Goal: Task Accomplishment & Management: Manage account settings

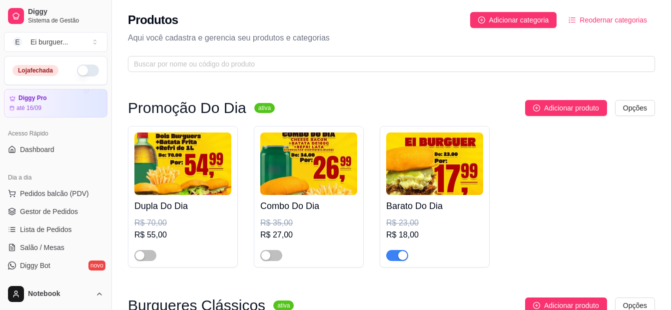
click at [395, 255] on span "button" at bounding box center [397, 255] width 22 height 11
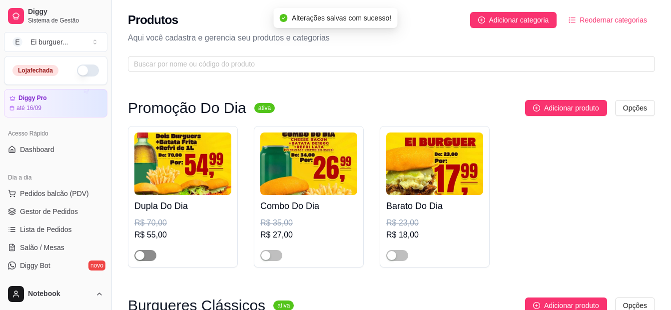
click at [147, 254] on span "button" at bounding box center [145, 255] width 22 height 11
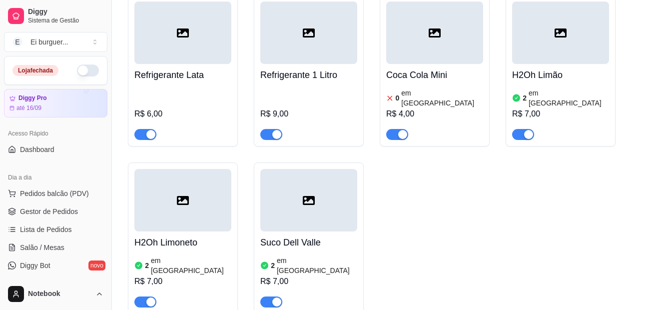
scroll to position [1096, 0]
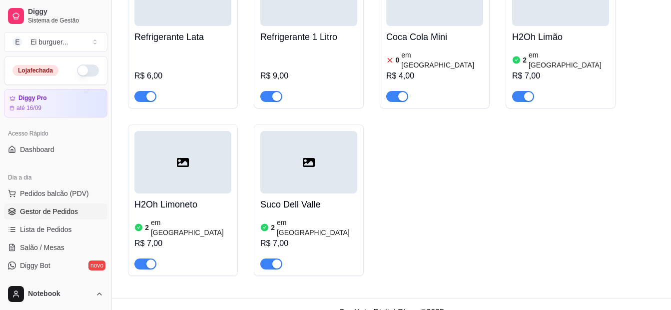
click at [69, 207] on span "Gestor de Pedidos" at bounding box center [49, 211] width 58 height 10
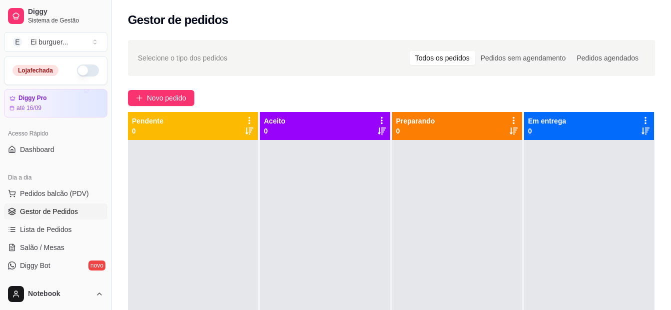
click at [79, 69] on button "button" at bounding box center [88, 70] width 22 height 12
click at [251, 273] on div at bounding box center [193, 295] width 130 height 310
click at [308, 219] on div at bounding box center [325, 295] width 130 height 310
drag, startPoint x: 357, startPoint y: 288, endPoint x: 349, endPoint y: 280, distance: 11.3
click at [357, 288] on div at bounding box center [325, 295] width 130 height 310
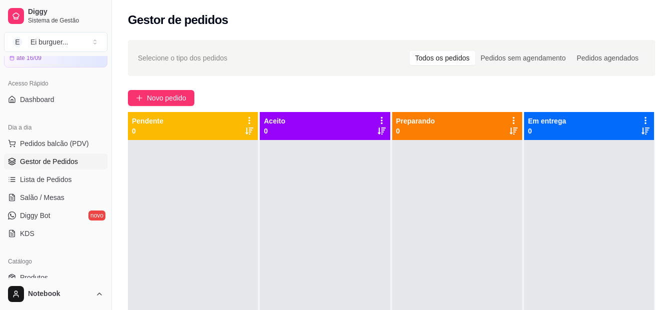
scroll to position [100, 0]
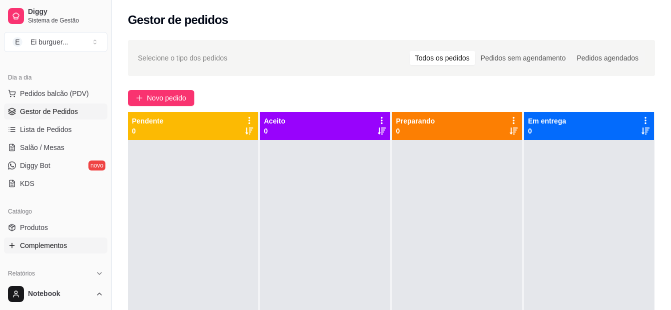
click at [49, 249] on span "Complementos" at bounding box center [43, 245] width 47 height 10
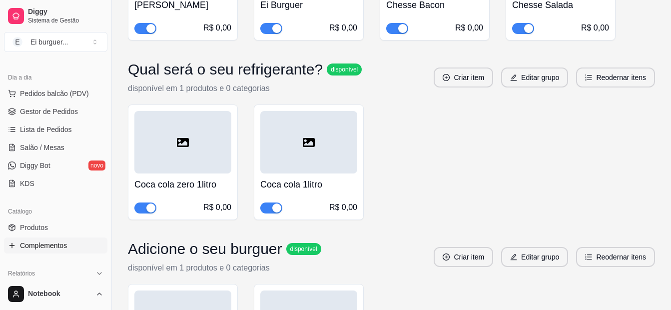
scroll to position [1100, 0]
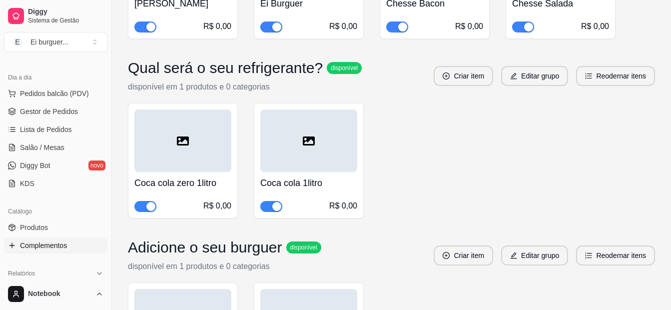
click at [189, 181] on h4 "Coca cola zero 1litro" at bounding box center [182, 183] width 97 height 14
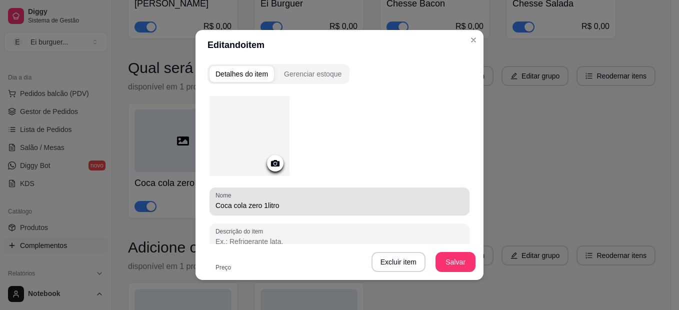
click at [292, 198] on div "Coca cola zero 1litro" at bounding box center [339, 201] width 248 height 20
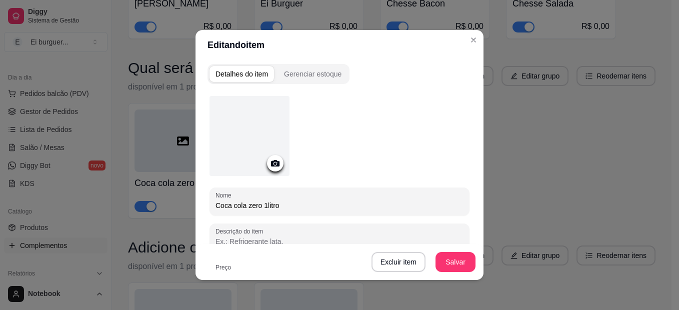
click at [257, 204] on input "Coca cola zero 1litro" at bounding box center [339, 205] width 248 height 10
type input "Guaraná 1litro"
click at [452, 270] on button "Salvar" at bounding box center [455, 262] width 40 height 20
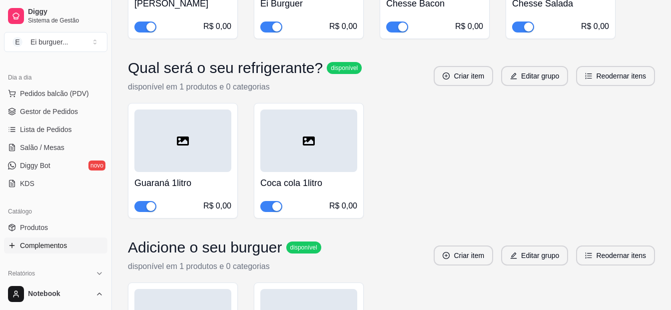
click at [268, 202] on span "button" at bounding box center [271, 206] width 22 height 11
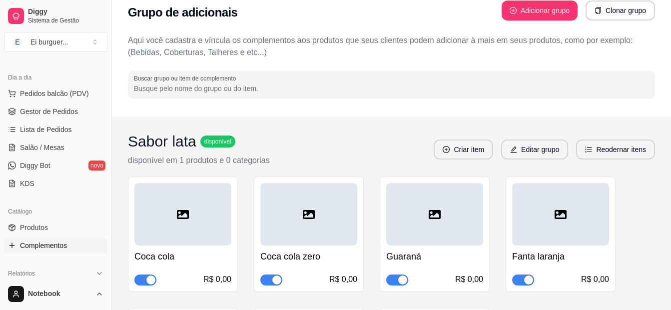
scroll to position [0, 0]
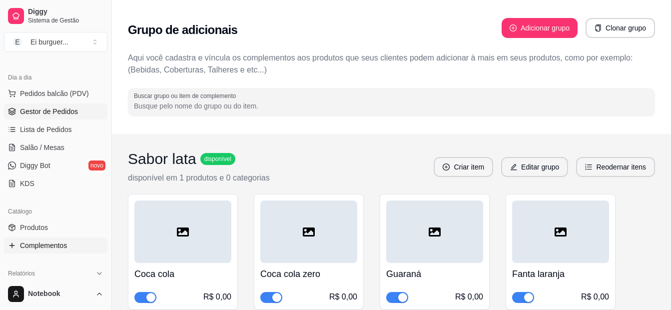
click at [66, 108] on span "Gestor de Pedidos" at bounding box center [49, 111] width 58 height 10
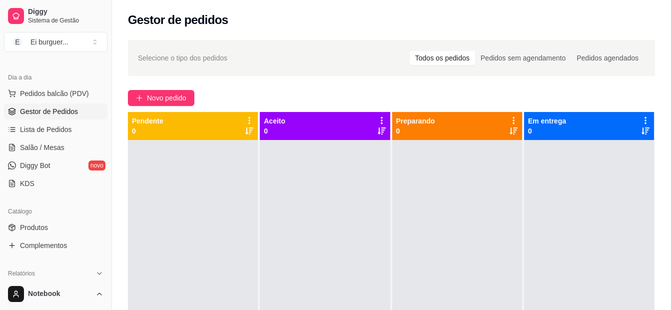
click at [343, 275] on div at bounding box center [325, 295] width 130 height 310
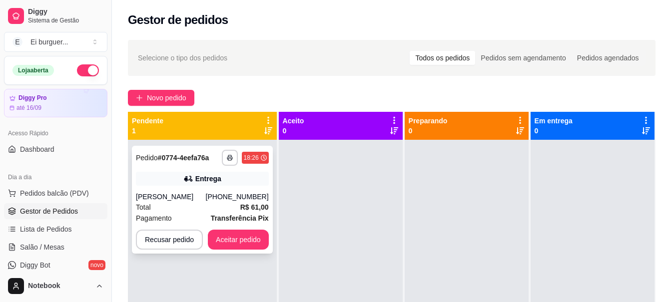
click at [234, 202] on div "[PHONE_NUMBER]" at bounding box center [237, 197] width 63 height 10
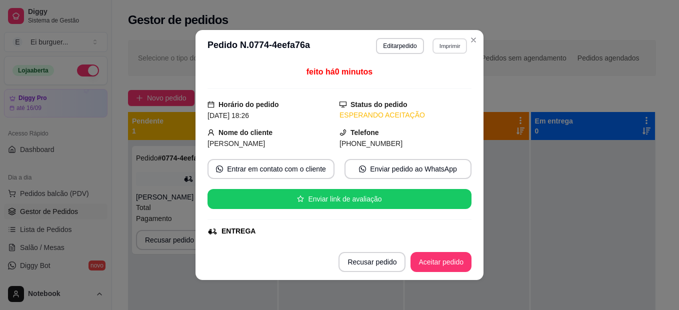
click at [436, 46] on button "Imprimir" at bounding box center [449, 45] width 34 height 15
click at [437, 83] on button "IMPRESSORA" at bounding box center [437, 76] width 58 height 13
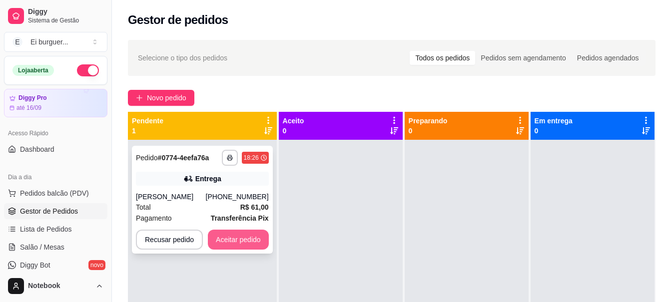
click at [249, 242] on button "Aceitar pedido" at bounding box center [238, 240] width 61 height 20
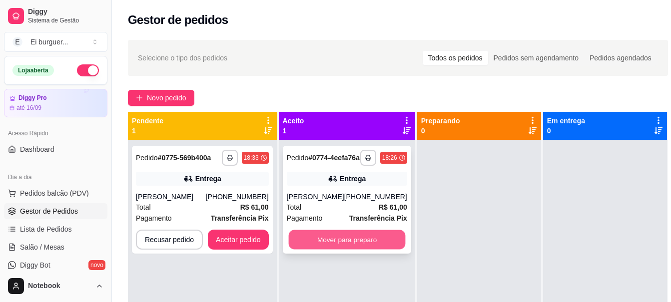
click at [309, 250] on button "Mover para preparo" at bounding box center [346, 239] width 117 height 19
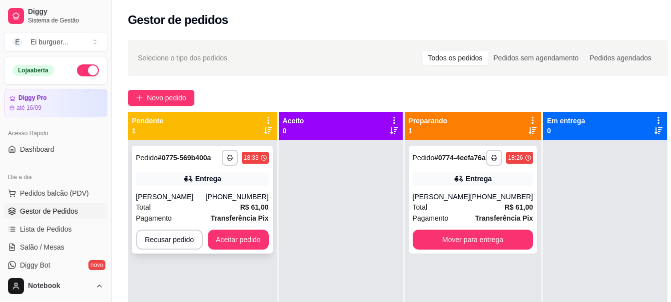
click at [206, 198] on div "[PERSON_NAME]" at bounding box center [171, 197] width 70 height 10
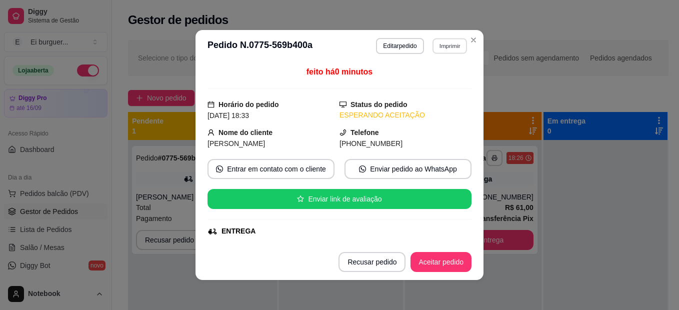
click at [449, 50] on button "Imprimir" at bounding box center [449, 45] width 34 height 15
click at [435, 77] on button "IMPRESSORA" at bounding box center [428, 81] width 72 height 16
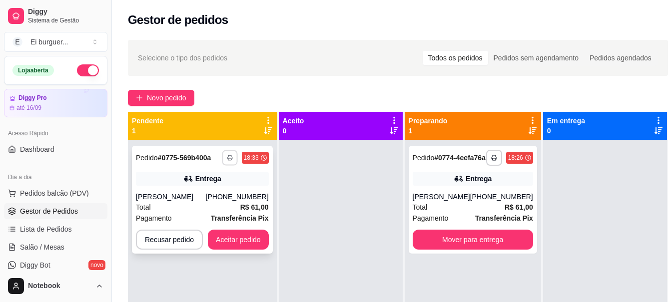
click at [228, 159] on icon "button" at bounding box center [230, 158] width 6 height 6
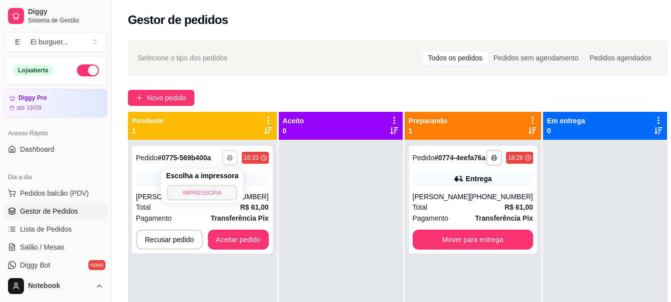
click at [214, 191] on button "IMPRESSORA" at bounding box center [202, 192] width 70 height 15
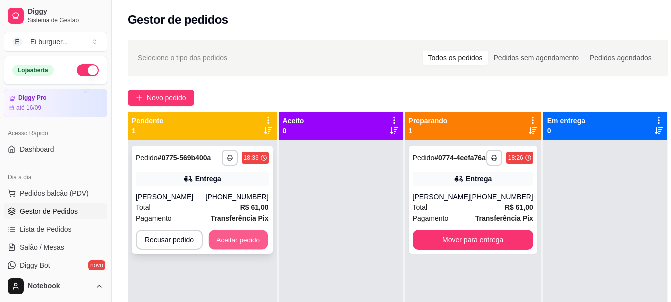
click at [235, 236] on button "Aceitar pedido" at bounding box center [238, 239] width 59 height 19
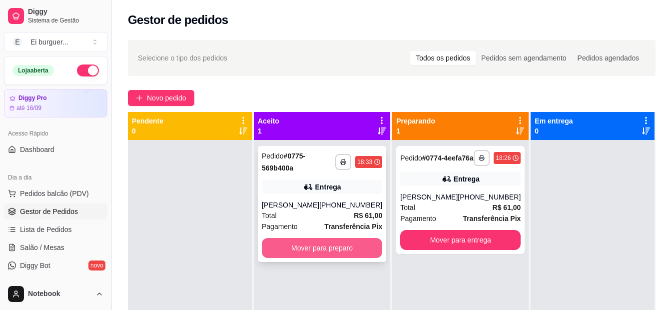
click at [320, 251] on button "Mover para preparo" at bounding box center [322, 248] width 120 height 20
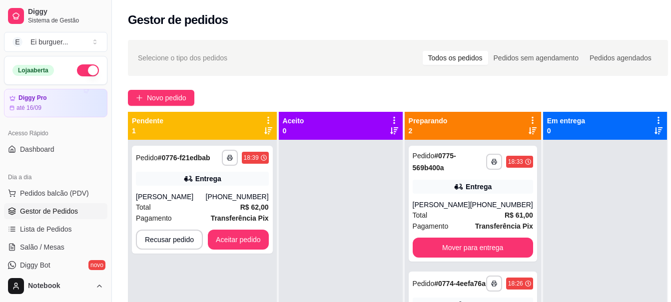
click at [277, 274] on div "**********" at bounding box center [203, 263] width 151 height 302
click at [227, 162] on button "button" at bounding box center [230, 158] width 16 height 16
click at [214, 190] on button "IMPRESSORA" at bounding box center [202, 192] width 70 height 15
click at [253, 239] on button "Aceitar pedido" at bounding box center [238, 239] width 59 height 19
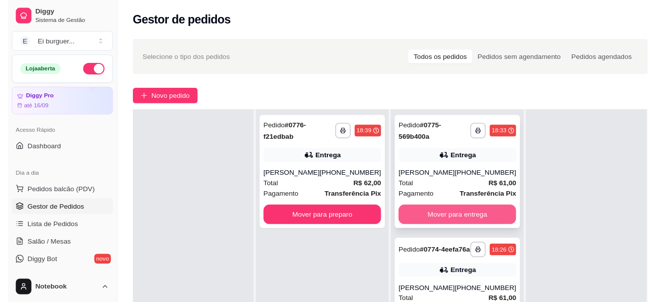
scroll to position [150, 0]
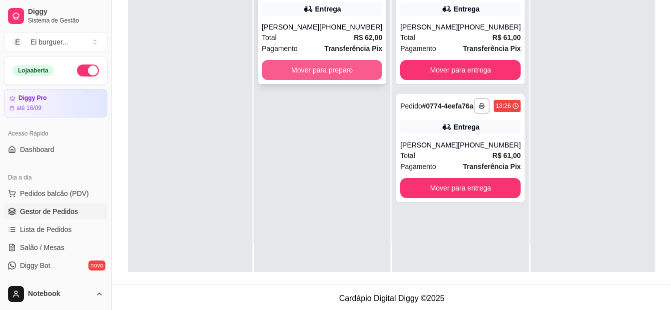
click at [295, 80] on button "Mover para preparo" at bounding box center [322, 70] width 120 height 20
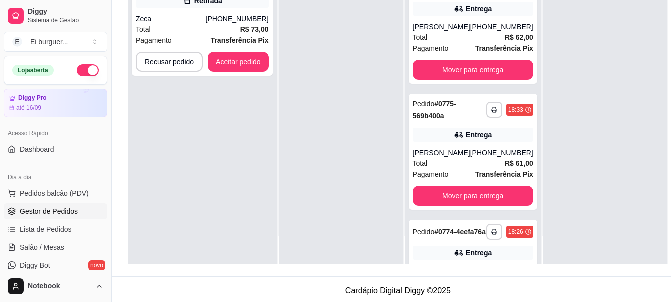
click at [161, 130] on div "**********" at bounding box center [202, 113] width 149 height 302
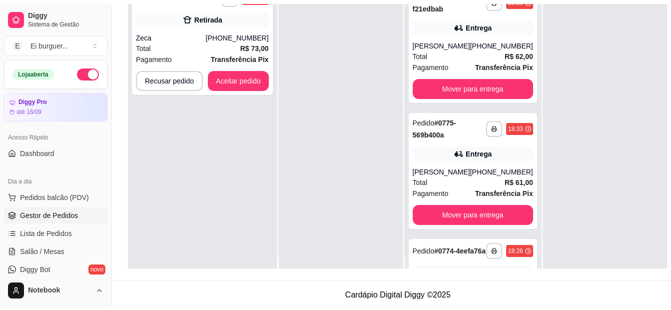
scroll to position [0, 0]
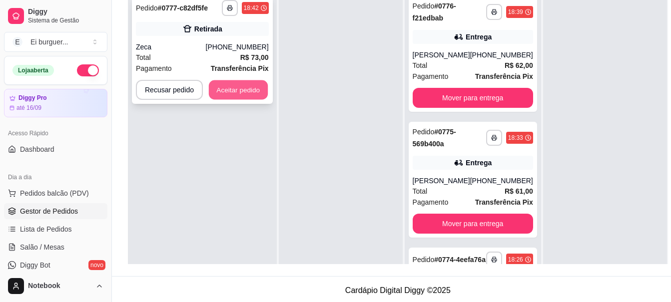
click at [245, 92] on button "Aceitar pedido" at bounding box center [238, 89] width 59 height 19
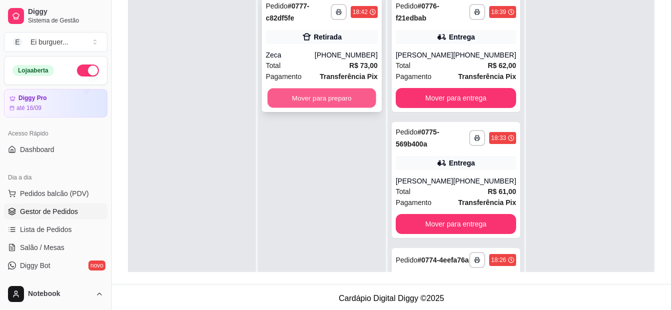
click at [316, 98] on button "Mover para preparo" at bounding box center [321, 97] width 108 height 19
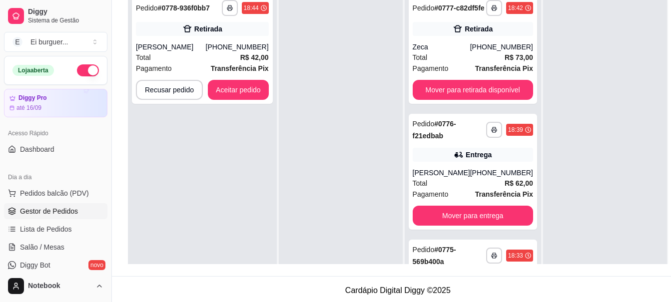
click at [318, 253] on div at bounding box center [341, 141] width 124 height 302
click at [254, 89] on button "Aceitar pedido" at bounding box center [238, 90] width 61 height 20
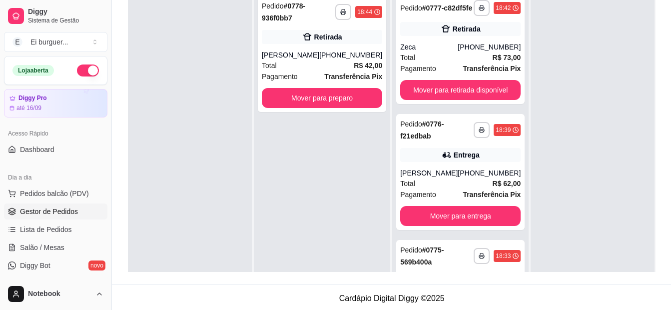
click at [340, 170] on div "**********" at bounding box center [322, 145] width 136 height 310
click at [335, 246] on div "**********" at bounding box center [322, 145] width 136 height 310
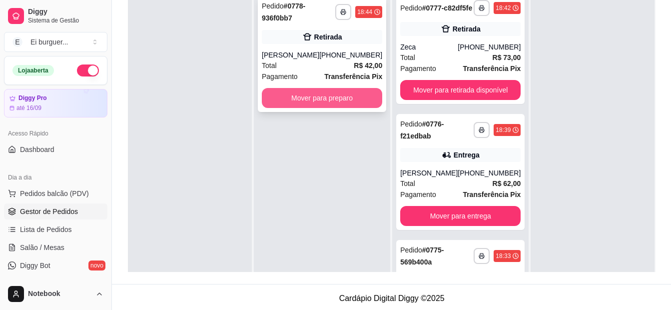
click at [337, 100] on button "Mover para preparo" at bounding box center [322, 98] width 120 height 20
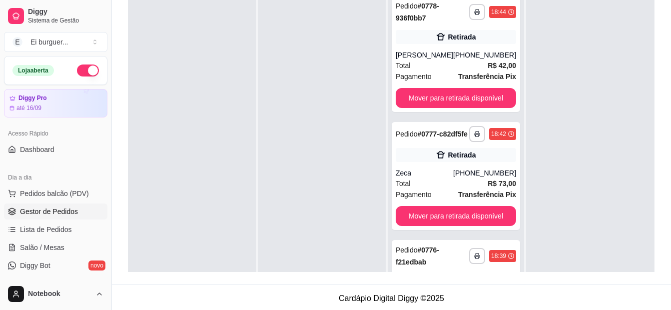
click at [302, 256] on div at bounding box center [322, 145] width 128 height 310
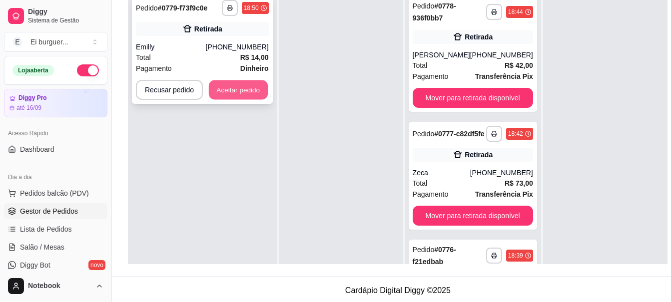
click at [225, 85] on button "Aceitar pedido" at bounding box center [238, 89] width 59 height 19
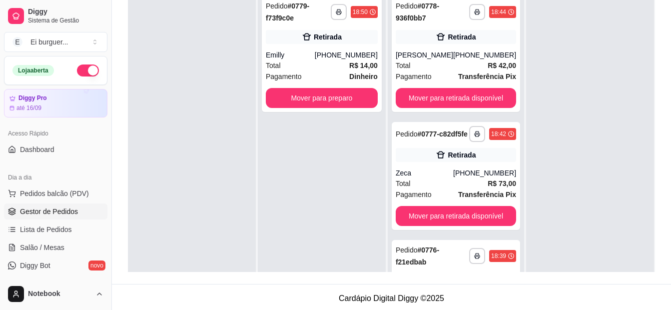
click at [370, 165] on div "**********" at bounding box center [322, 145] width 128 height 310
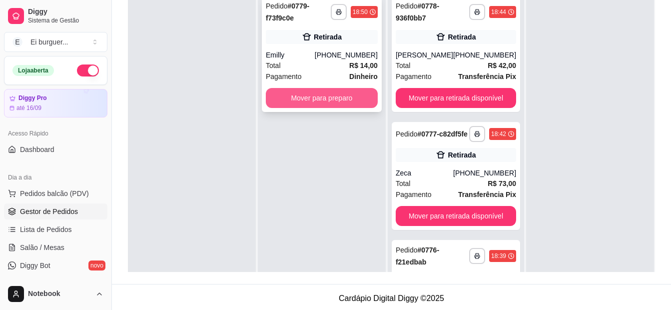
click at [305, 94] on button "Mover para preparo" at bounding box center [322, 98] width 112 height 20
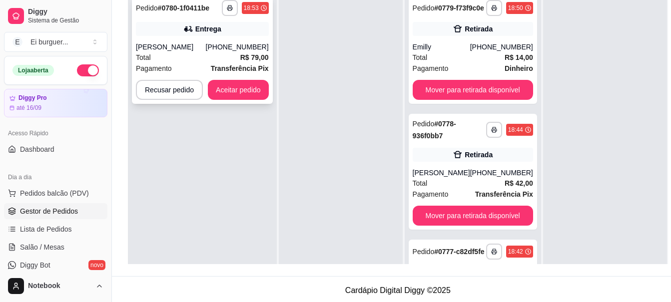
click at [251, 63] on span "Transferência Pix" at bounding box center [240, 68] width 58 height 11
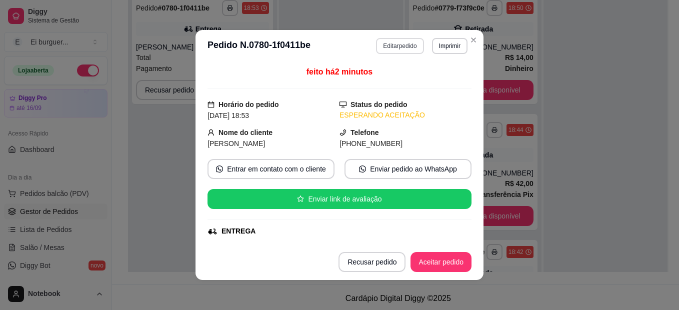
click at [381, 48] on button "Editar pedido" at bounding box center [399, 46] width 47 height 16
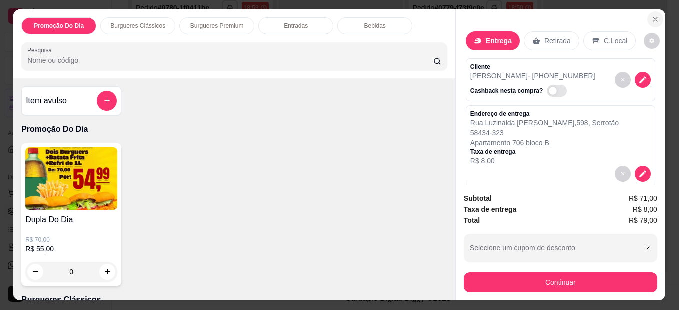
click at [652, 15] on icon "Close" at bounding box center [655, 19] width 8 height 8
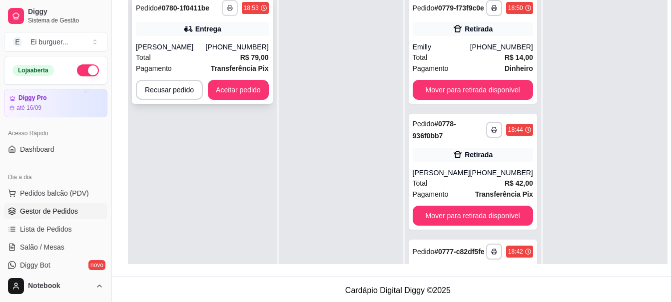
click at [228, 7] on icon "button" at bounding box center [230, 8] width 6 height 6
click at [222, 40] on button "IMPRESSORA" at bounding box center [202, 43] width 72 height 16
click at [248, 83] on button "Aceitar pedido" at bounding box center [238, 89] width 59 height 19
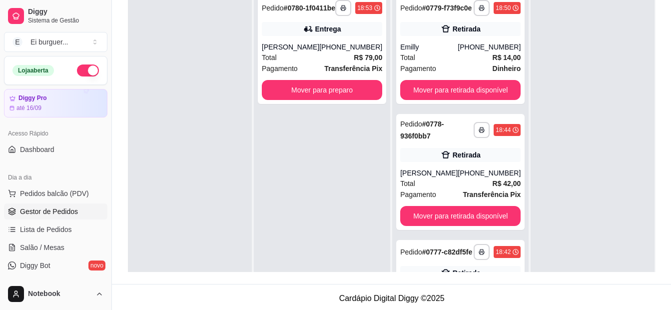
drag, startPoint x: 315, startPoint y: 161, endPoint x: 243, endPoint y: 138, distance: 74.9
click at [316, 157] on div "**********" at bounding box center [322, 145] width 136 height 310
click at [336, 12] on button "button" at bounding box center [343, 7] width 15 height 15
click at [329, 40] on button "IMPRESSORA" at bounding box center [309, 47] width 72 height 16
click at [318, 98] on button "Mover para preparo" at bounding box center [322, 90] width 120 height 20
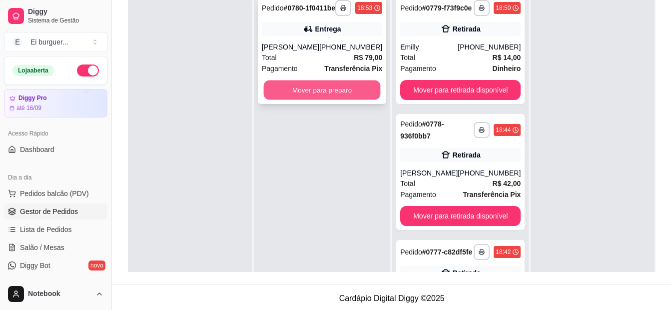
click at [333, 96] on button "Mover para preparo" at bounding box center [322, 89] width 117 height 19
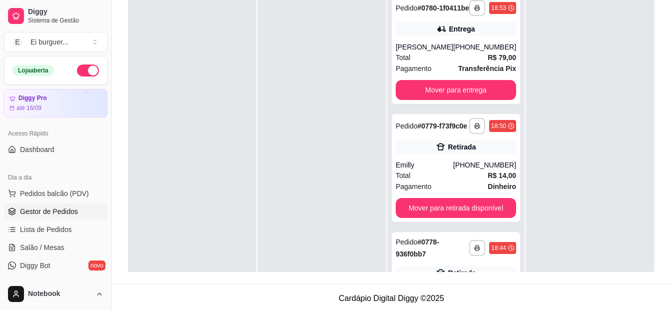
click at [353, 250] on div at bounding box center [322, 145] width 128 height 310
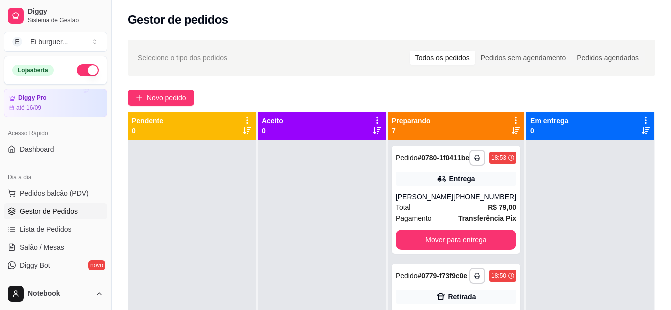
click at [347, 264] on div at bounding box center [322, 295] width 128 height 310
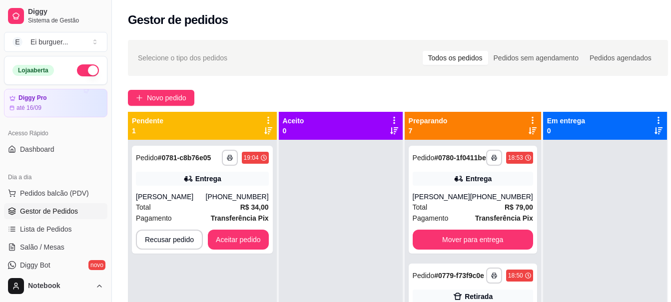
click at [361, 254] on div at bounding box center [341, 291] width 124 height 302
click at [227, 155] on icon "button" at bounding box center [230, 158] width 6 height 6
click at [210, 192] on button "IMPRESSORA" at bounding box center [202, 192] width 70 height 15
click at [244, 240] on button "Aceitar pedido" at bounding box center [238, 240] width 61 height 20
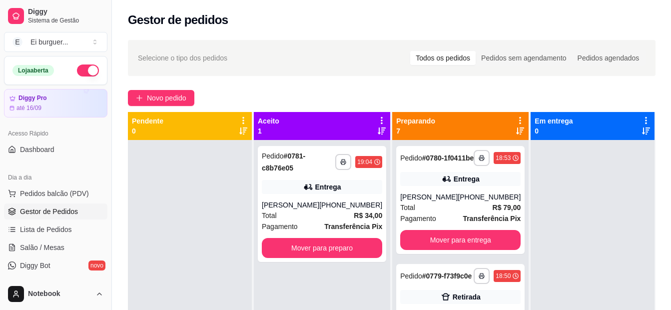
click at [158, 179] on div at bounding box center [190, 295] width 124 height 310
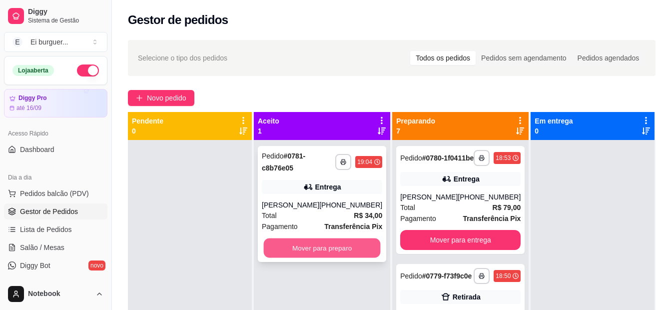
click at [271, 246] on button "Mover para preparo" at bounding box center [322, 247] width 117 height 19
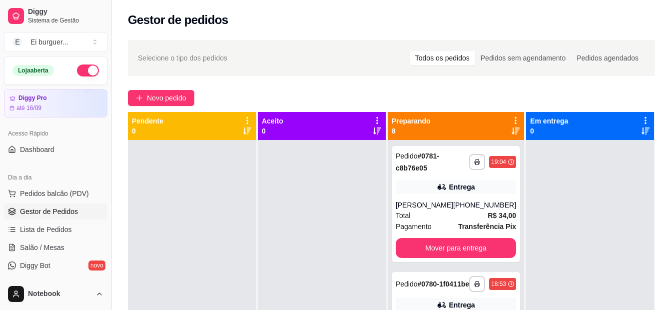
click at [311, 258] on div at bounding box center [322, 295] width 128 height 310
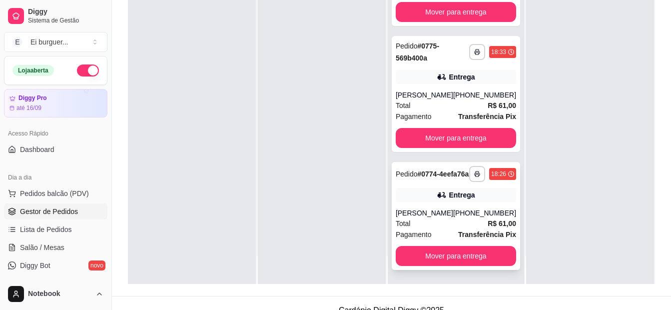
scroll to position [150, 0]
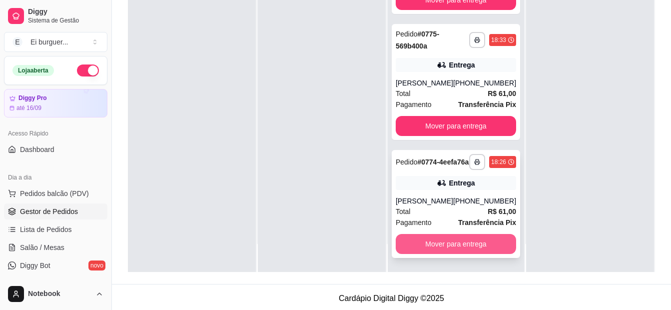
click at [453, 248] on button "Mover para entrega" at bounding box center [456, 244] width 120 height 20
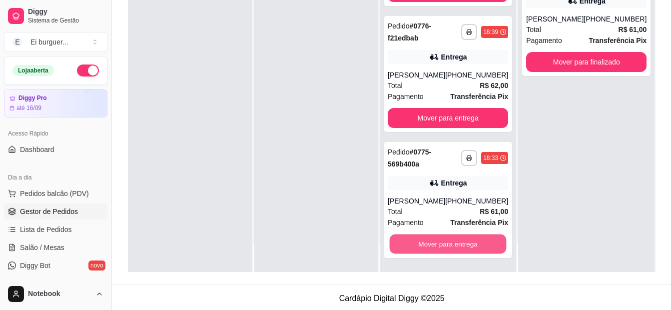
click at [453, 248] on button "Mover para entrega" at bounding box center [448, 243] width 117 height 19
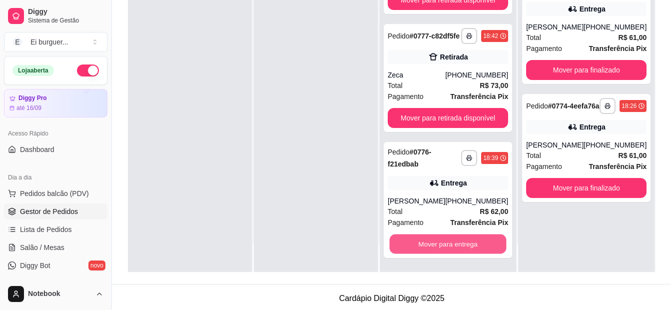
click at [453, 248] on button "Mover para entrega" at bounding box center [448, 243] width 117 height 19
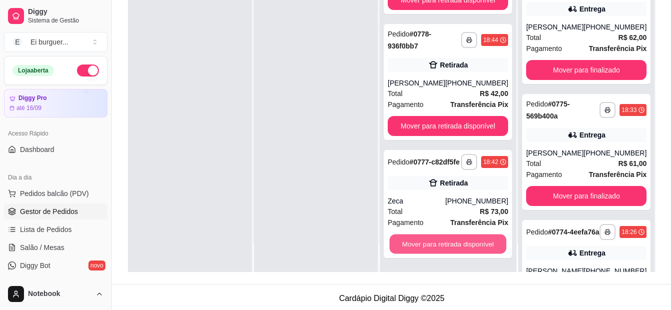
click at [453, 248] on button "Mover para retirada disponível" at bounding box center [448, 243] width 117 height 19
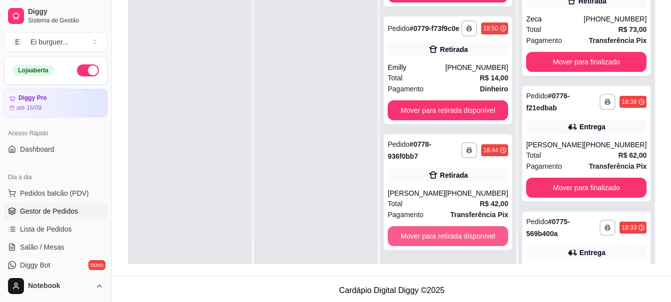
scroll to position [204, 0]
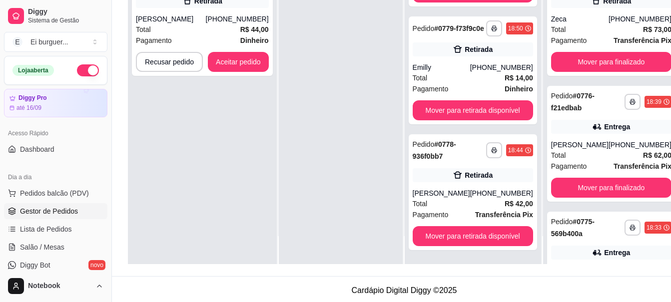
click at [288, 69] on div at bounding box center [341, 113] width 124 height 302
click at [254, 67] on button "Aceitar pedido" at bounding box center [238, 61] width 59 height 19
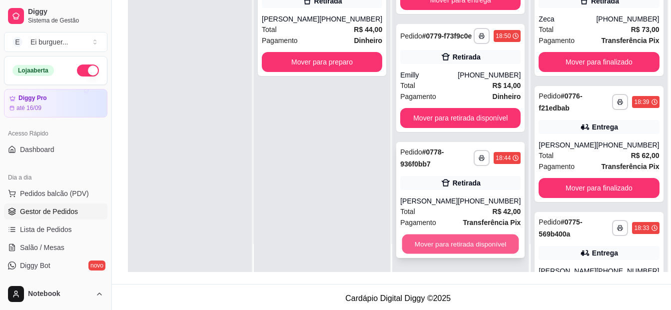
click at [466, 241] on button "Mover para retirada disponível" at bounding box center [460, 243] width 117 height 19
click at [413, 243] on button "Mover para retirada disponível" at bounding box center [460, 244] width 120 height 20
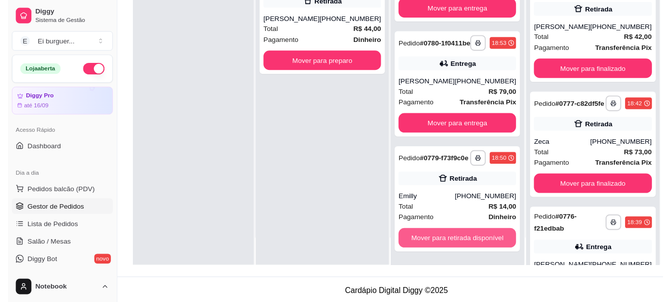
scroll to position [78, 0]
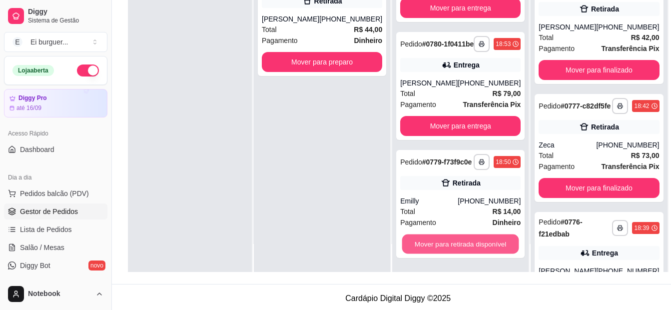
click at [413, 243] on button "Mover para retirada disponível" at bounding box center [460, 243] width 117 height 19
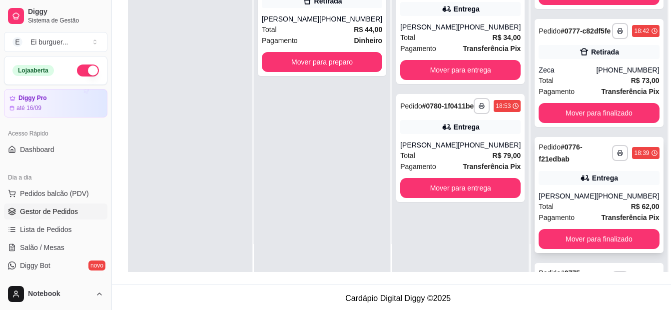
scroll to position [200, 0]
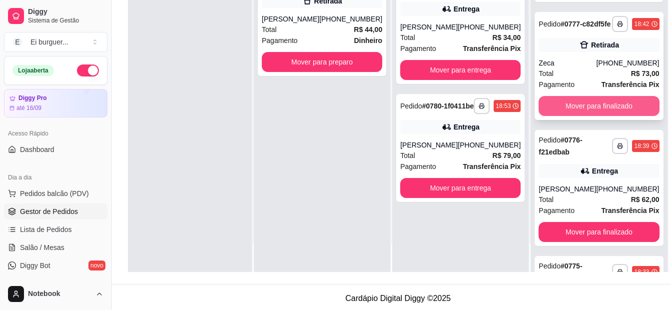
click at [568, 116] on button "Mover para finalizado" at bounding box center [599, 106] width 120 height 20
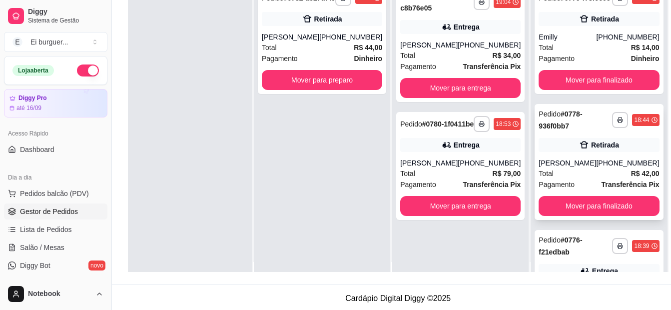
scroll to position [0, 0]
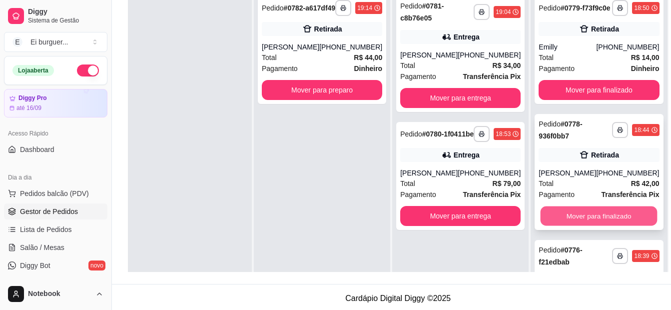
click at [573, 217] on button "Mover para finalizado" at bounding box center [599, 215] width 117 height 19
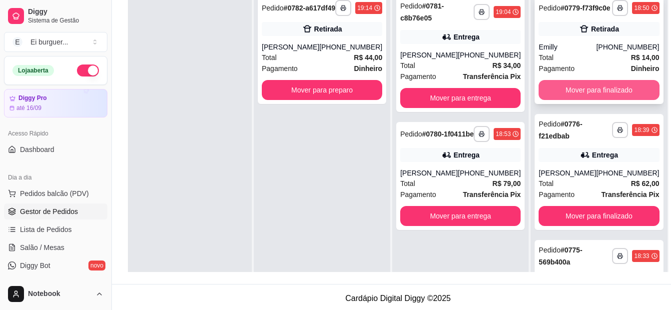
click at [566, 97] on button "Mover para finalizado" at bounding box center [599, 90] width 120 height 20
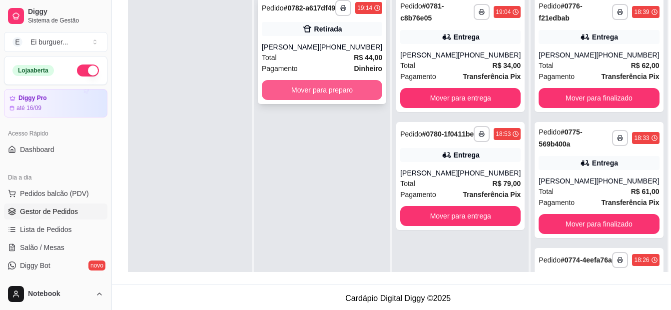
click at [357, 94] on button "Mover para preparo" at bounding box center [322, 90] width 120 height 20
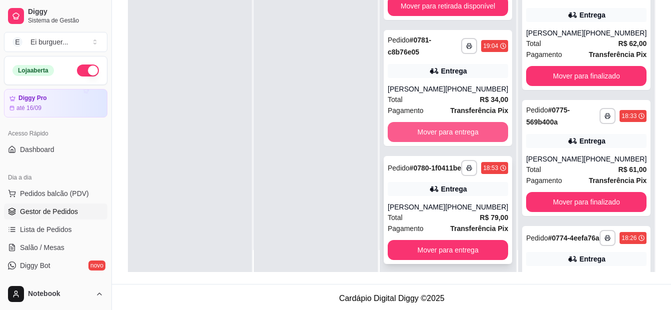
scroll to position [28, 0]
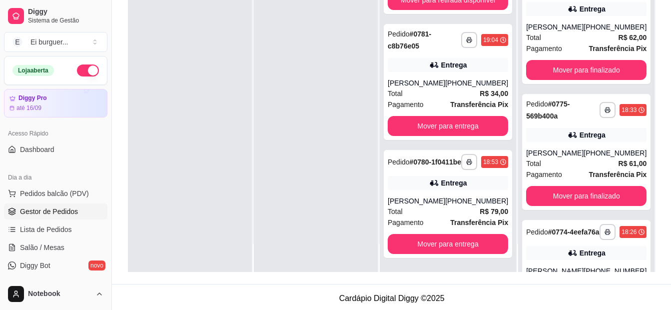
drag, startPoint x: 349, startPoint y: 240, endPoint x: 371, endPoint y: 239, distance: 22.0
click at [349, 239] on div at bounding box center [316, 117] width 124 height 310
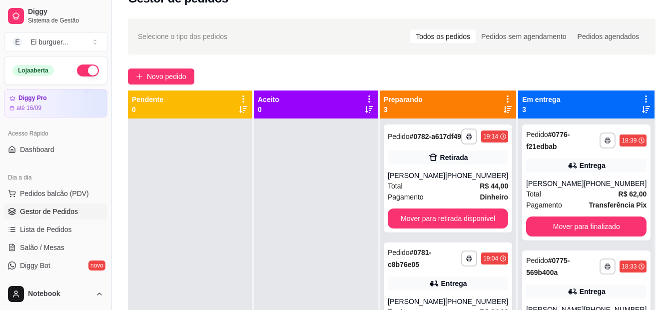
scroll to position [0, 0]
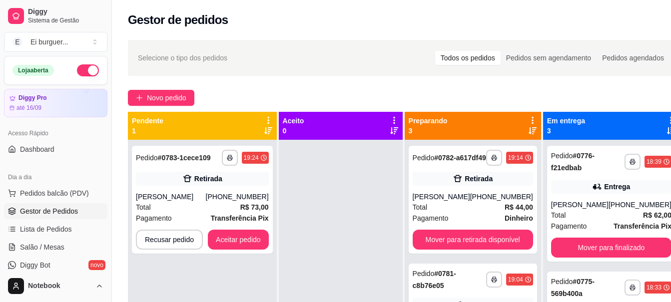
click at [339, 239] on div at bounding box center [341, 291] width 124 height 302
click at [245, 237] on button "Aceitar pedido" at bounding box center [238, 239] width 59 height 19
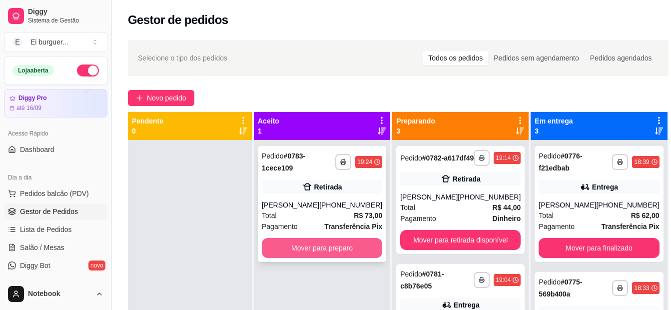
click at [333, 248] on button "Mover para preparo" at bounding box center [322, 248] width 120 height 20
click at [339, 248] on button "Mover para preparo" at bounding box center [322, 248] width 120 height 20
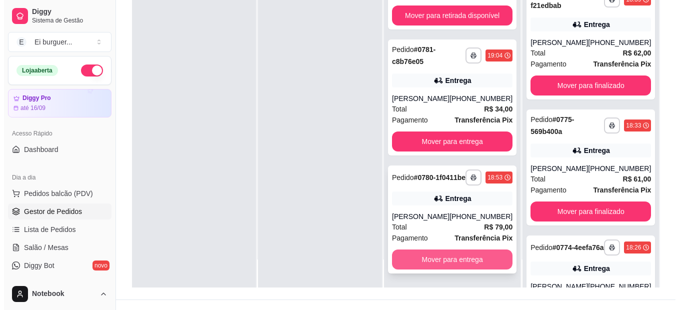
scroll to position [152, 0]
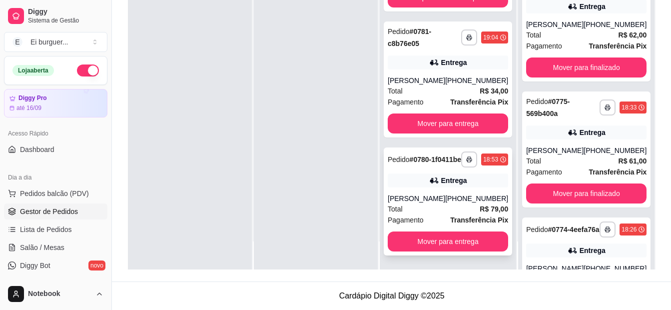
click at [443, 202] on div "[PERSON_NAME]" at bounding box center [416, 198] width 57 height 10
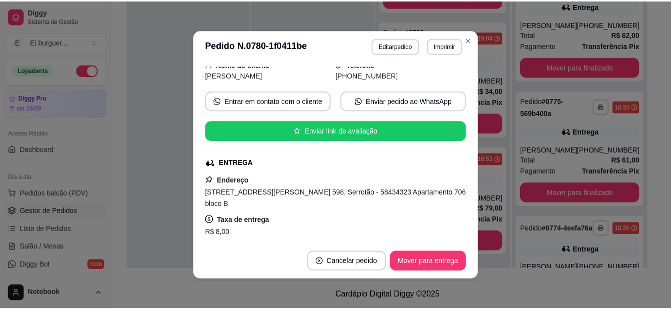
scroll to position [100, 0]
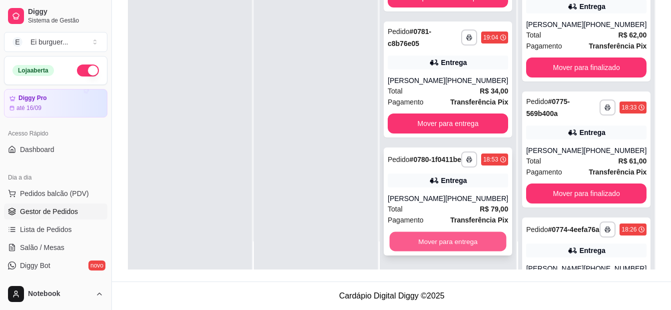
click at [476, 242] on button "Mover para entrega" at bounding box center [448, 241] width 117 height 19
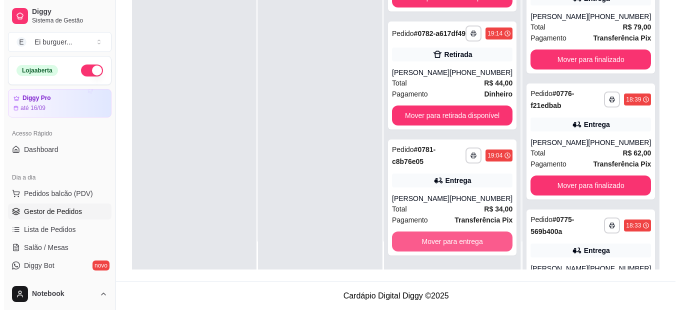
scroll to position [78, 0]
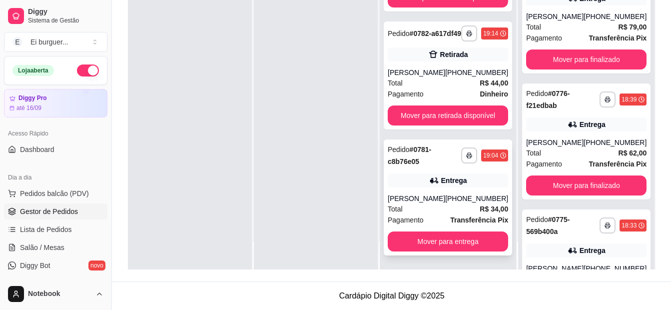
click at [445, 203] on div "[PERSON_NAME]" at bounding box center [416, 198] width 57 height 10
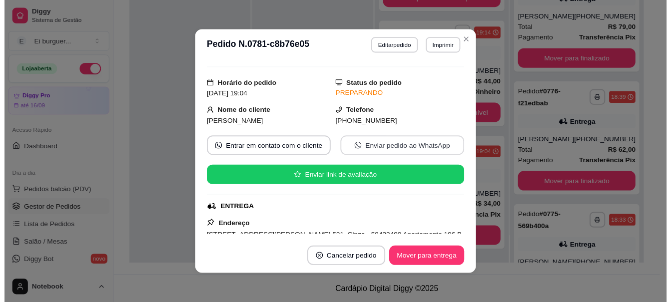
scroll to position [50, 0]
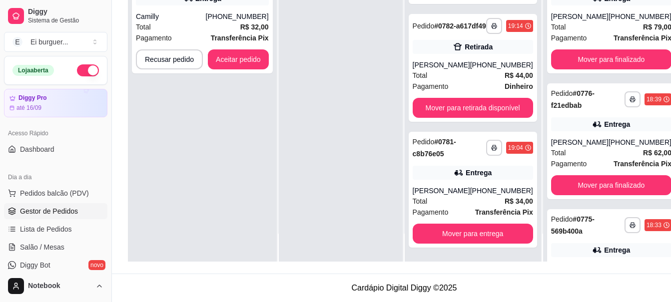
drag, startPoint x: 148, startPoint y: 145, endPoint x: 293, endPoint y: 216, distance: 161.6
click at [148, 145] on div "**********" at bounding box center [202, 111] width 149 height 302
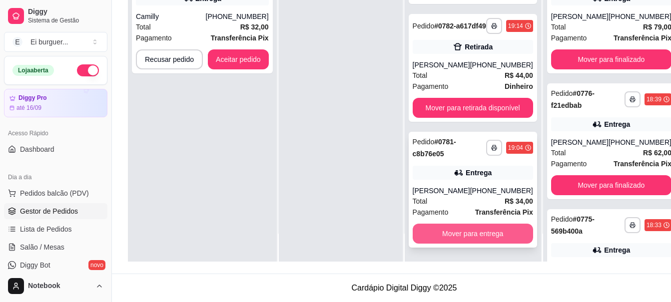
click at [475, 244] on button "Mover para entrega" at bounding box center [473, 234] width 120 height 20
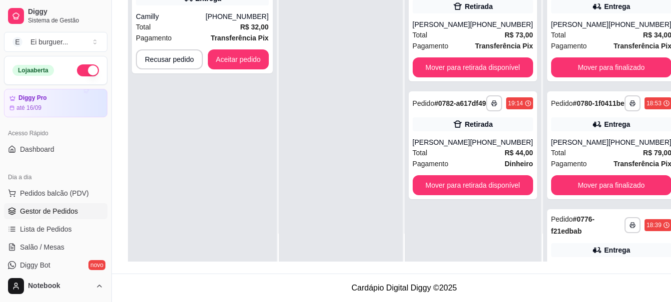
scroll to position [0, 0]
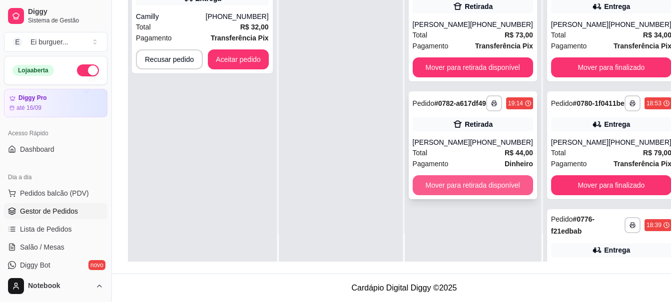
click at [462, 195] on button "Mover para retirada disponível" at bounding box center [473, 185] width 120 height 20
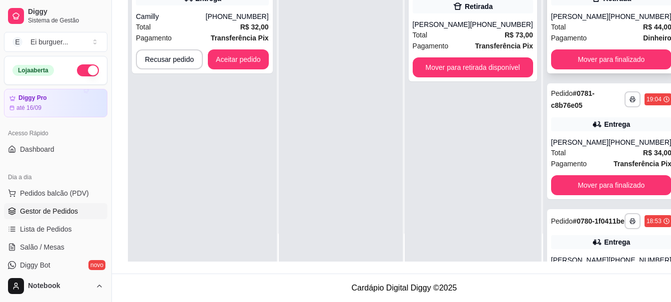
click at [555, 41] on span "Pagamento" at bounding box center [569, 37] width 36 height 11
click at [332, 95] on div at bounding box center [341, 111] width 124 height 302
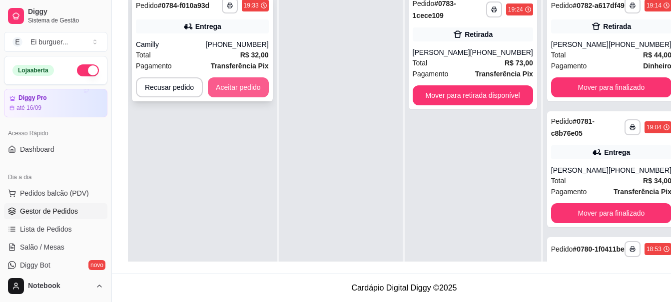
click at [234, 89] on button "Aceitar pedido" at bounding box center [238, 87] width 61 height 20
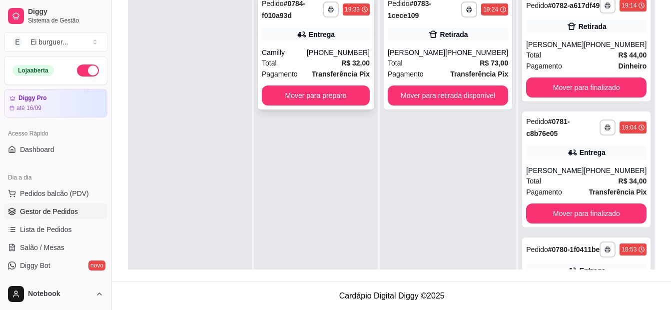
click at [289, 41] on div "Entrega" at bounding box center [316, 34] width 108 height 14
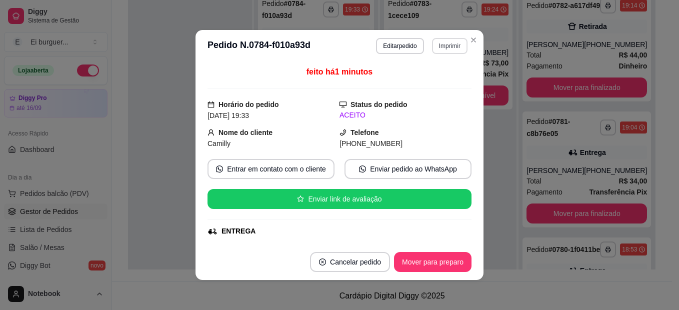
click at [438, 47] on button "Imprimir" at bounding box center [449, 46] width 35 height 16
click at [417, 84] on button "IMPRESSORA" at bounding box center [428, 81] width 72 height 16
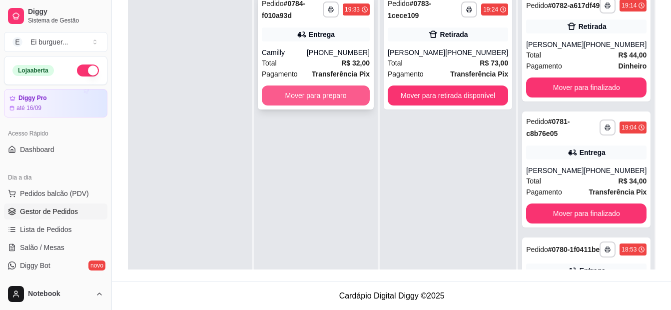
click at [319, 96] on button "Mover para preparo" at bounding box center [316, 95] width 108 height 20
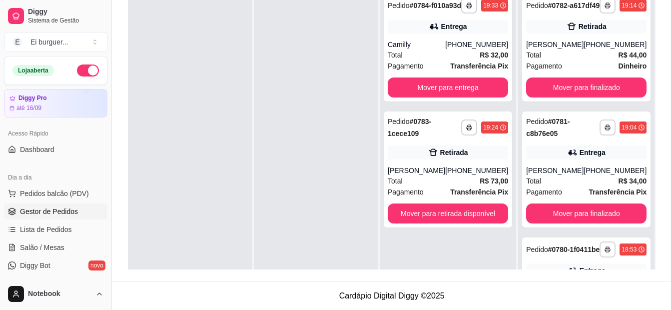
click at [344, 262] on div at bounding box center [316, 143] width 124 height 310
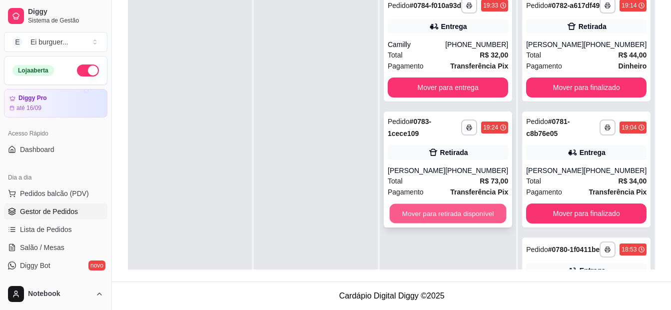
click at [459, 221] on button "Mover para retirada disponível" at bounding box center [448, 213] width 117 height 19
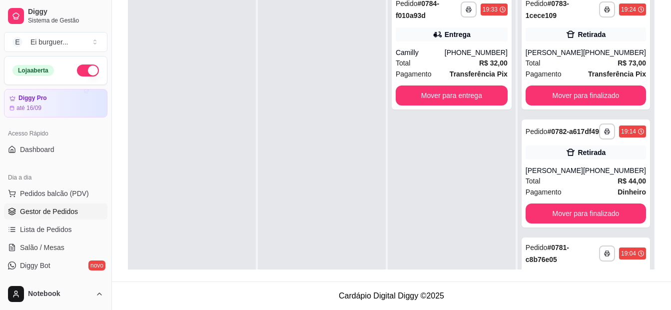
click at [374, 167] on div at bounding box center [322, 143] width 128 height 310
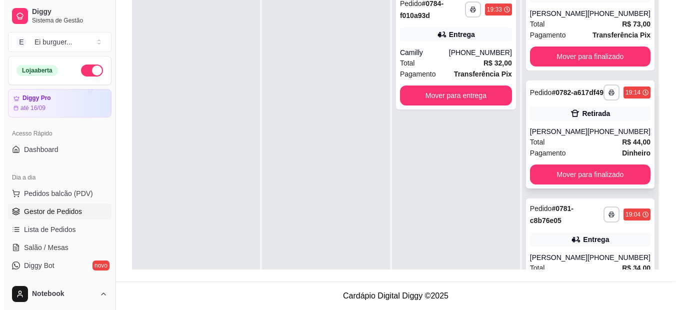
scroll to position [50, 0]
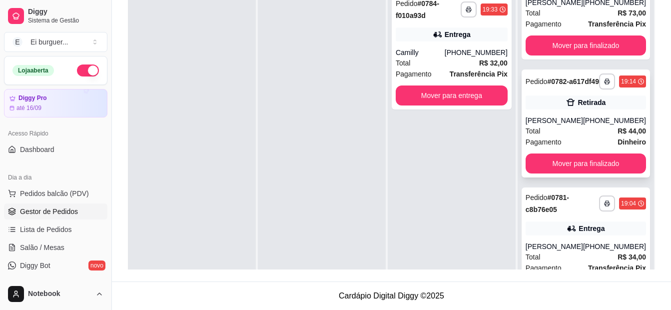
click at [570, 124] on div "[PERSON_NAME]" at bounding box center [554, 120] width 57 height 10
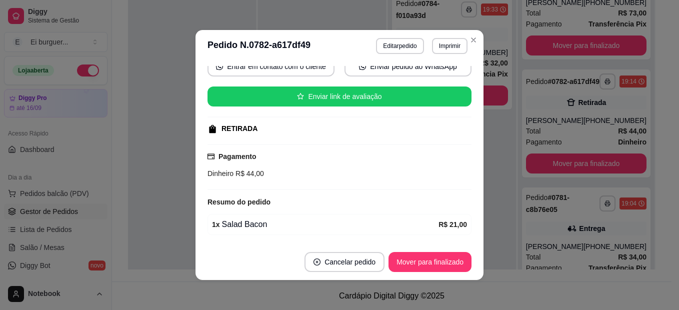
scroll to position [150, 0]
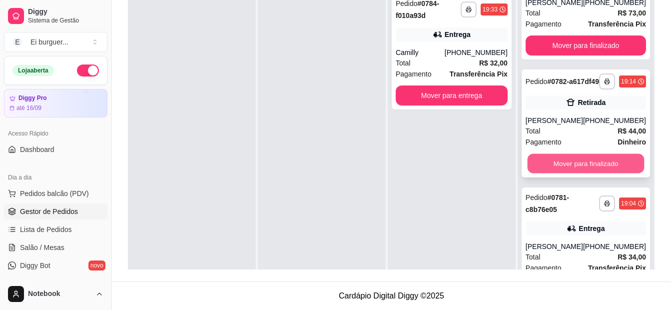
click at [563, 165] on button "Mover para finalizado" at bounding box center [585, 163] width 117 height 19
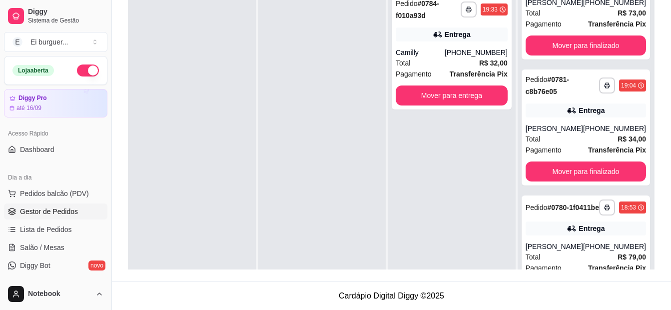
click at [355, 119] on div at bounding box center [322, 143] width 128 height 310
drag, startPoint x: 448, startPoint y: 259, endPoint x: 430, endPoint y: 287, distance: 33.5
click at [448, 259] on div "**********" at bounding box center [452, 143] width 128 height 310
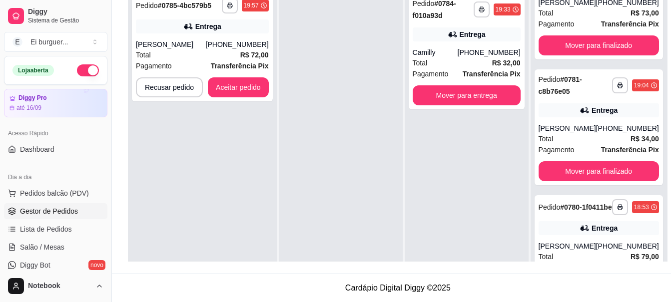
click at [298, 117] on div at bounding box center [341, 139] width 124 height 302
click at [218, 52] on div "Total R$ 72,00" at bounding box center [202, 54] width 133 height 11
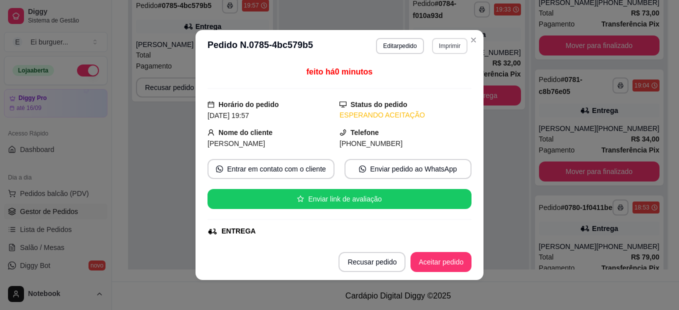
click at [447, 47] on button "Imprimir" at bounding box center [449, 46] width 35 height 16
click at [448, 77] on button "IMPRESSORA" at bounding box center [428, 80] width 70 height 15
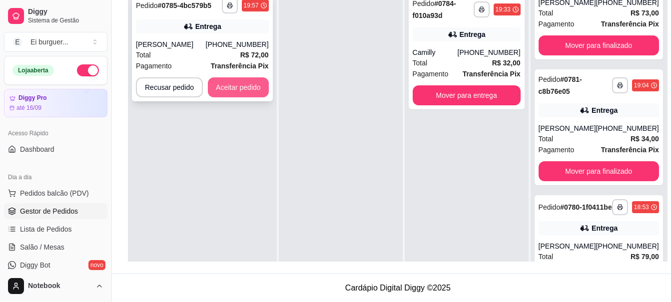
click at [231, 88] on button "Aceitar pedido" at bounding box center [238, 87] width 61 height 20
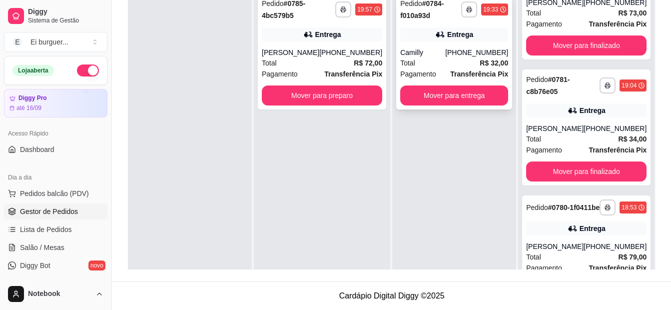
click at [403, 52] on div "Camilly" at bounding box center [422, 52] width 45 height 10
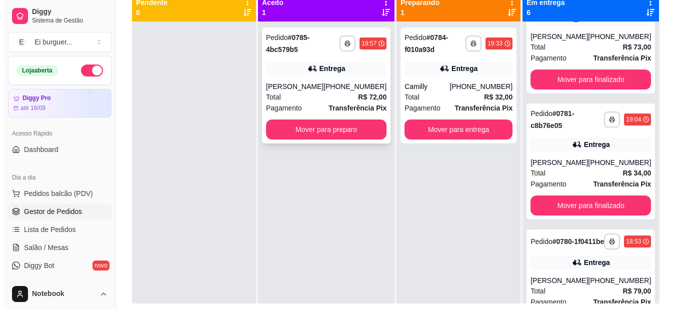
scroll to position [102, 0]
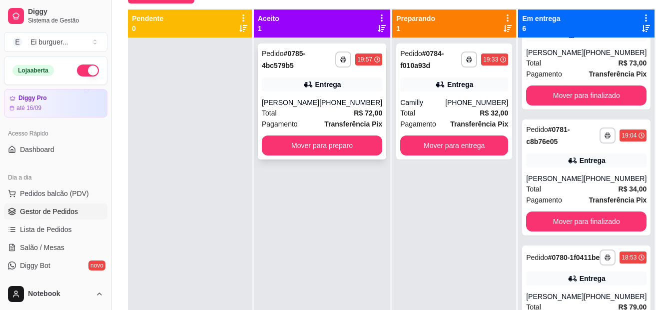
click at [290, 108] on div "Total R$ 72,00" at bounding box center [322, 112] width 120 height 11
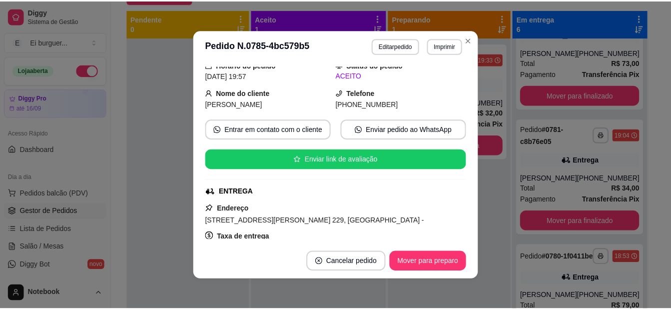
scroll to position [100, 0]
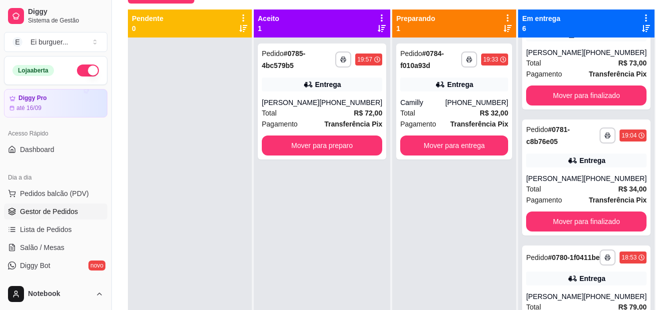
click at [433, 260] on div "**********" at bounding box center [454, 192] width 124 height 310
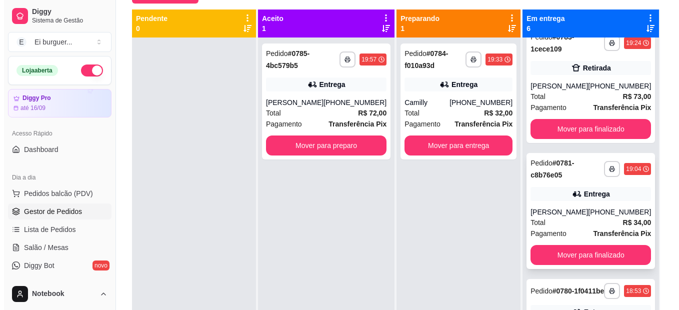
scroll to position [0, 0]
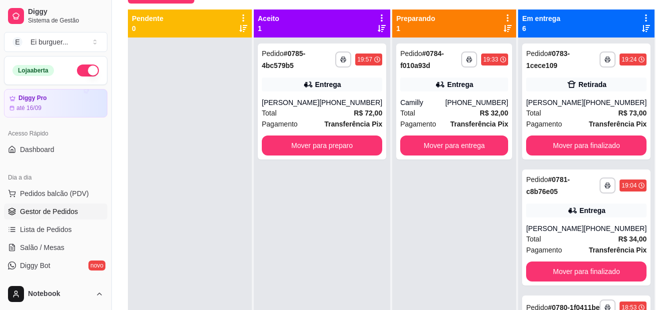
click at [386, 301] on div "**********" at bounding box center [322, 192] width 136 height 310
click at [342, 150] on button "Mover para preparo" at bounding box center [322, 145] width 120 height 20
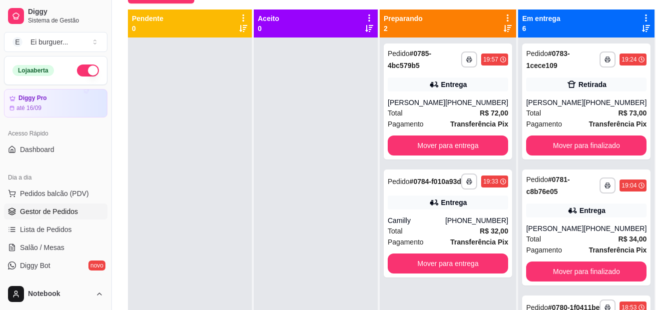
click at [295, 265] on div at bounding box center [316, 192] width 124 height 310
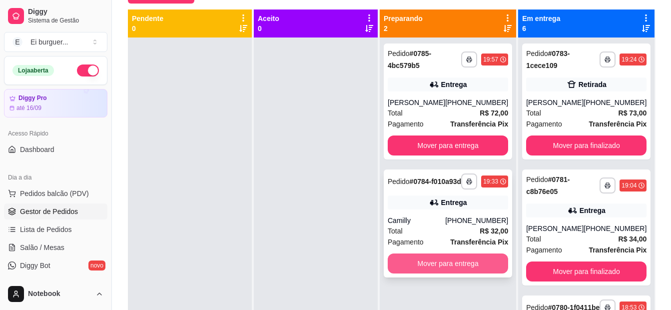
click at [433, 270] on button "Mover para entrega" at bounding box center [448, 263] width 120 height 20
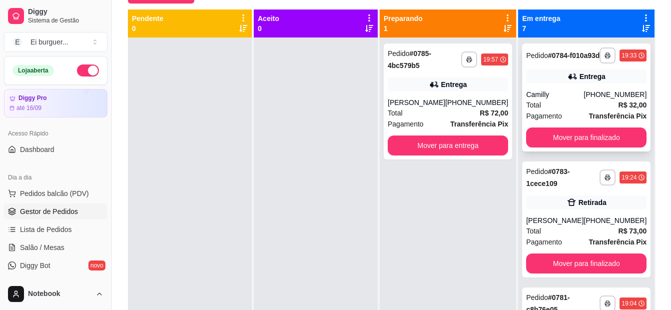
click at [553, 99] on div "Camilly" at bounding box center [554, 94] width 57 height 10
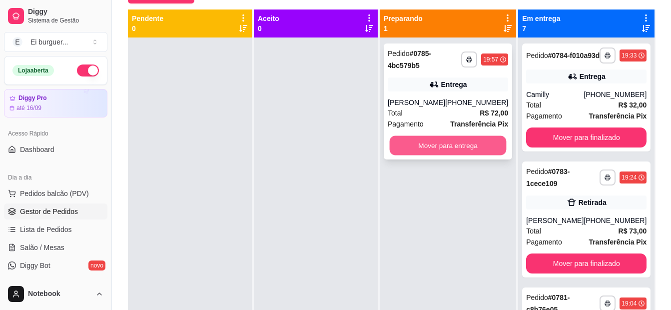
click at [469, 144] on button "Mover para entrega" at bounding box center [448, 145] width 117 height 19
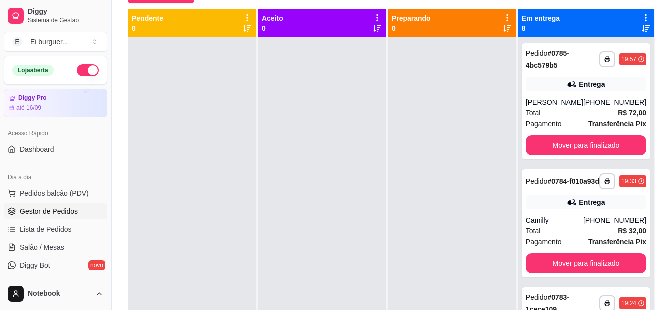
click at [162, 212] on div at bounding box center [192, 192] width 128 height 310
click at [62, 195] on span "Pedidos balcão (PDV)" at bounding box center [54, 193] width 69 height 10
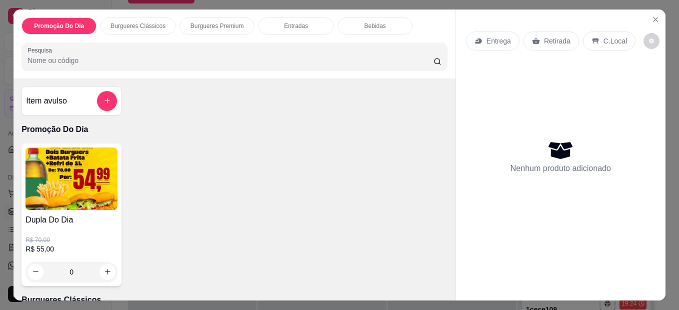
click at [102, 267] on div "0" at bounding box center [71, 272] width 92 height 20
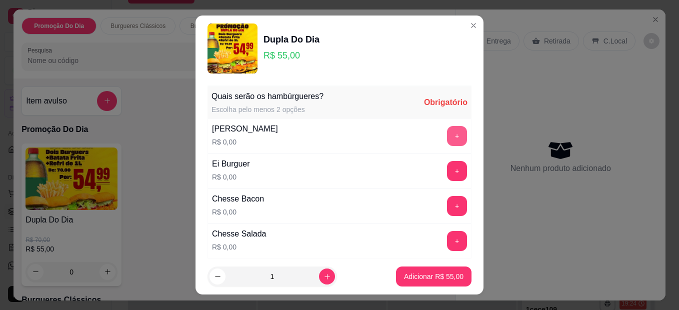
click at [447, 132] on button "+" at bounding box center [457, 136] width 20 height 20
click at [447, 171] on button "+" at bounding box center [457, 171] width 20 height 20
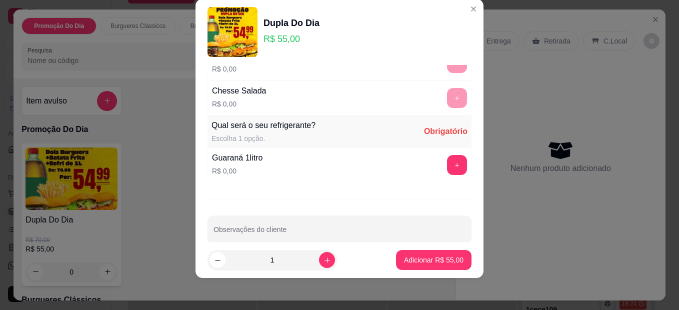
scroll to position [142, 0]
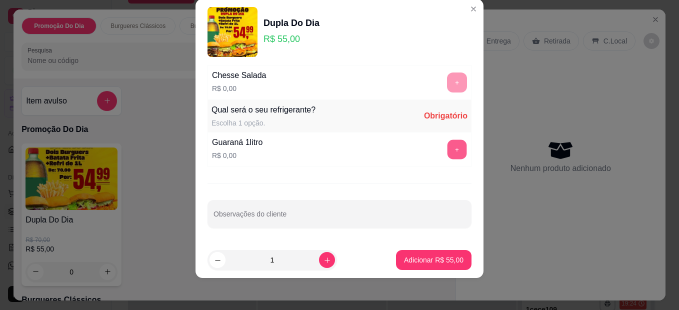
click at [447, 148] on button "+" at bounding box center [456, 149] width 19 height 19
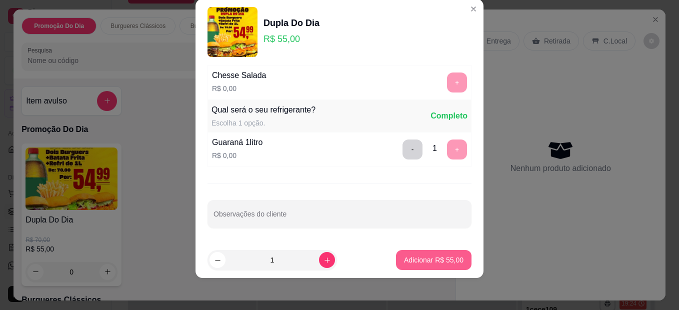
click at [451, 262] on p "Adicionar R$ 55,00" at bounding box center [433, 260] width 59 height 10
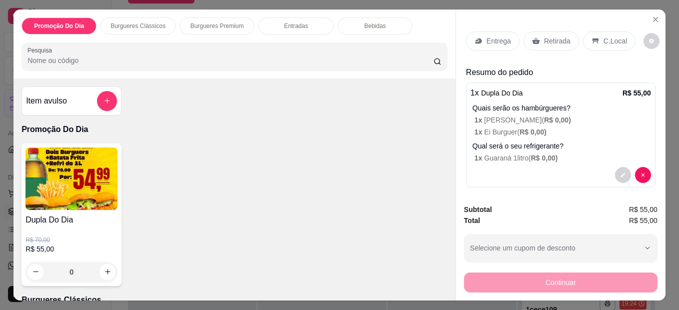
click at [548, 36] on p "Retirada" at bounding box center [557, 41] width 26 height 10
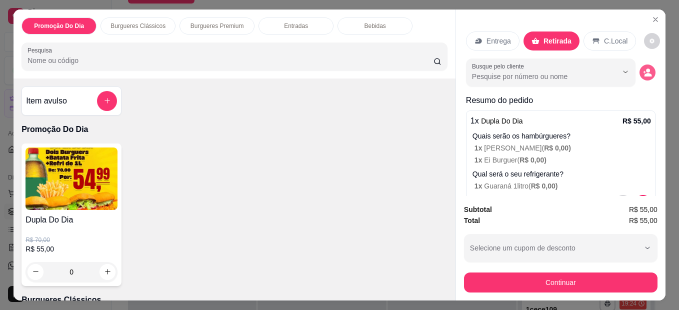
click at [643, 68] on icon "decrease-product-quantity" at bounding box center [647, 72] width 9 height 9
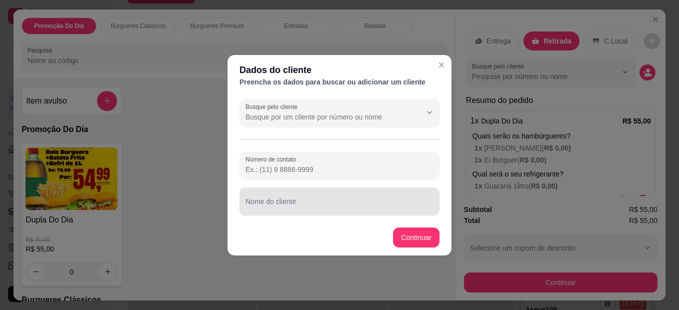
click at [364, 199] on div at bounding box center [339, 201] width 188 height 20
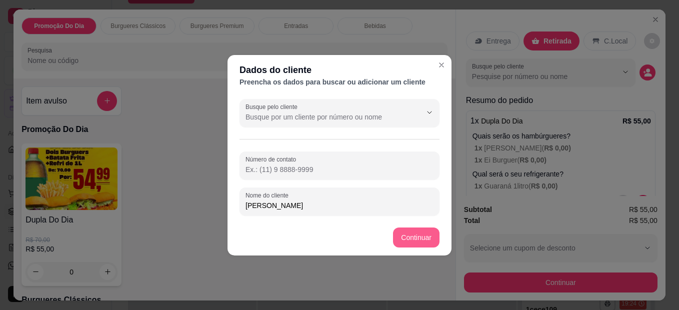
type input "[PERSON_NAME]"
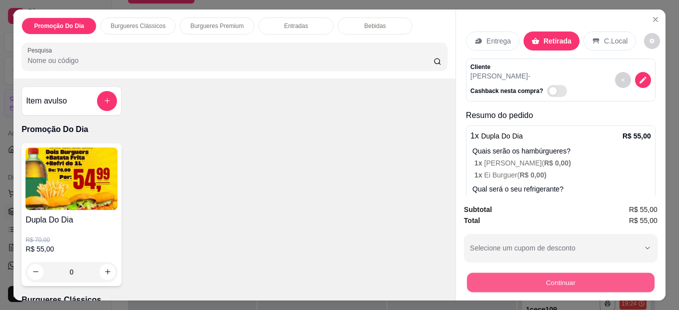
click at [512, 279] on button "Continuar" at bounding box center [560, 282] width 187 height 19
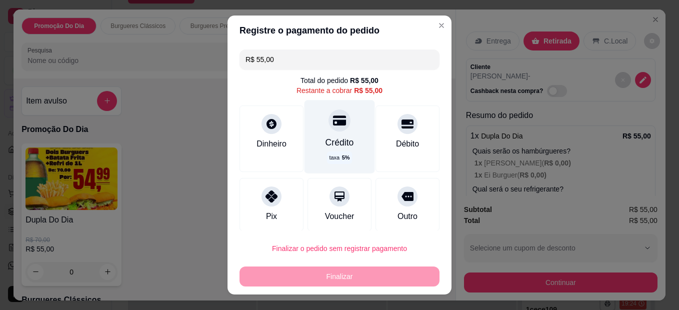
click at [321, 131] on div "Crédito taxa 5 %" at bounding box center [339, 136] width 70 height 73
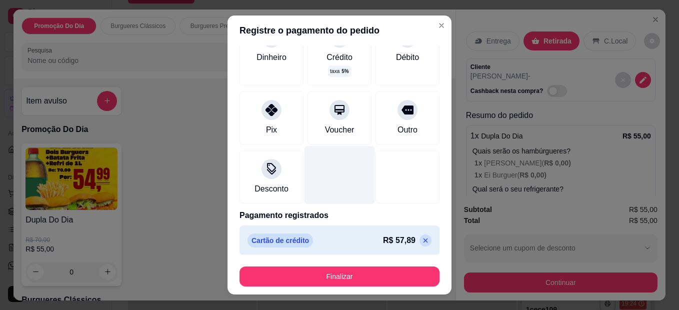
scroll to position [81, 0]
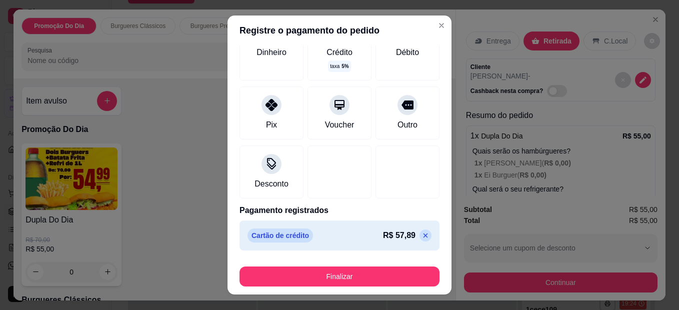
click at [421, 237] on icon at bounding box center [425, 235] width 8 height 8
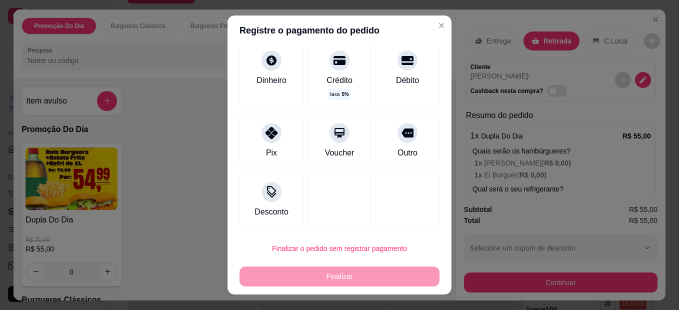
scroll to position [63, 0]
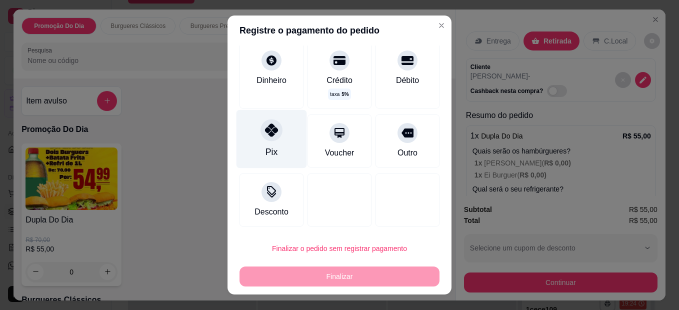
click at [260, 130] on div at bounding box center [271, 130] width 22 height 22
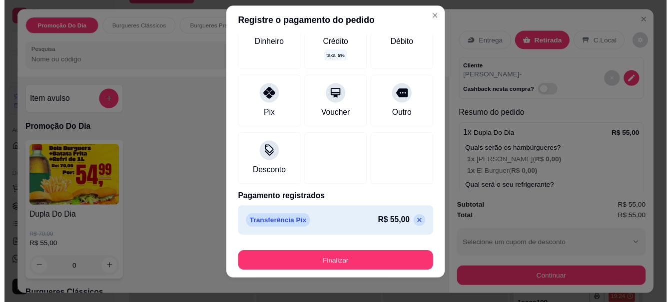
scroll to position [16, 0]
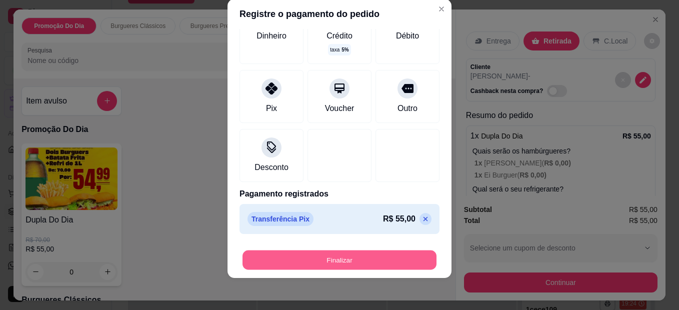
click at [367, 257] on button "Finalizar" at bounding box center [339, 259] width 194 height 19
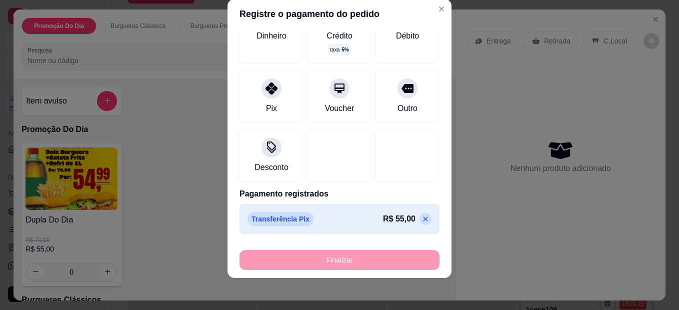
type input "-R$ 55,00"
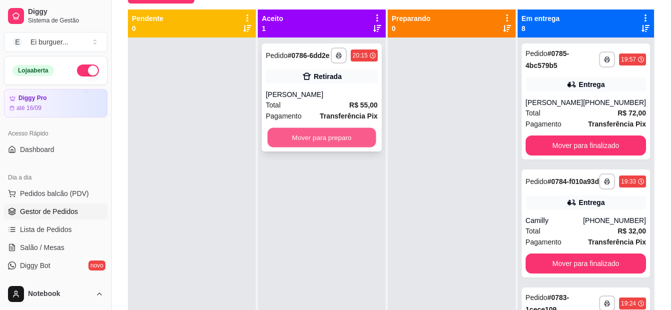
click at [333, 136] on button "Mover para preparo" at bounding box center [321, 137] width 108 height 19
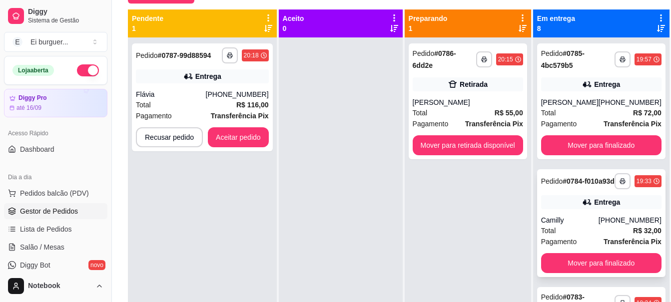
click at [599, 225] on div "[PHONE_NUMBER]" at bounding box center [630, 220] width 63 height 10
click at [202, 85] on div "**********" at bounding box center [202, 97] width 141 height 108
click at [305, 95] on div at bounding box center [341, 188] width 124 height 302
click at [362, 250] on div at bounding box center [341, 188] width 124 height 302
click at [349, 265] on div at bounding box center [341, 188] width 124 height 302
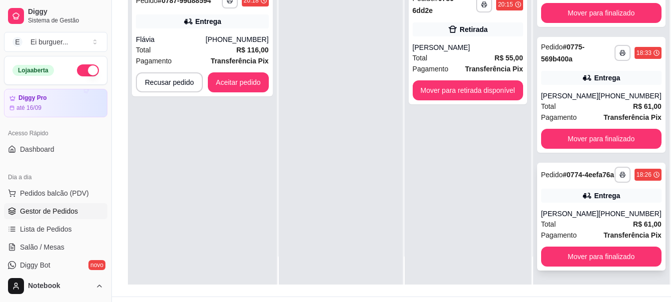
scroll to position [152, 0]
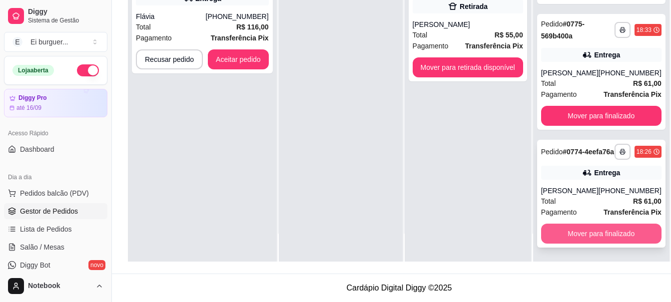
click at [601, 237] on button "Mover para finalizado" at bounding box center [601, 234] width 120 height 20
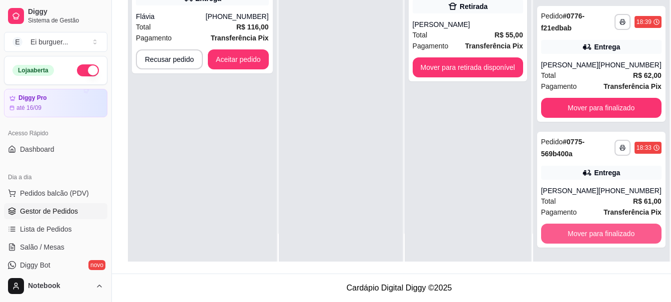
scroll to position [602, 0]
click at [601, 237] on button "Mover para finalizado" at bounding box center [601, 233] width 117 height 19
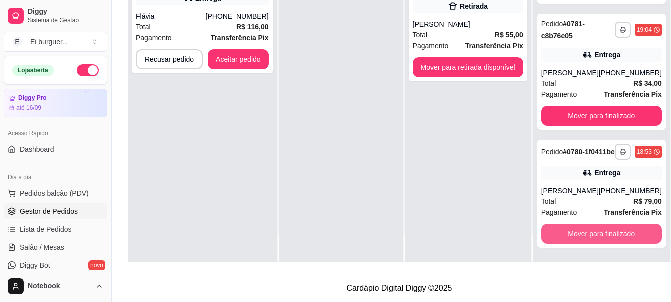
click at [601, 237] on button "Mover para finalizado" at bounding box center [601, 234] width 120 height 20
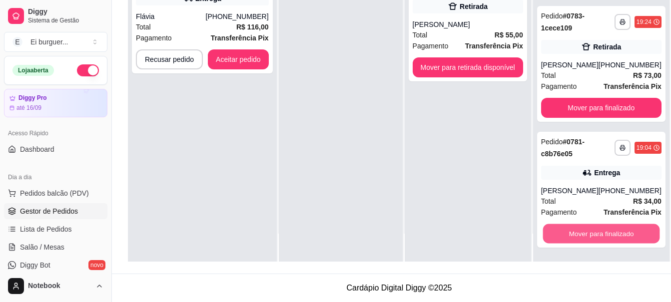
click at [601, 237] on button "Mover para finalizado" at bounding box center [601, 233] width 117 height 19
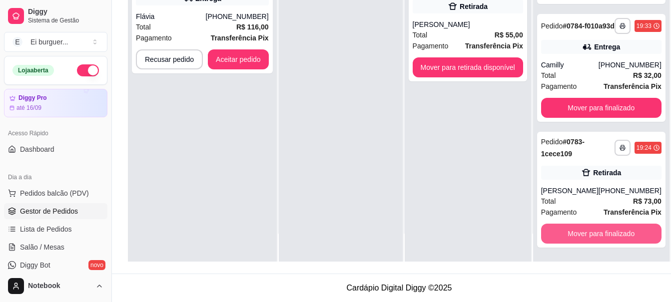
scroll to position [88, 0]
click at [601, 237] on button "Mover para finalizado" at bounding box center [601, 234] width 120 height 20
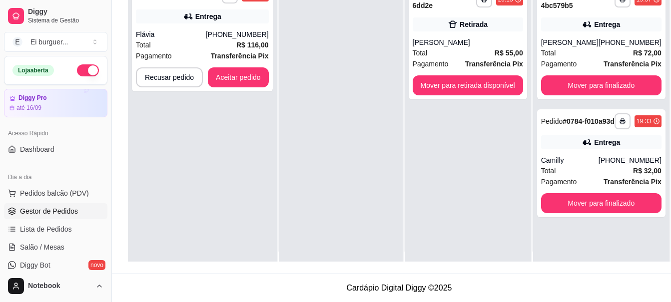
scroll to position [0, 0]
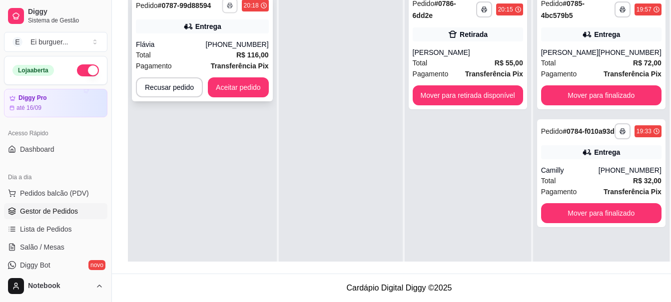
click at [229, 4] on icon "button" at bounding box center [230, 5] width 6 height 6
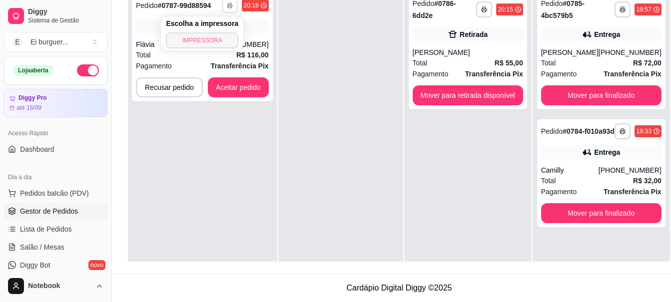
click at [219, 42] on button "IMPRESSORA" at bounding box center [202, 40] width 72 height 16
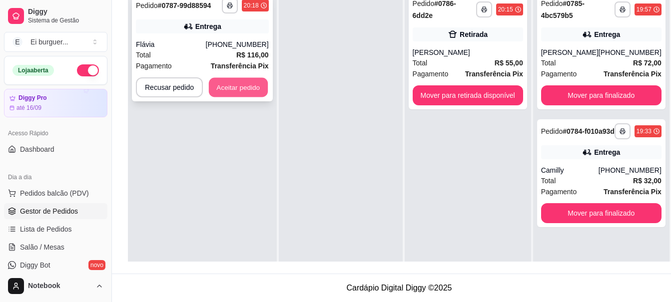
click at [252, 88] on button "Aceitar pedido" at bounding box center [238, 87] width 59 height 19
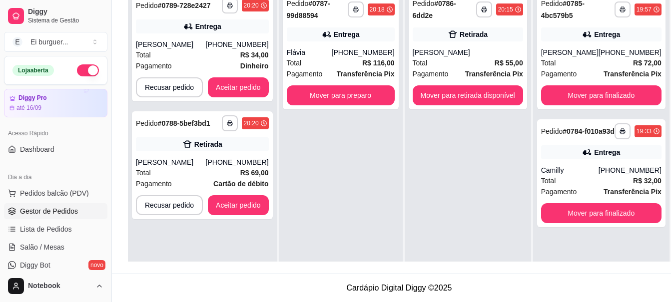
drag, startPoint x: 359, startPoint y: 161, endPoint x: 353, endPoint y: 158, distance: 7.2
click at [353, 158] on div "**********" at bounding box center [341, 139] width 124 height 302
click at [252, 209] on button "Aceitar pedido" at bounding box center [238, 205] width 59 height 19
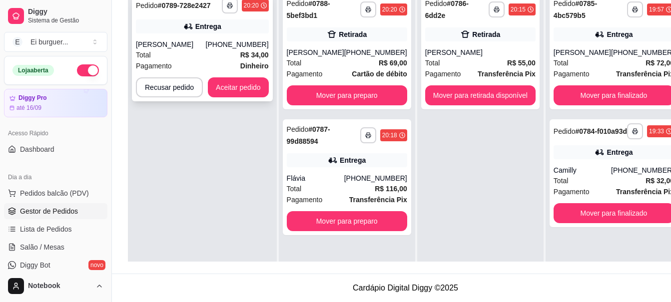
click at [185, 40] on div "[PERSON_NAME]" at bounding box center [171, 44] width 70 height 10
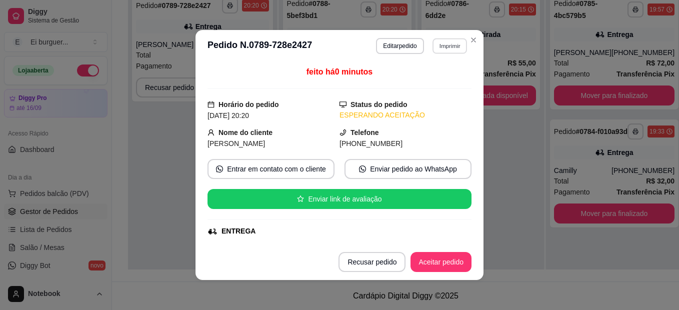
click at [446, 45] on button "Imprimir" at bounding box center [449, 45] width 34 height 15
click at [439, 76] on button "IMPRESSORA" at bounding box center [428, 81] width 72 height 16
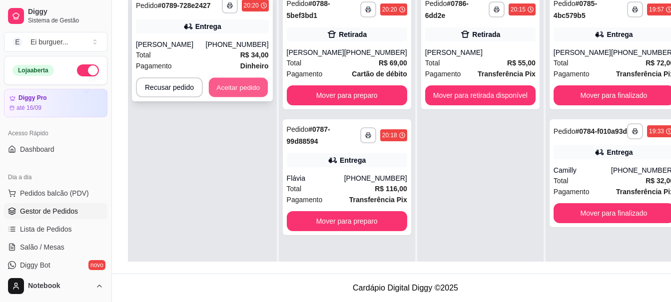
click at [253, 87] on button "Aceitar pedido" at bounding box center [238, 87] width 59 height 19
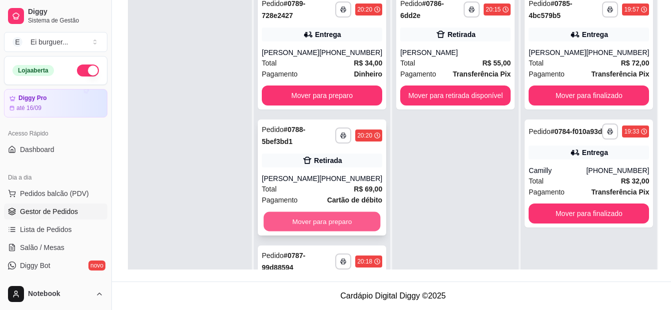
click at [337, 228] on button "Mover para preparo" at bounding box center [322, 221] width 117 height 19
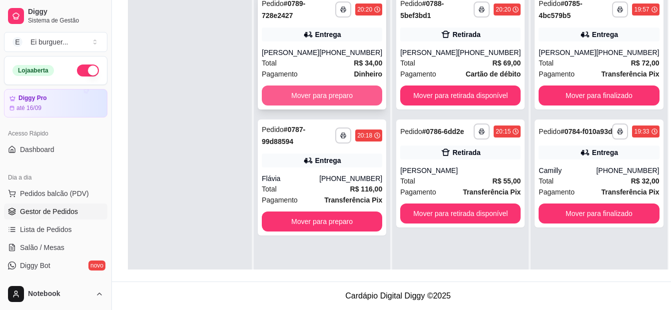
click at [320, 99] on button "Mover para preparo" at bounding box center [322, 95] width 120 height 20
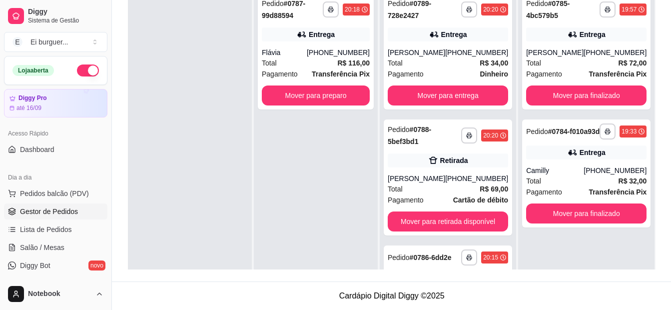
drag, startPoint x: 318, startPoint y: 264, endPoint x: 364, endPoint y: 282, distance: 49.2
click at [321, 264] on div "**********" at bounding box center [316, 143] width 124 height 310
click at [336, 99] on button "Mover para preparo" at bounding box center [316, 95] width 108 height 20
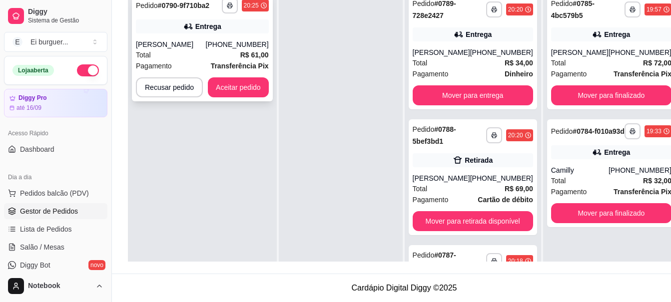
click at [179, 47] on div "[PERSON_NAME]" at bounding box center [171, 44] width 70 height 10
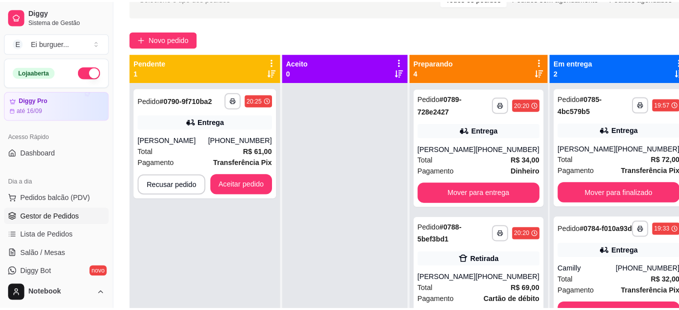
scroll to position [52, 0]
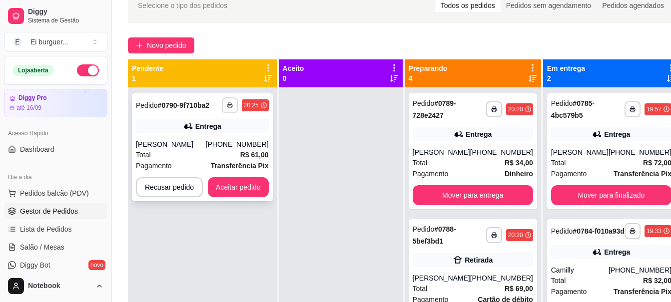
click at [225, 107] on button "button" at bounding box center [230, 105] width 16 height 16
click at [226, 136] on button "IMPRESSORA" at bounding box center [202, 139] width 70 height 15
click at [249, 191] on button "Aceitar pedido" at bounding box center [238, 187] width 61 height 20
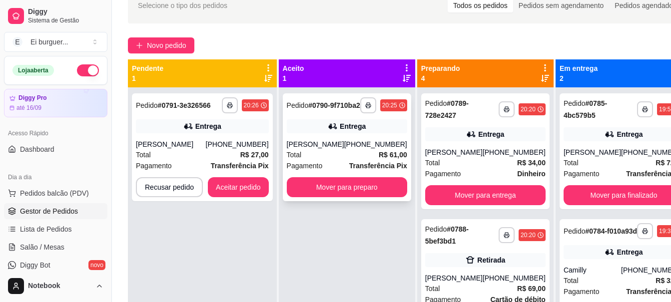
click at [317, 160] on div "Total R$ 61,00" at bounding box center [347, 154] width 120 height 11
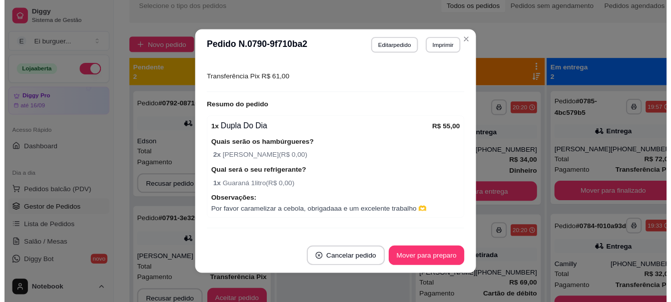
scroll to position [298, 0]
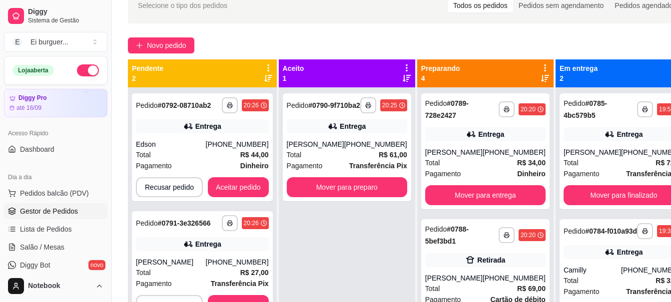
click at [308, 242] on div "**********" at bounding box center [347, 238] width 136 height 302
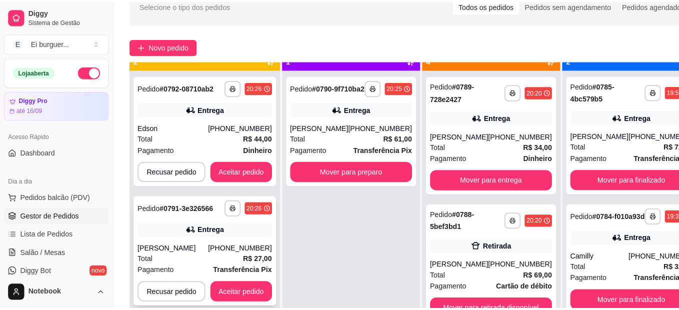
scroll to position [28, 0]
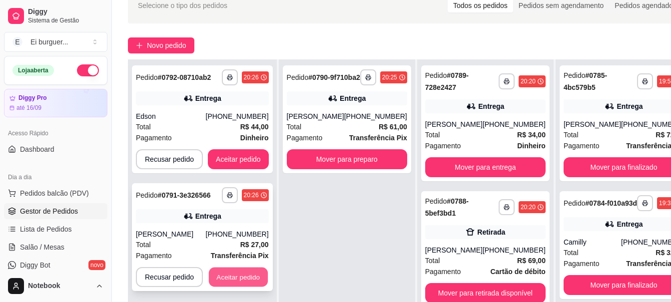
click at [244, 273] on button "Aceitar pedido" at bounding box center [238, 277] width 59 height 19
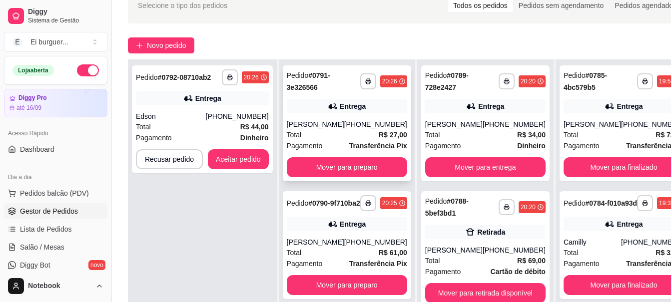
click at [307, 127] on div "[PERSON_NAME]" at bounding box center [315, 124] width 57 height 10
click at [365, 78] on icon "button" at bounding box center [368, 81] width 6 height 6
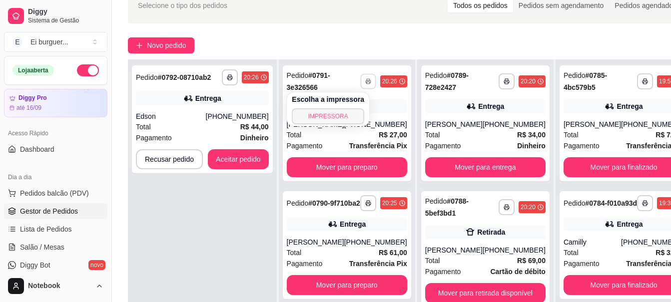
click at [346, 108] on button "IMPRESSORA" at bounding box center [328, 116] width 72 height 16
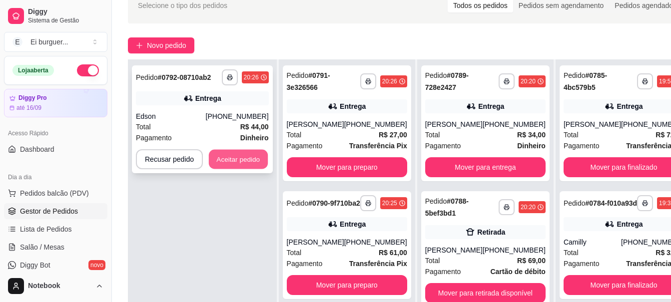
click at [249, 156] on button "Aceitar pedido" at bounding box center [238, 159] width 59 height 19
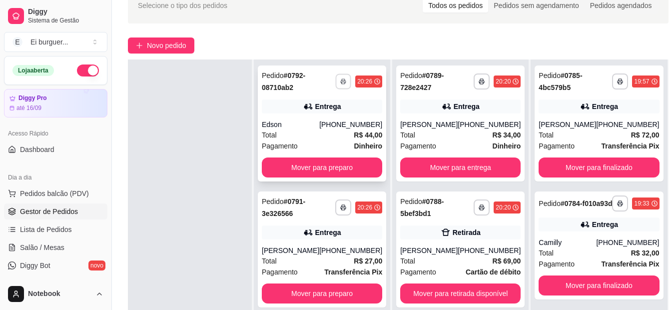
click at [342, 84] on rect "button" at bounding box center [343, 83] width 3 height 2
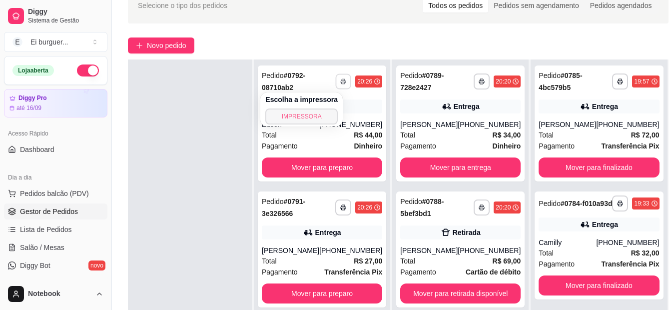
click at [312, 113] on button "IMPRESSORA" at bounding box center [301, 116] width 72 height 16
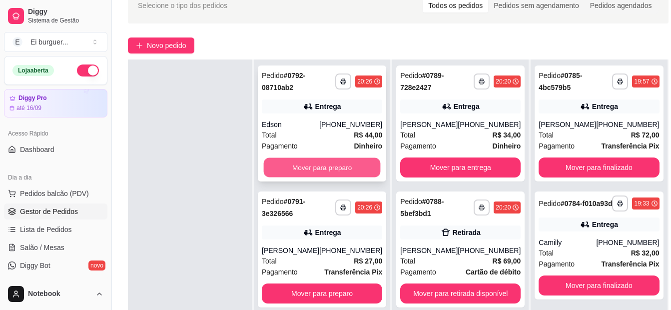
click at [341, 168] on button "Mover para preparo" at bounding box center [322, 167] width 117 height 19
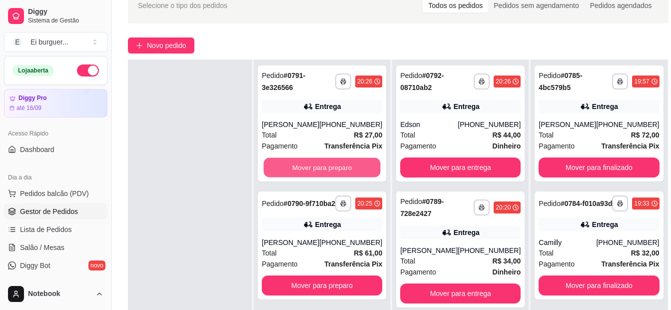
click at [341, 168] on button "Mover para preparo" at bounding box center [322, 167] width 117 height 19
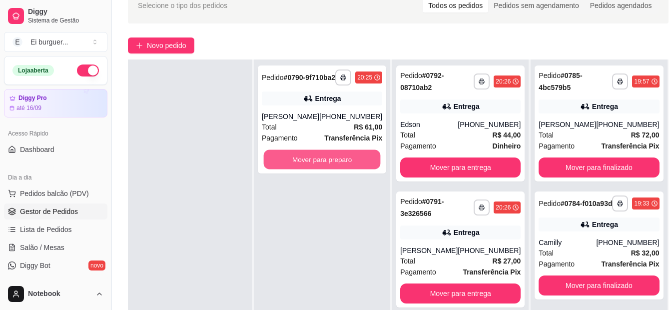
click at [341, 168] on button "Mover para preparo" at bounding box center [322, 159] width 117 height 19
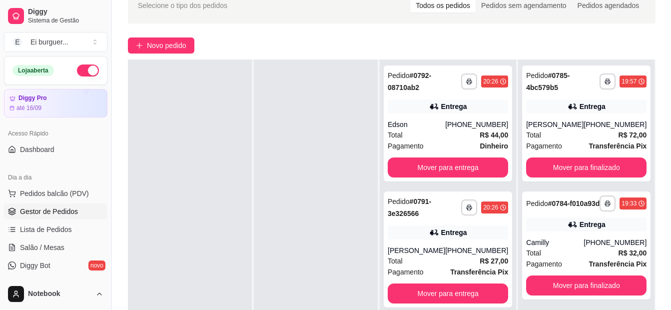
drag, startPoint x: 322, startPoint y: 120, endPoint x: 272, endPoint y: 124, distance: 50.6
click at [322, 120] on div at bounding box center [316, 214] width 124 height 310
click at [46, 192] on span "Pedidos balcão (PDV)" at bounding box center [54, 193] width 69 height 10
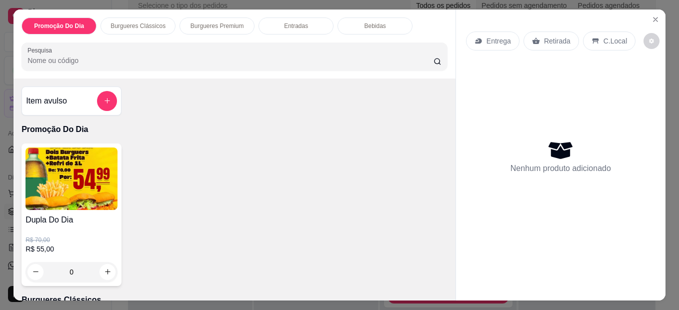
click at [106, 267] on div "0" at bounding box center [71, 272] width 92 height 20
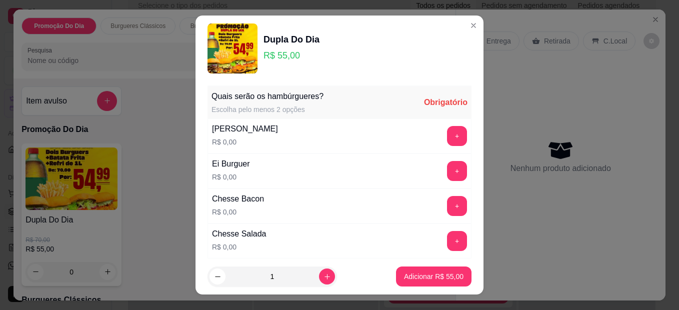
scroll to position [50, 0]
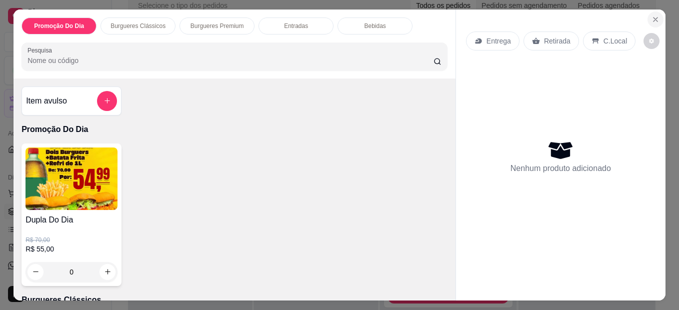
click at [654, 17] on icon "Close" at bounding box center [655, 19] width 4 height 4
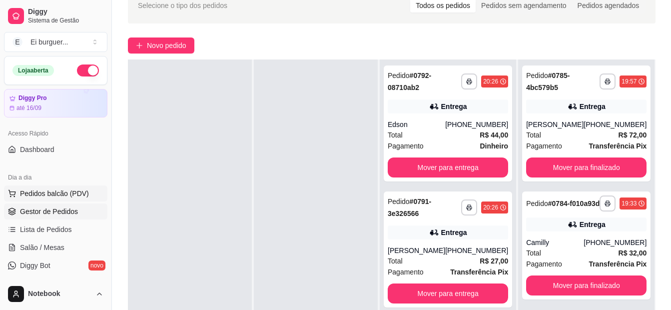
click at [62, 189] on span "Pedidos balcão (PDV)" at bounding box center [54, 193] width 69 height 10
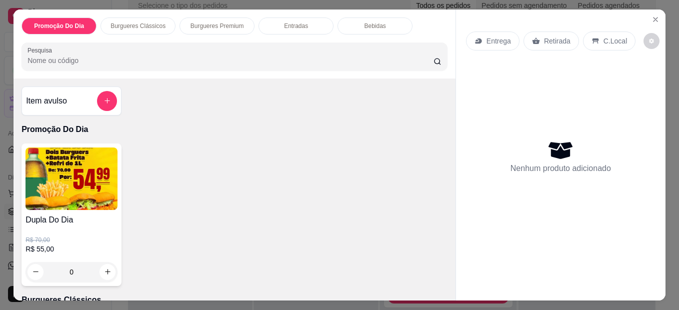
click at [101, 267] on div "0" at bounding box center [71, 272] width 92 height 20
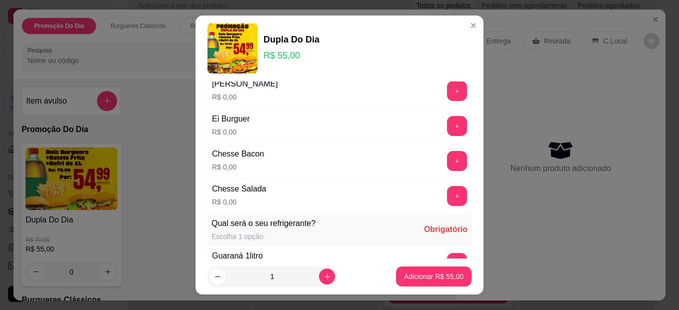
scroll to position [50, 0]
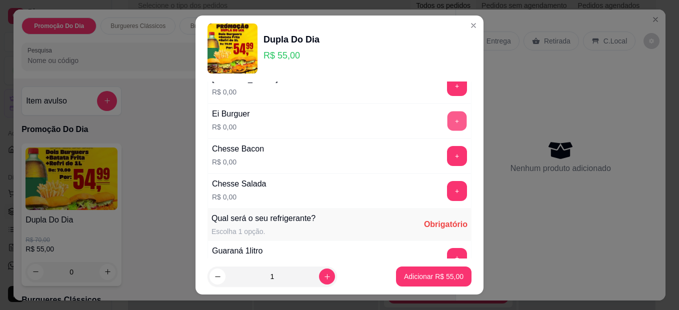
click at [447, 119] on button "+" at bounding box center [456, 120] width 19 height 19
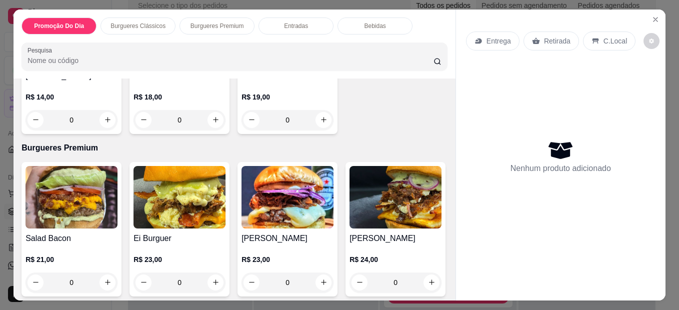
scroll to position [350, 0]
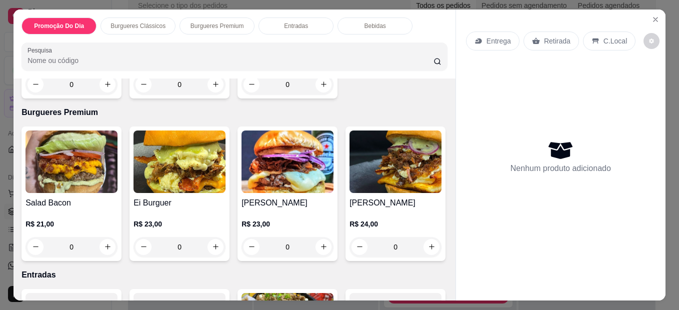
click at [320, 241] on div "0" at bounding box center [287, 247] width 92 height 20
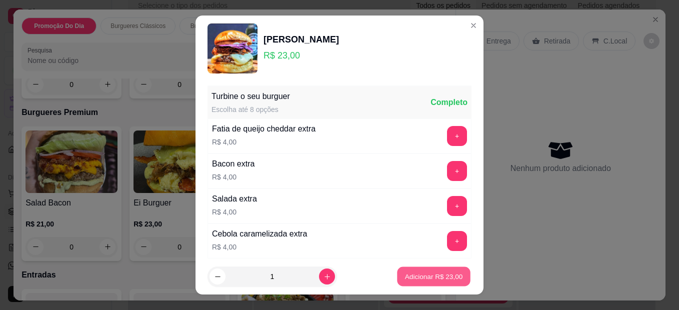
click at [405, 274] on p "Adicionar R$ 23,00" at bounding box center [434, 275] width 58 height 9
type input "1"
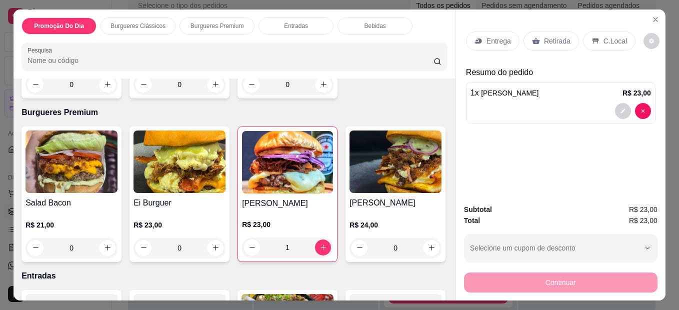
click at [210, 248] on div "0" at bounding box center [179, 248] width 92 height 20
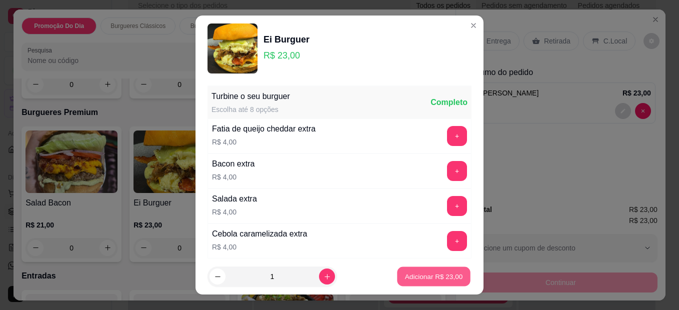
click at [427, 281] on button "Adicionar R$ 23,00" at bounding box center [433, 276] width 73 height 19
type input "1"
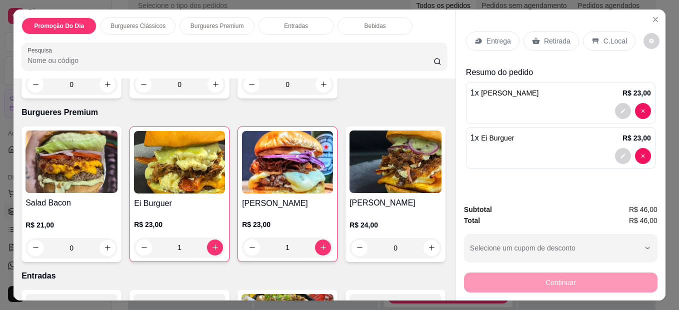
click at [558, 41] on p "Retirada" at bounding box center [557, 41] width 26 height 10
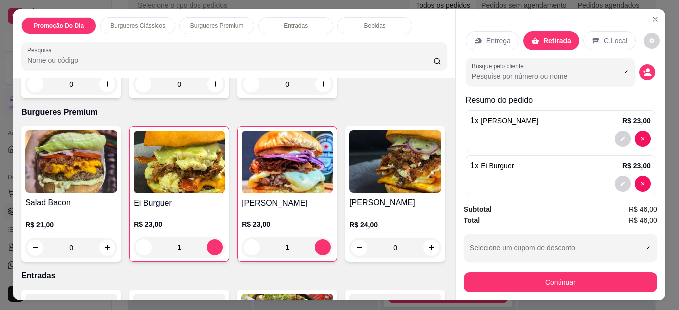
click at [643, 68] on icon "decrease-product-quantity" at bounding box center [647, 72] width 9 height 9
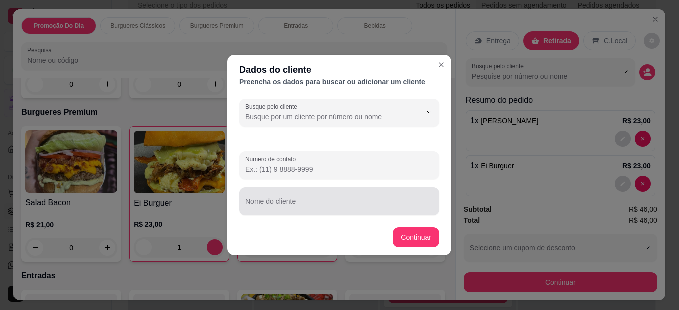
click at [333, 204] on input "Nome do cliente" at bounding box center [339, 205] width 188 height 10
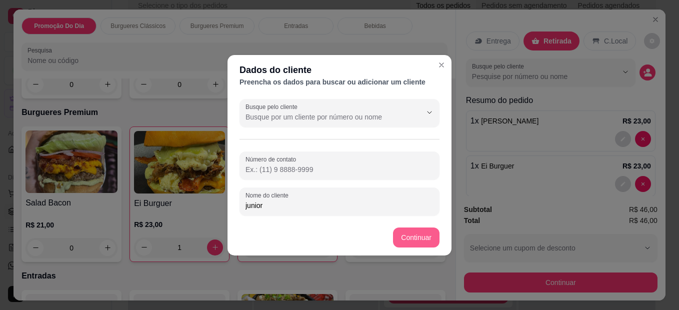
type input "junior"
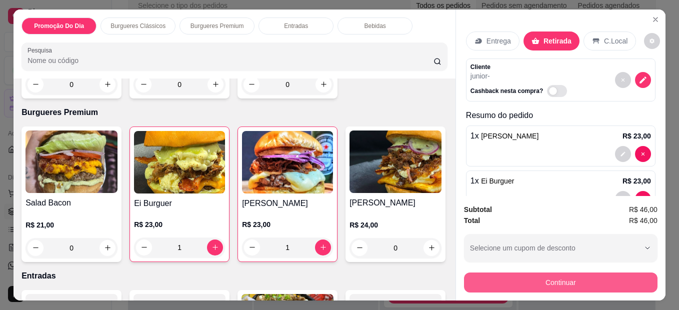
click at [507, 272] on button "Continuar" at bounding box center [560, 282] width 193 height 20
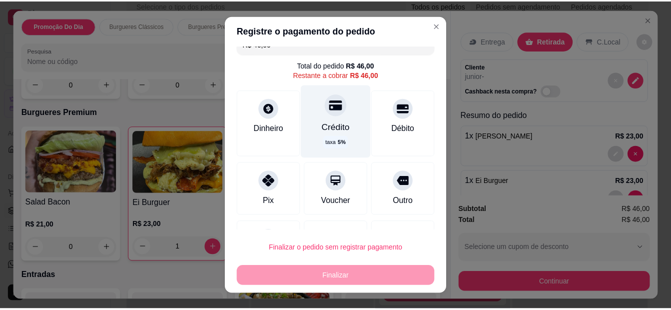
scroll to position [0, 0]
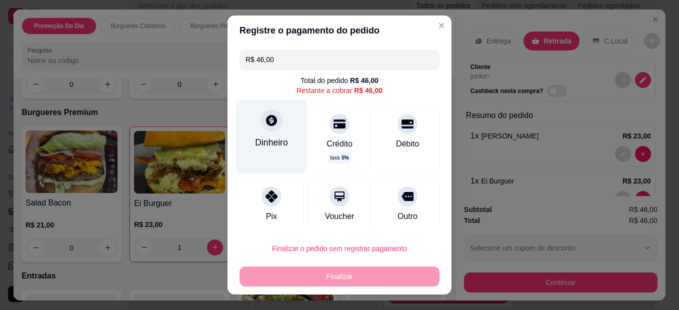
click at [274, 125] on div at bounding box center [271, 120] width 22 height 22
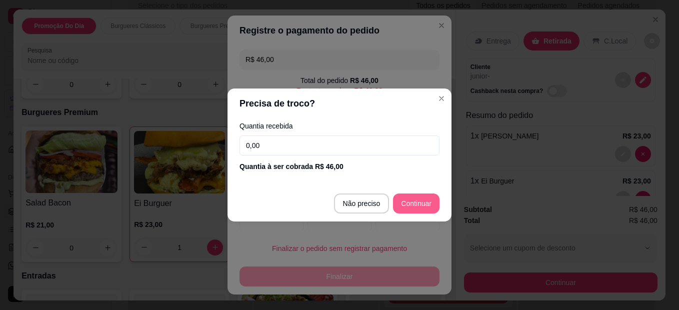
type input "R$ 0,00"
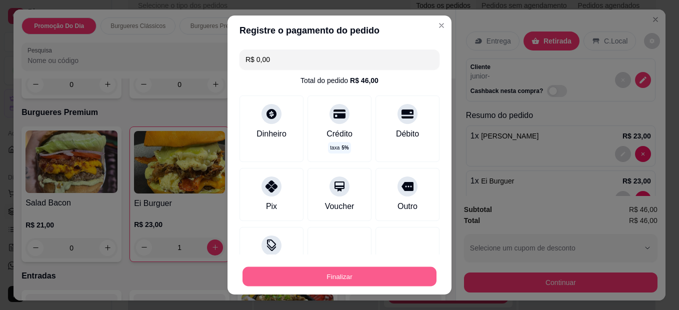
click at [381, 281] on button "Finalizar" at bounding box center [339, 276] width 194 height 19
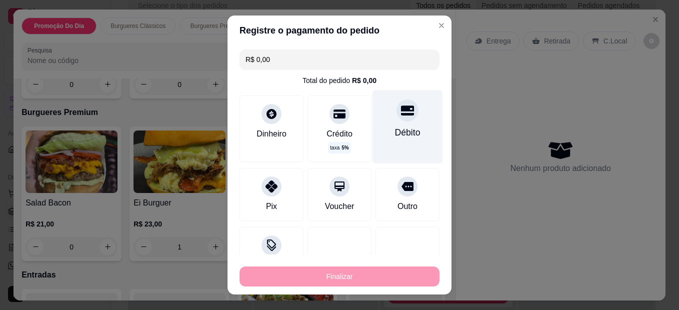
type input "0"
type input "-R$ 46,00"
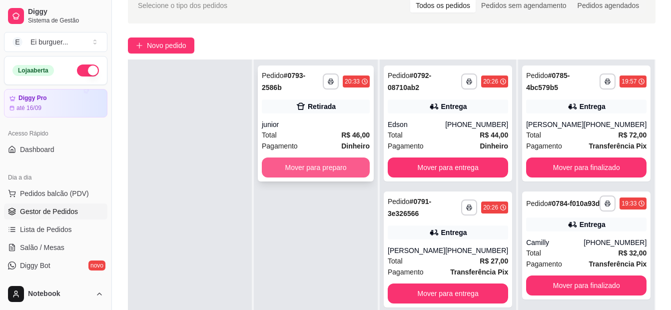
click at [318, 165] on button "Mover para preparo" at bounding box center [316, 167] width 108 height 20
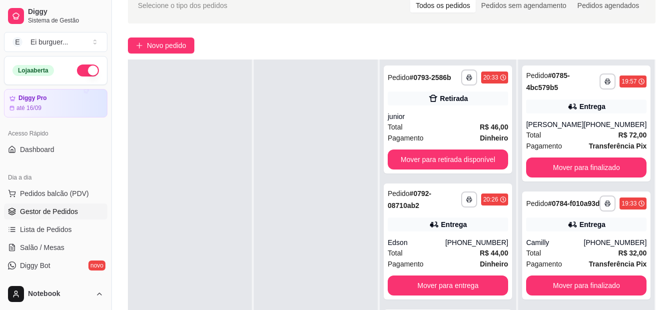
click at [364, 256] on div at bounding box center [316, 214] width 124 height 310
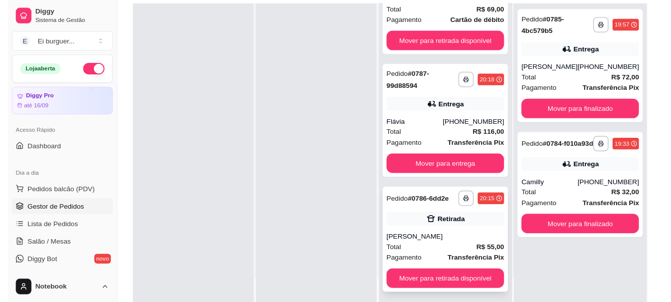
scroll to position [152, 0]
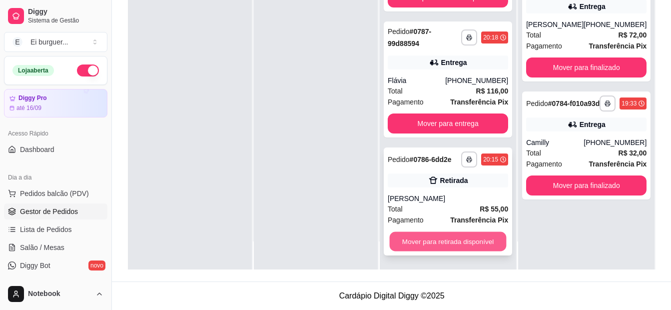
click at [442, 240] on button "Mover para retirada disponível" at bounding box center [448, 241] width 117 height 19
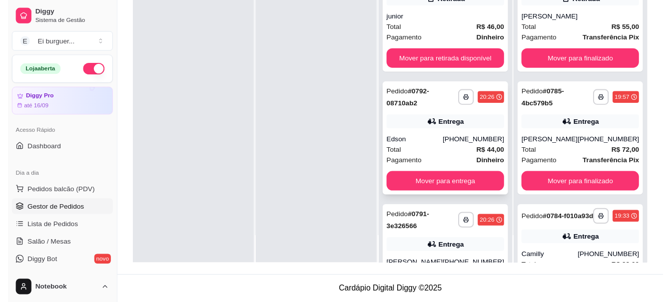
scroll to position [0, 0]
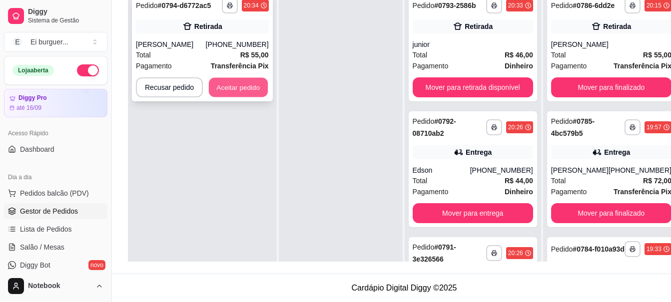
click at [258, 82] on button "Aceitar pedido" at bounding box center [238, 87] width 59 height 19
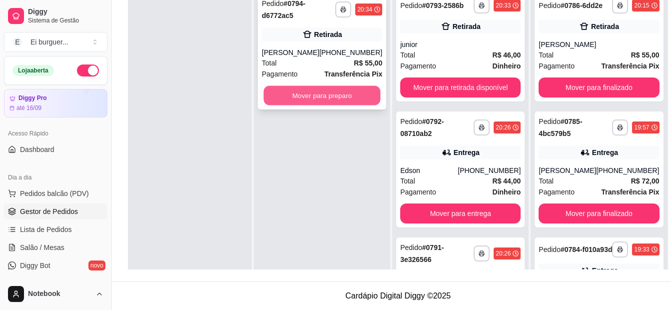
click at [315, 93] on button "Mover para preparo" at bounding box center [322, 95] width 117 height 19
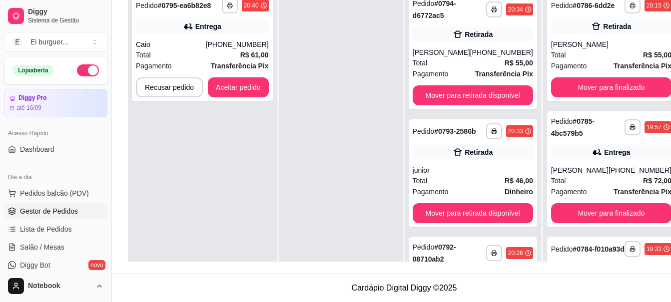
drag, startPoint x: 342, startPoint y: 110, endPoint x: 281, endPoint y: 155, distance: 75.5
click at [342, 110] on div at bounding box center [341, 139] width 124 height 302
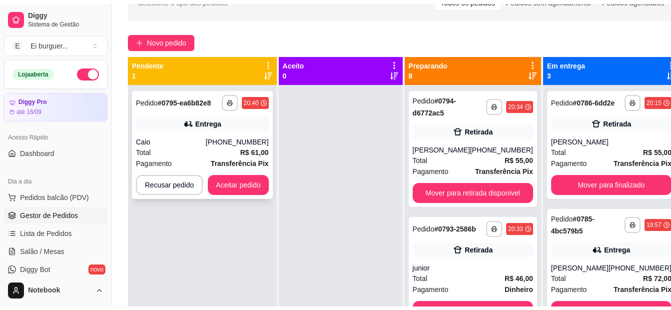
scroll to position [52, 0]
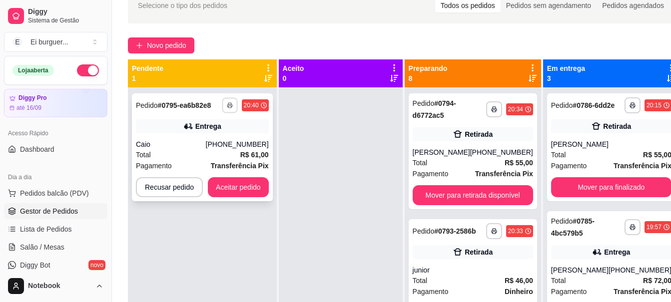
click at [225, 104] on button "button" at bounding box center [229, 104] width 15 height 15
click at [221, 139] on button "IMPRESSORA" at bounding box center [202, 140] width 72 height 16
click at [251, 184] on button "Aceitar pedido" at bounding box center [238, 187] width 61 height 20
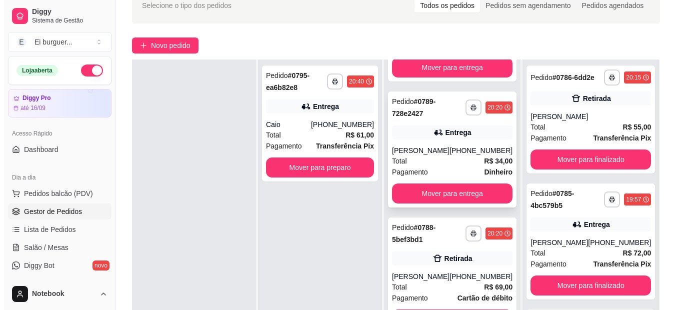
scroll to position [558, 0]
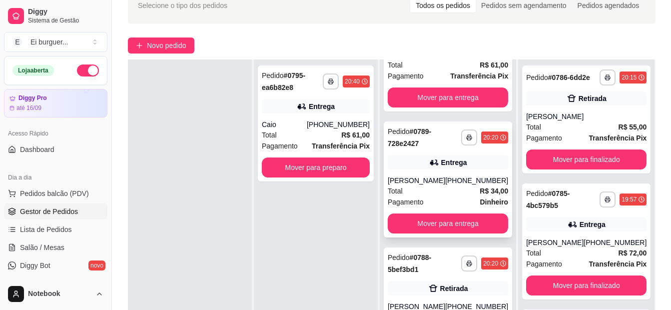
click at [455, 185] on div "[PHONE_NUMBER]" at bounding box center [476, 180] width 63 height 10
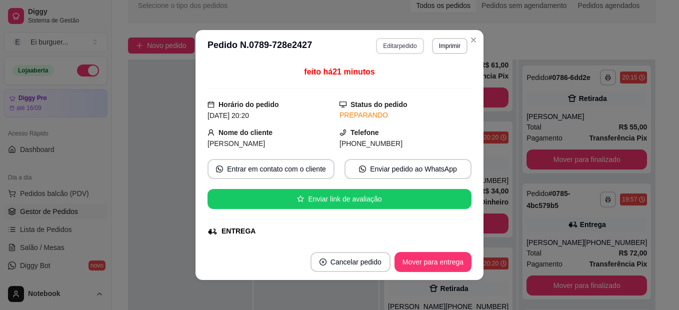
click at [384, 43] on button "Editar pedido" at bounding box center [399, 46] width 47 height 16
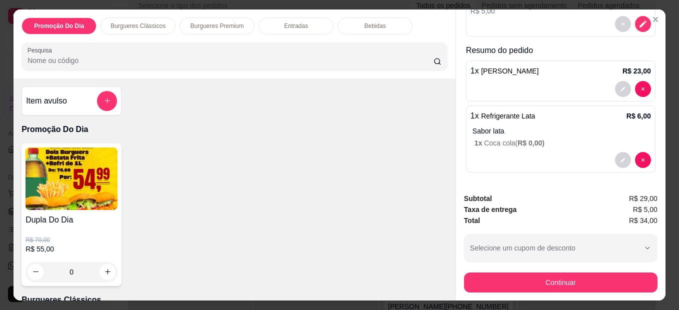
scroll to position [151, 0]
click at [620, 85] on icon "decrease-product-quantity" at bounding box center [623, 88] width 6 height 6
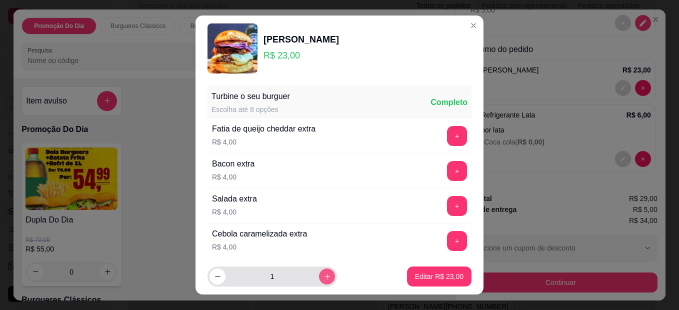
click at [323, 275] on icon "increase-product-quantity" at bounding box center [326, 276] width 7 height 7
type input "2"
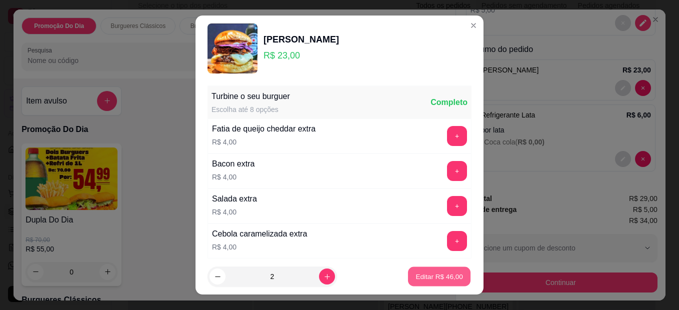
click at [408, 274] on button "Editar R$ 46,00" at bounding box center [439, 276] width 62 height 19
type input "2"
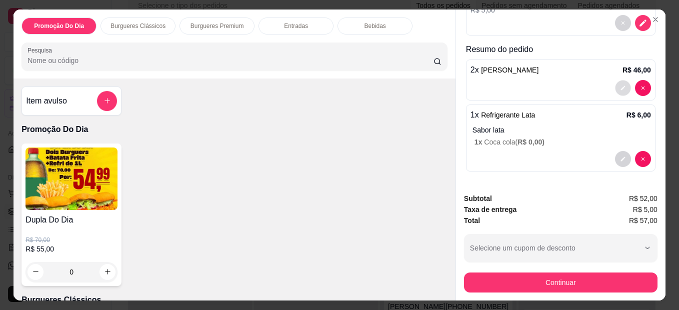
click at [615, 81] on button "decrease-product-quantity" at bounding box center [622, 87] width 15 height 15
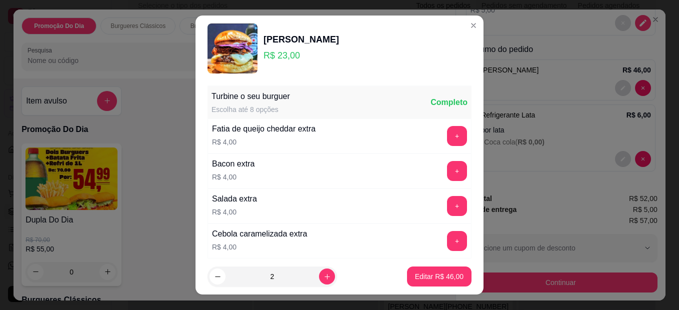
scroll to position [145, 0]
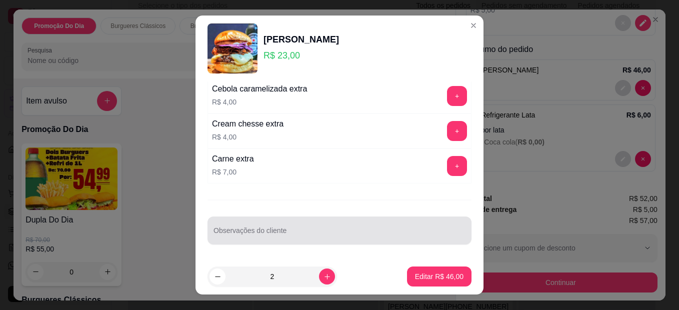
click at [336, 225] on div at bounding box center [339, 230] width 252 height 20
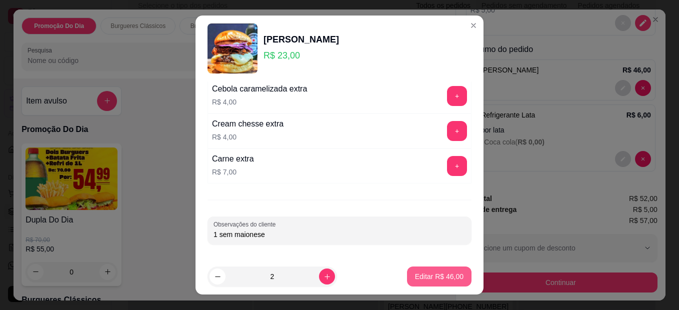
type input "1 sem maionese"
click at [442, 274] on p "Editar R$ 46,00" at bounding box center [439, 276] width 48 height 10
type input "0"
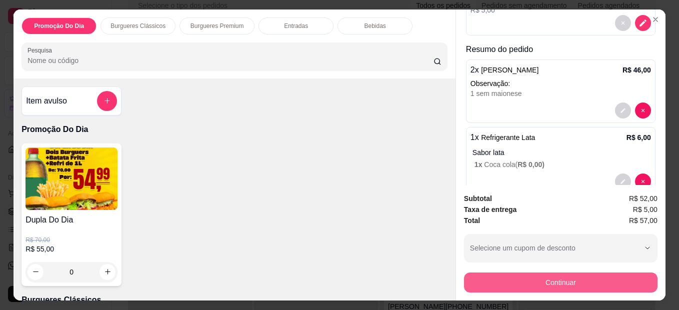
click at [567, 278] on button "Continuar" at bounding box center [560, 282] width 193 height 20
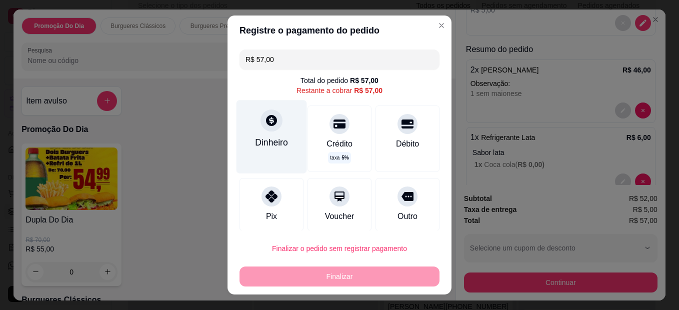
click at [269, 137] on div "Dinheiro" at bounding box center [271, 136] width 70 height 73
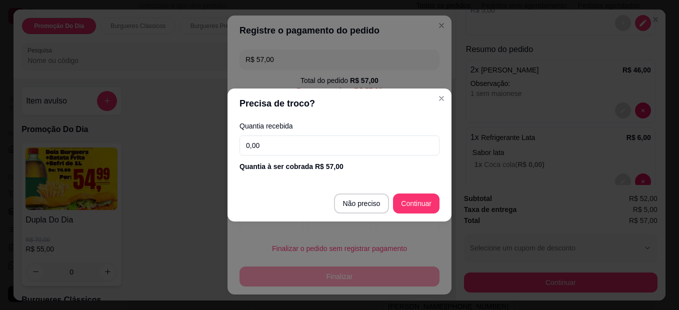
click at [284, 139] on input "0,00" at bounding box center [339, 145] width 200 height 20
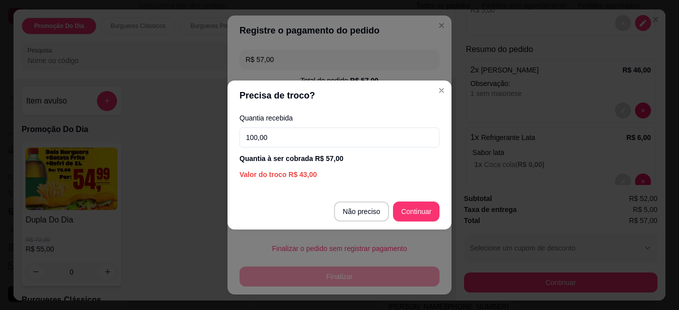
type input "100,00"
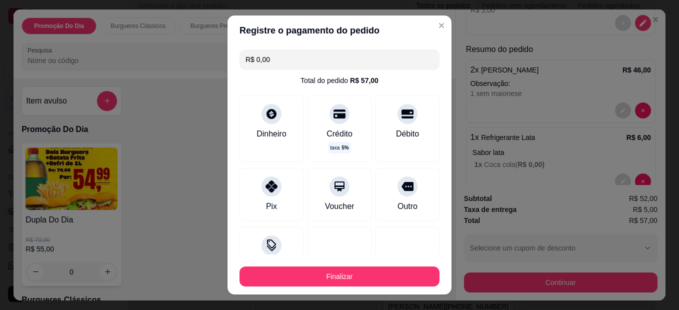
click at [408, 266] on div "Finalizar" at bounding box center [339, 274] width 200 height 24
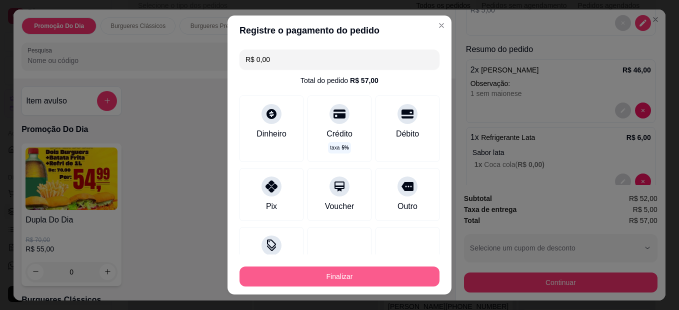
click at [405, 271] on button "Finalizar" at bounding box center [339, 276] width 200 height 20
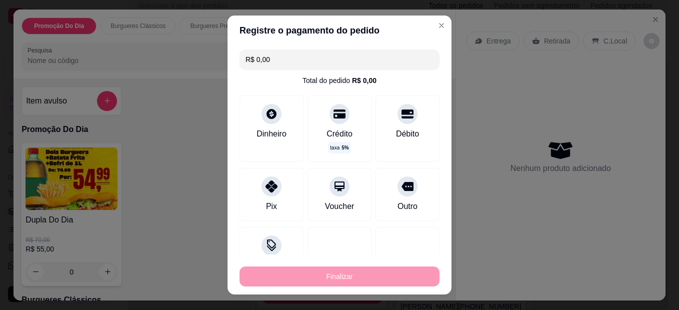
type input "-R$ 57,00"
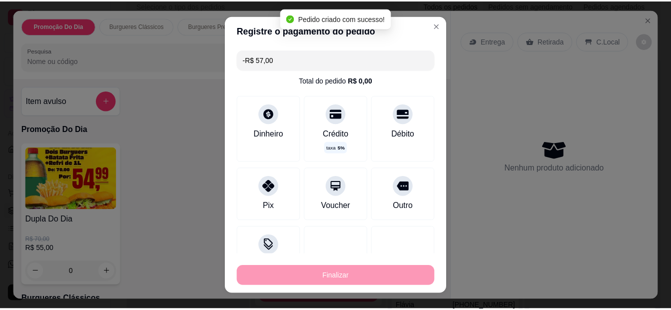
scroll to position [0, 0]
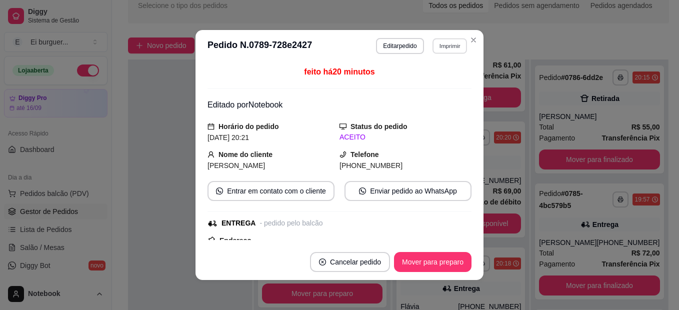
click at [449, 44] on button "Imprimir" at bounding box center [449, 45] width 34 height 15
click at [446, 86] on button "IMPRESSORA" at bounding box center [428, 80] width 70 height 15
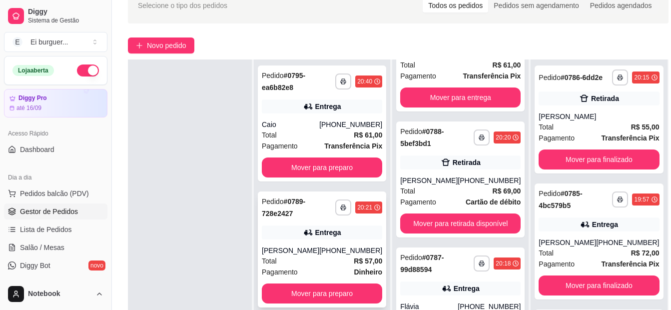
scroll to position [102, 0]
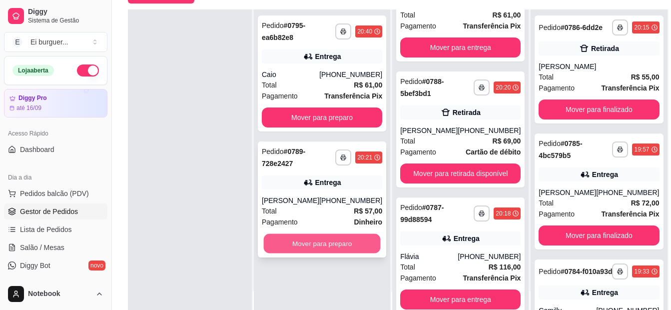
click at [340, 241] on button "Mover para preparo" at bounding box center [322, 243] width 117 height 19
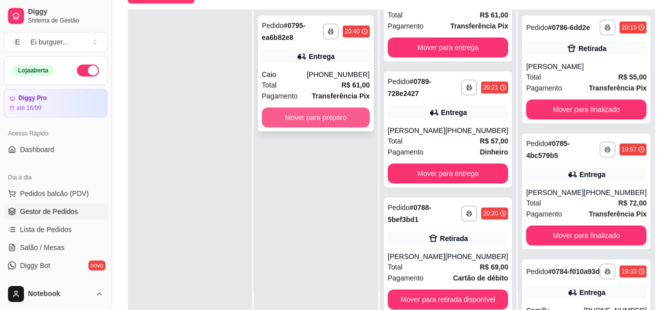
click at [313, 114] on button "Mover para preparo" at bounding box center [316, 117] width 108 height 20
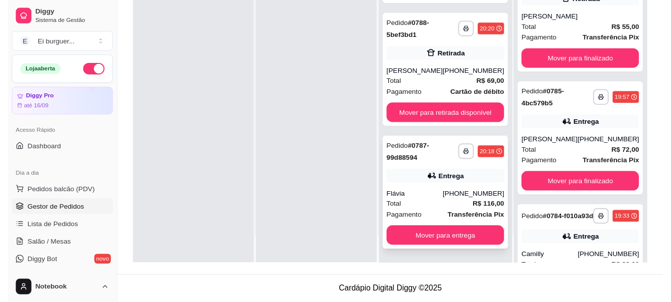
scroll to position [834, 0]
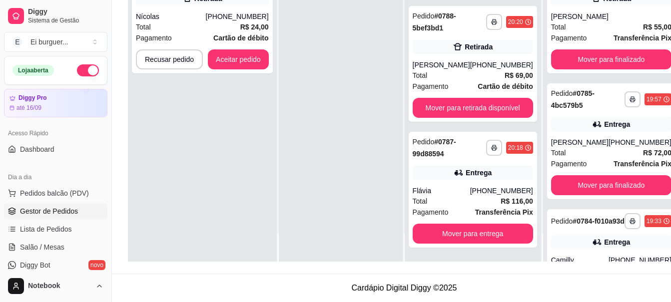
click at [319, 246] on div at bounding box center [341, 111] width 124 height 302
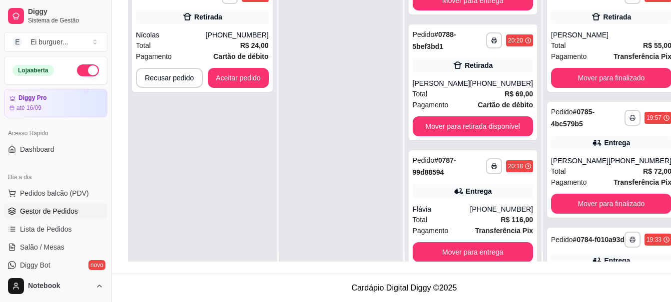
scroll to position [0, 0]
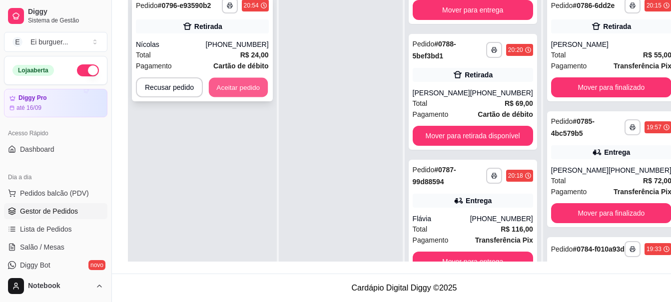
click at [220, 82] on button "Aceitar pedido" at bounding box center [238, 87] width 59 height 19
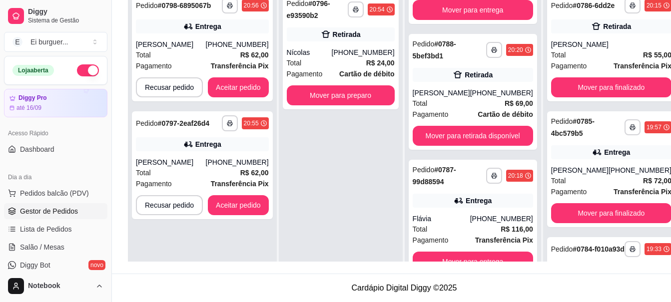
click at [380, 250] on div "**********" at bounding box center [341, 139] width 124 height 302
click at [338, 95] on button "Mover para preparo" at bounding box center [341, 95] width 108 height 20
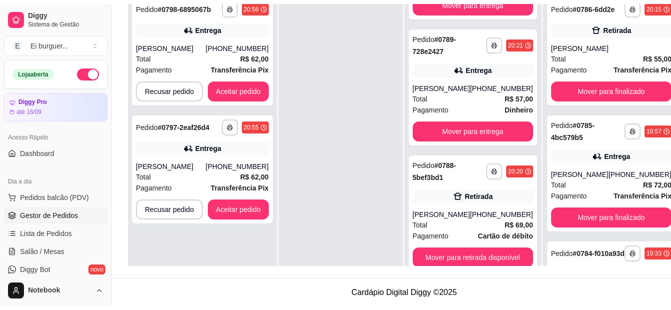
scroll to position [960, 0]
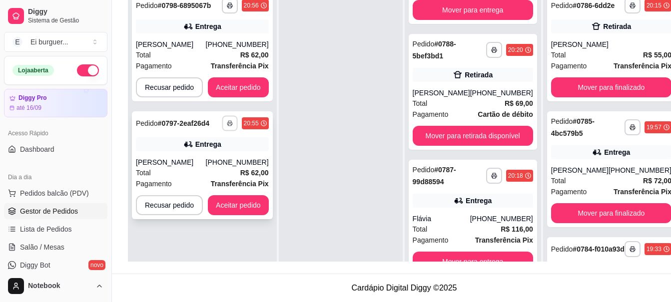
click at [231, 120] on button "button" at bounding box center [229, 122] width 15 height 15
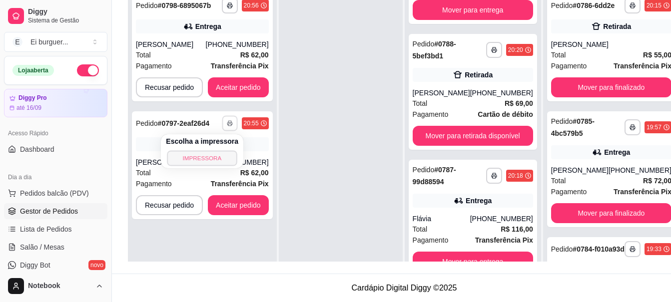
click at [218, 150] on button "IMPRESSORA" at bounding box center [202, 157] width 70 height 15
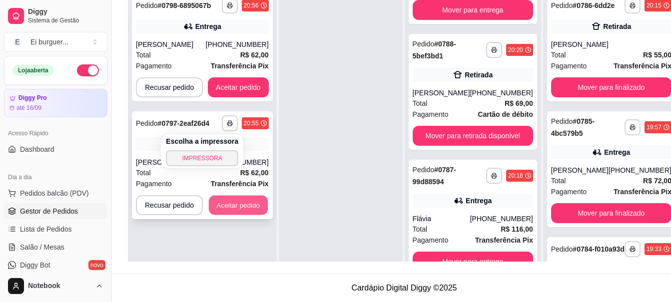
click at [260, 203] on button "Aceitar pedido" at bounding box center [238, 205] width 59 height 19
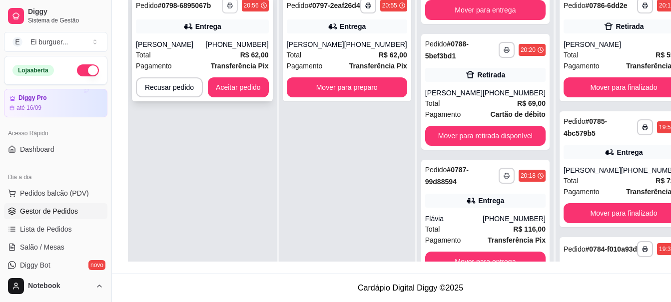
click at [229, 9] on button "button" at bounding box center [230, 6] width 16 height 16
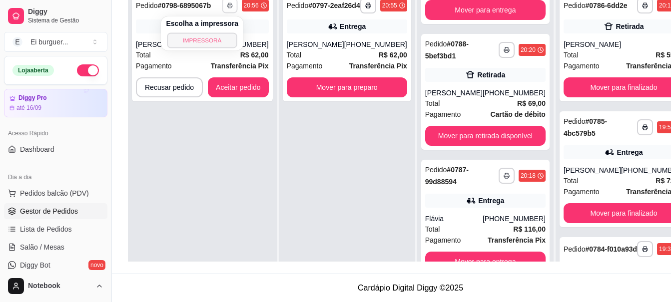
click at [221, 41] on button "IMPRESSORA" at bounding box center [202, 39] width 70 height 15
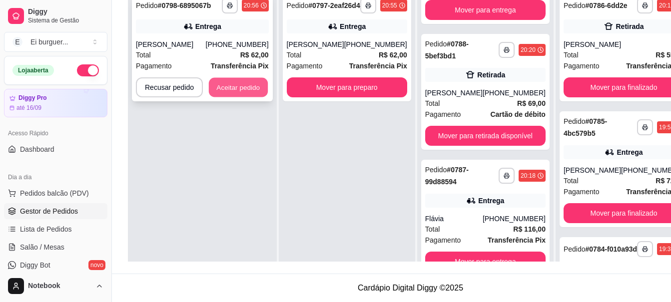
click at [227, 85] on button "Aceitar pedido" at bounding box center [238, 87] width 59 height 19
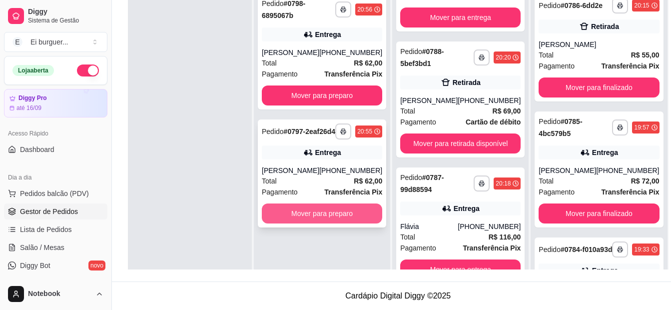
click at [325, 223] on button "Mover para preparo" at bounding box center [322, 213] width 120 height 20
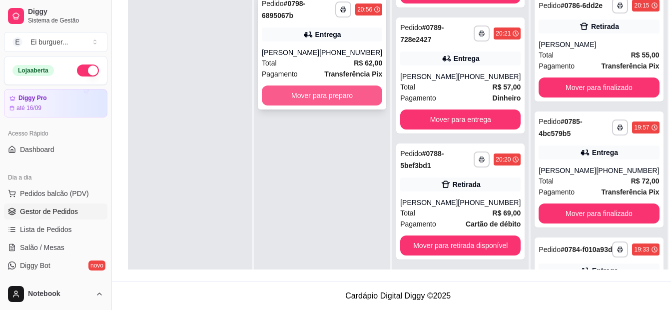
scroll to position [1086, 0]
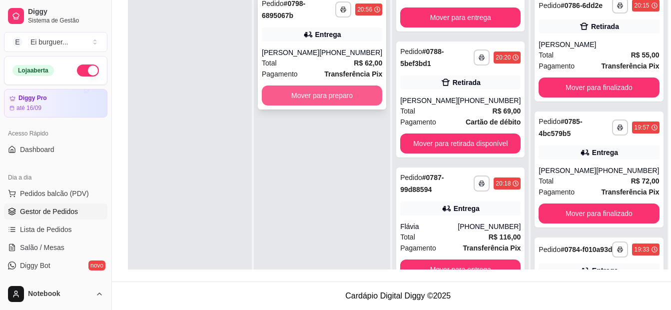
click at [338, 100] on button "Mover para preparo" at bounding box center [322, 95] width 120 height 20
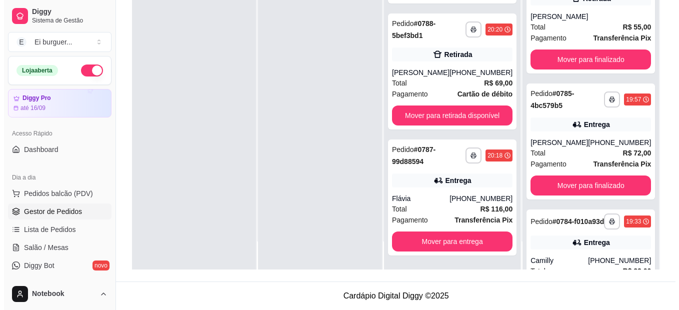
scroll to position [1212, 0]
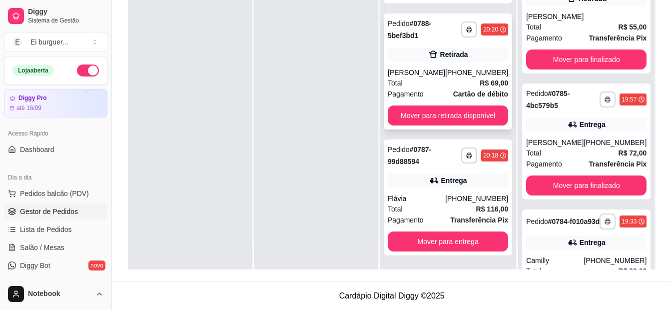
click at [445, 75] on div "[PERSON_NAME]" at bounding box center [416, 72] width 57 height 10
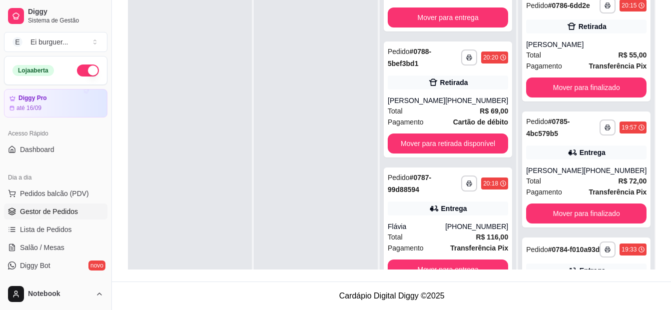
click at [322, 246] on div at bounding box center [316, 143] width 124 height 310
drag, startPoint x: 320, startPoint y: 251, endPoint x: 380, endPoint y: 231, distance: 63.4
click at [322, 249] on div at bounding box center [316, 143] width 124 height 310
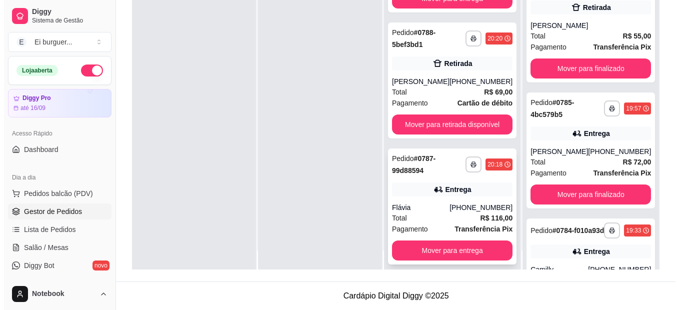
scroll to position [28, 0]
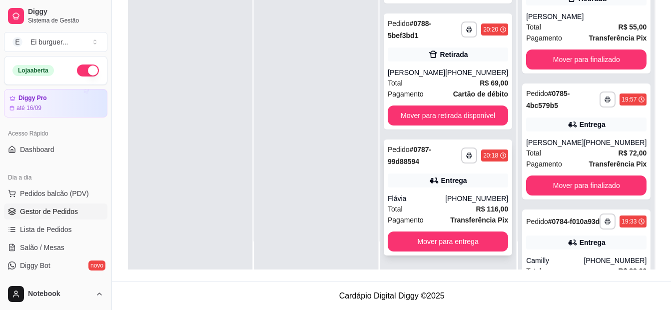
click at [430, 194] on div "Flávia" at bounding box center [416, 198] width 57 height 10
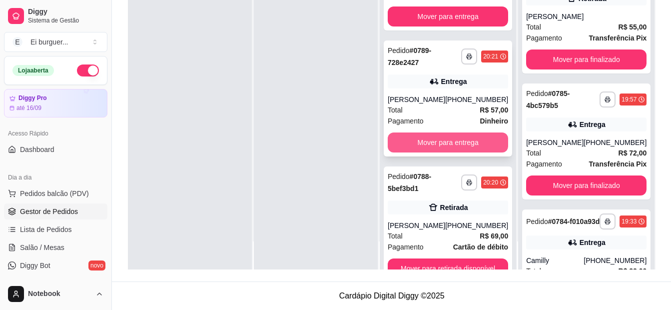
scroll to position [1012, 0]
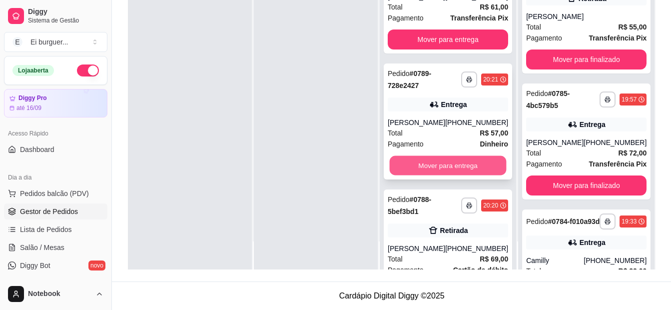
click at [455, 175] on button "Mover para entrega" at bounding box center [448, 165] width 117 height 19
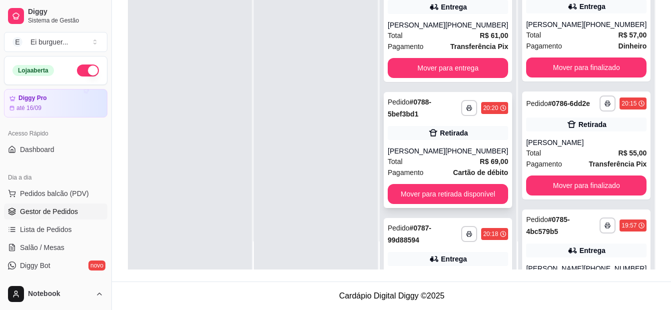
scroll to position [962, 0]
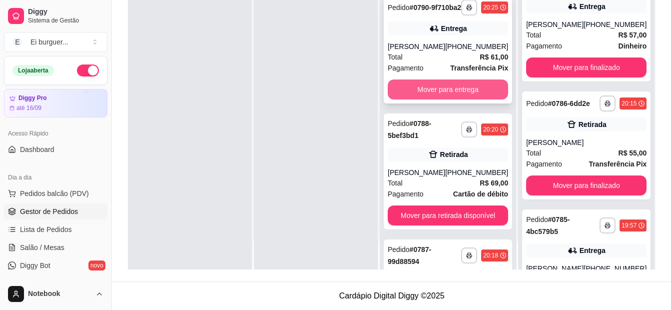
click at [438, 99] on button "Mover para entrega" at bounding box center [448, 89] width 120 height 20
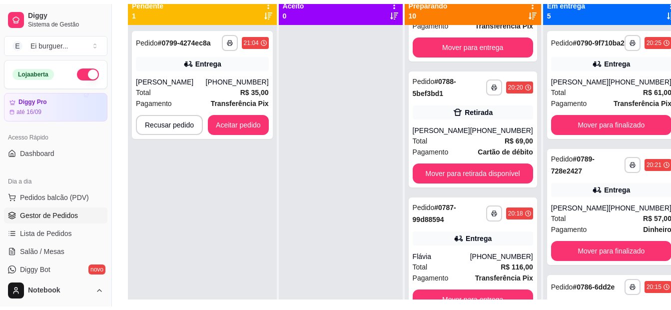
scroll to position [102, 0]
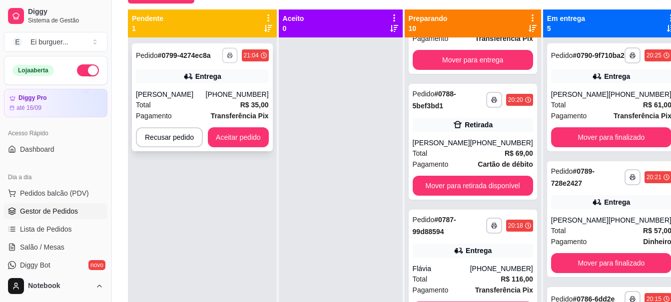
click at [228, 59] on button "button" at bounding box center [229, 54] width 15 height 15
click at [214, 92] on button "IMPRESSORA" at bounding box center [202, 90] width 72 height 16
click at [182, 102] on div "Total R$ 35,00" at bounding box center [202, 104] width 133 height 11
click at [248, 130] on button "Aceitar pedido" at bounding box center [238, 137] width 59 height 19
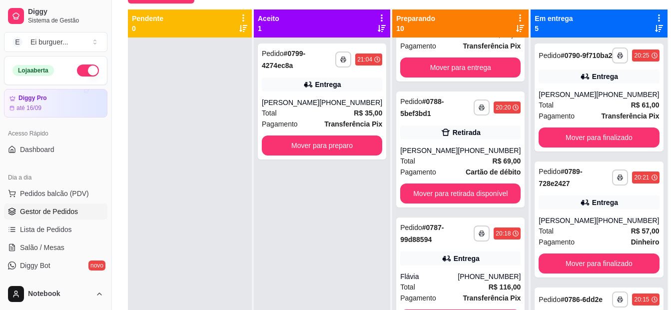
click at [335, 267] on div "**********" at bounding box center [322, 192] width 136 height 310
click at [338, 150] on button "Mover para preparo" at bounding box center [322, 145] width 120 height 20
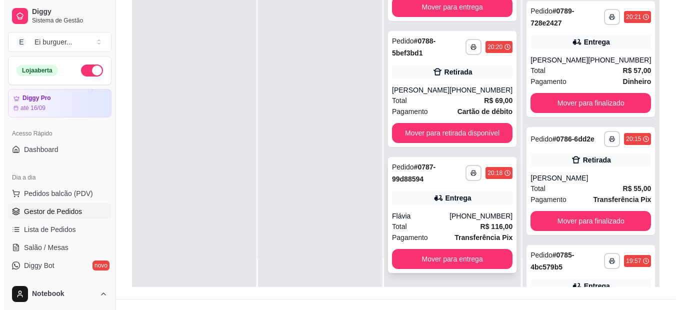
scroll to position [152, 0]
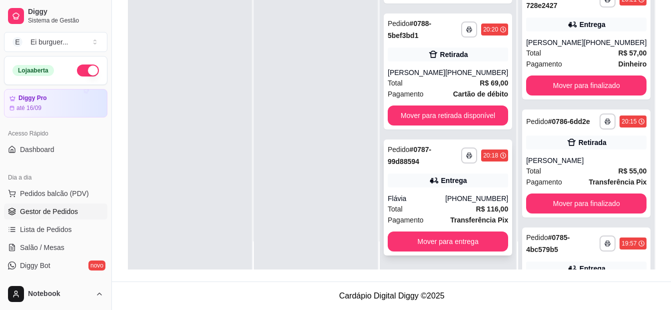
click at [434, 190] on div "**********" at bounding box center [448, 197] width 128 height 116
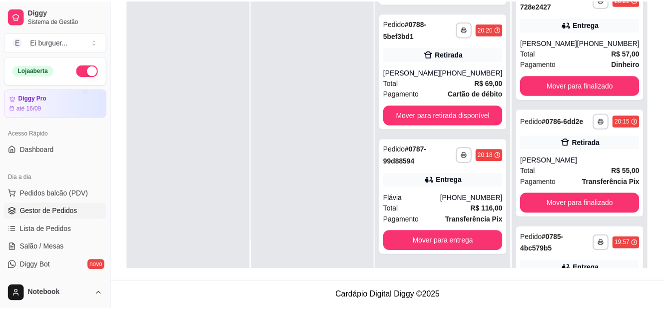
scroll to position [100, 0]
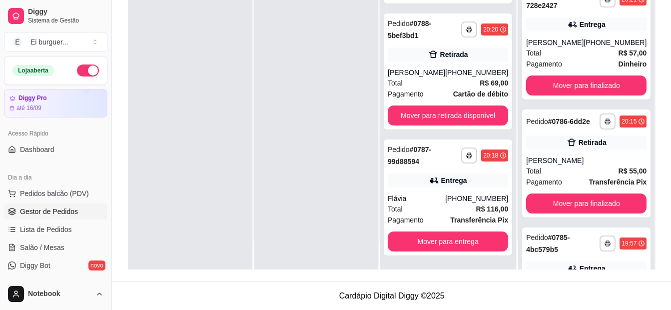
click at [178, 117] on div at bounding box center [190, 115] width 124 height 310
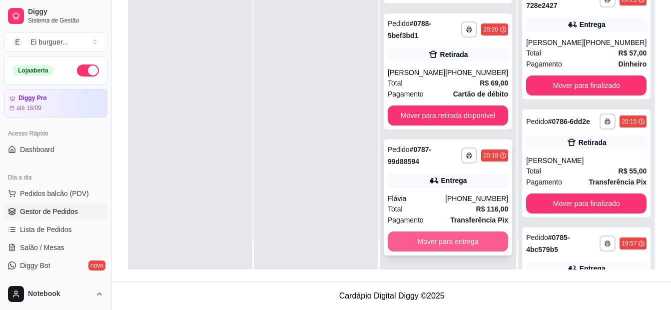
click at [447, 242] on button "Mover para entrega" at bounding box center [448, 241] width 120 height 20
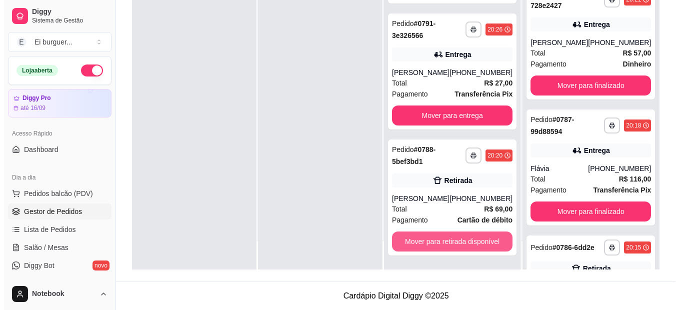
scroll to position [960, 0]
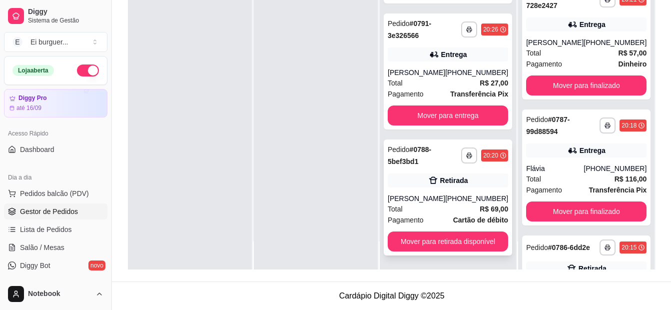
click at [441, 203] on div "Total R$ 69,00" at bounding box center [448, 208] width 120 height 11
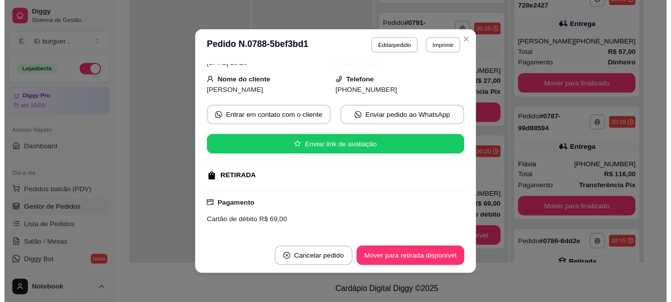
scroll to position [1, 0]
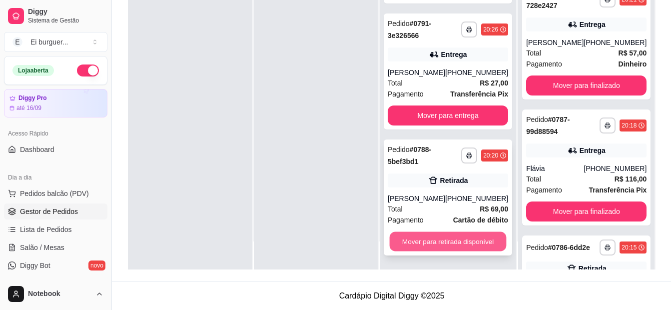
click at [492, 238] on button "Mover para retirada disponível" at bounding box center [448, 241] width 117 height 19
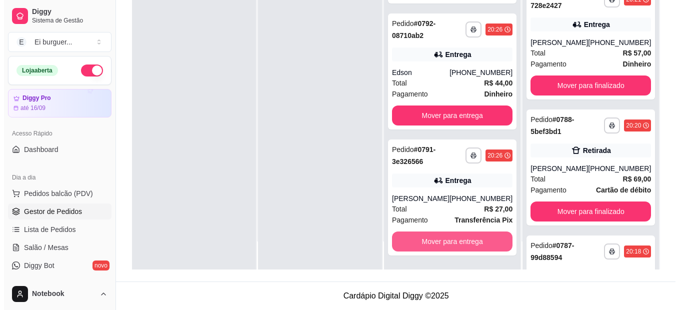
scroll to position [834, 0]
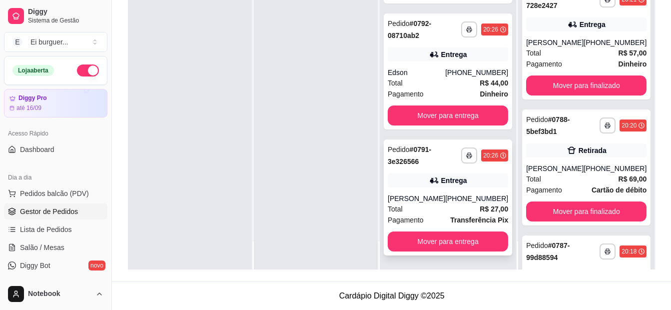
click at [471, 202] on div "[PHONE_NUMBER]" at bounding box center [476, 198] width 63 height 10
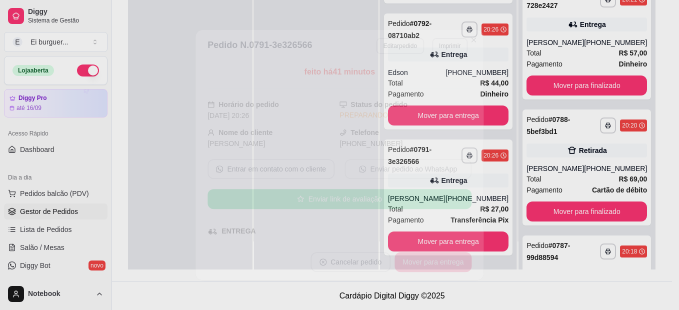
scroll to position [150, 0]
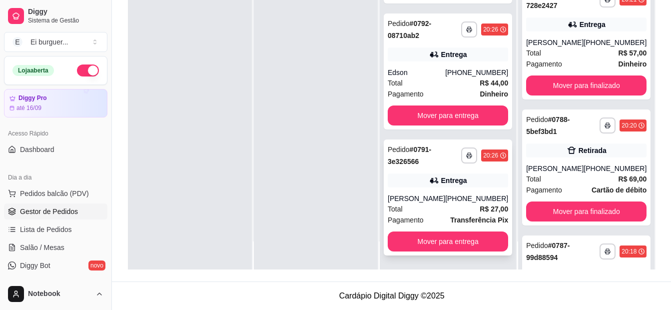
click at [454, 200] on div "[PHONE_NUMBER]" at bounding box center [476, 198] width 63 height 10
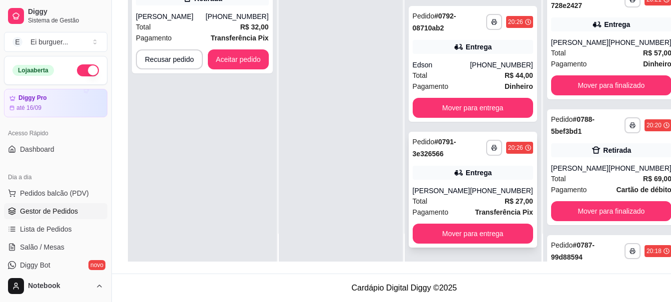
click at [468, 204] on div "Total R$ 27,00" at bounding box center [473, 201] width 120 height 11
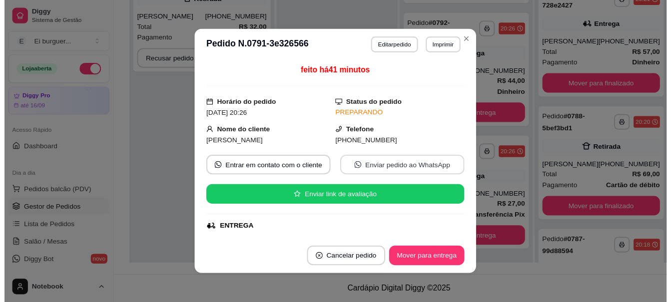
scroll to position [50, 0]
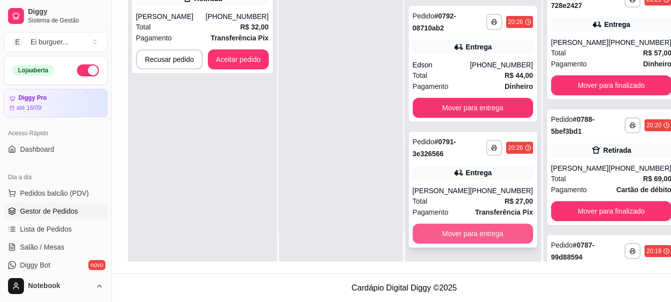
click at [495, 236] on button "Mover para entrega" at bounding box center [473, 234] width 120 height 20
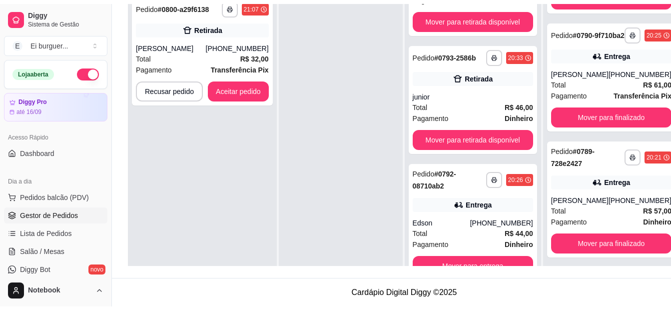
scroll to position [226, 0]
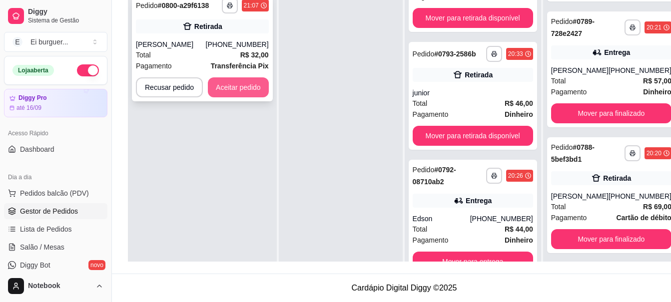
click at [232, 88] on button "Aceitar pedido" at bounding box center [238, 87] width 61 height 20
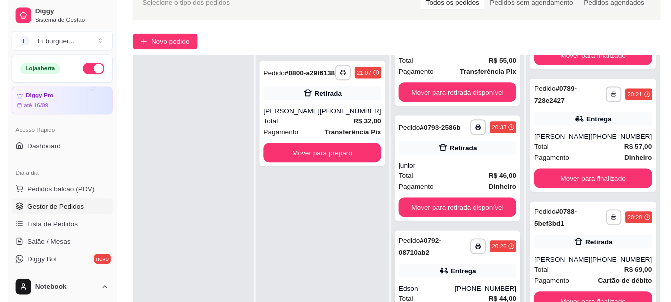
scroll to position [152, 0]
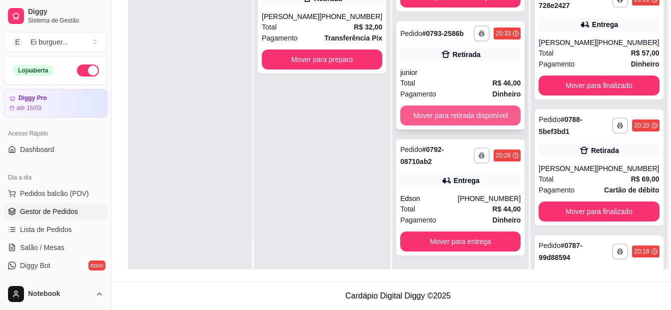
click at [430, 109] on button "Mover para retirada disponível" at bounding box center [460, 115] width 120 height 20
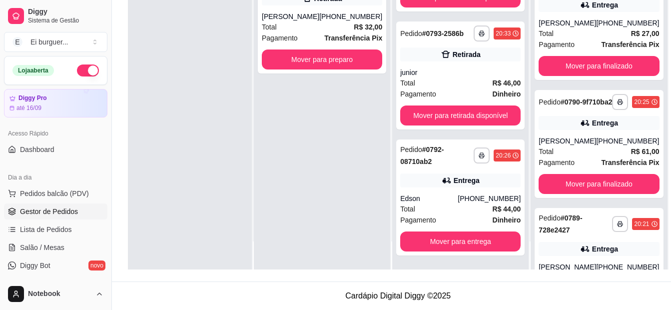
scroll to position [0, 0]
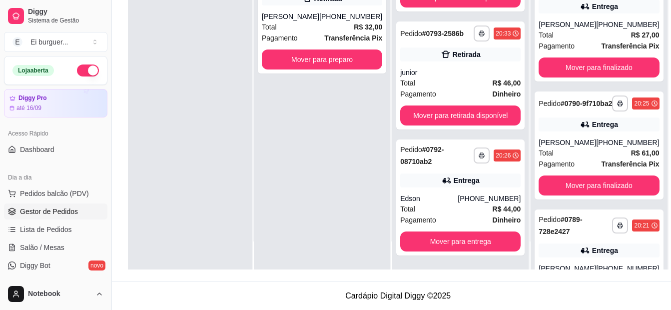
click at [169, 175] on div at bounding box center [190, 115] width 124 height 310
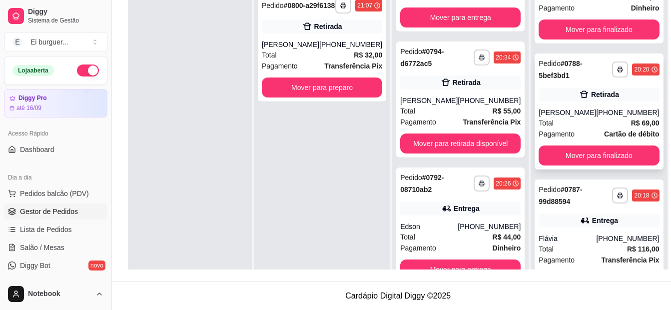
scroll to position [450, 0]
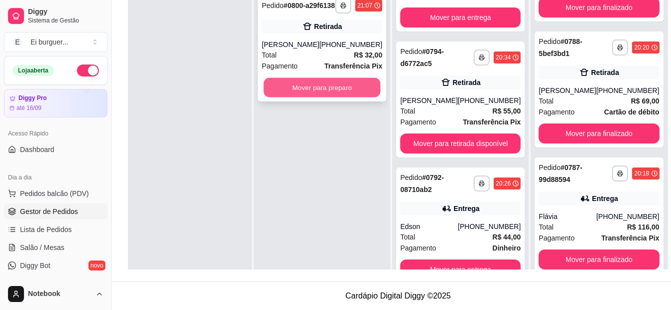
click at [351, 91] on button "Mover para preparo" at bounding box center [322, 87] width 117 height 19
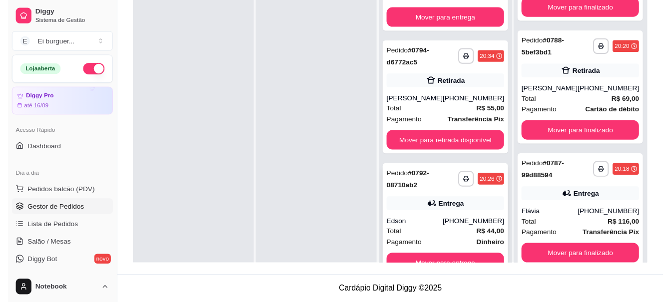
scroll to position [28, 0]
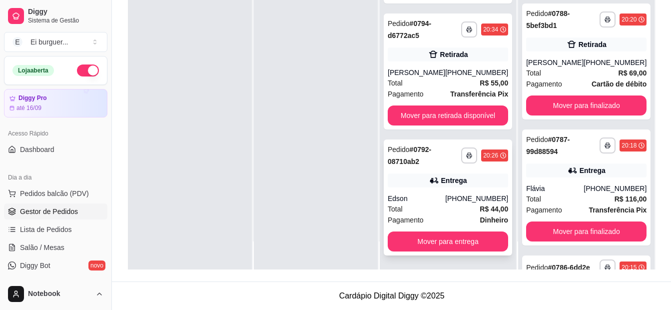
click at [411, 196] on div "Edson" at bounding box center [416, 198] width 57 height 10
click at [308, 244] on div at bounding box center [316, 115] width 124 height 310
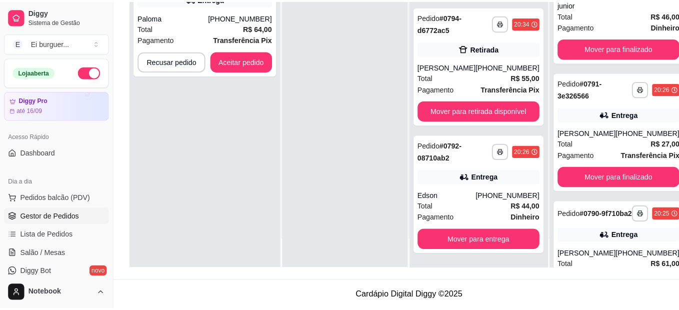
scroll to position [0, 0]
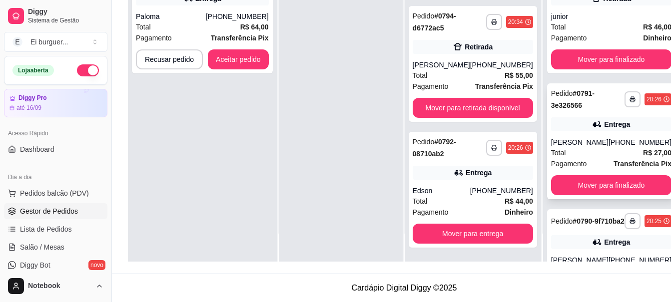
click at [604, 129] on div "Entrega" at bounding box center [617, 124] width 26 height 10
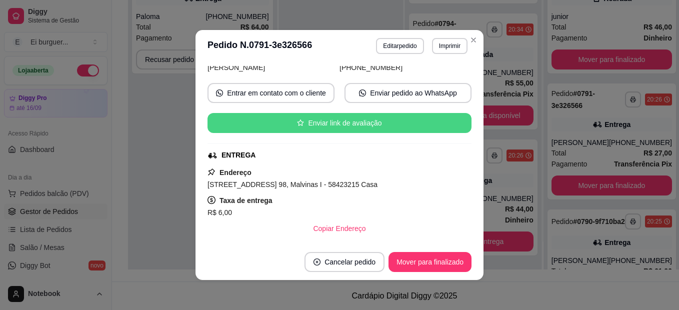
scroll to position [100, 0]
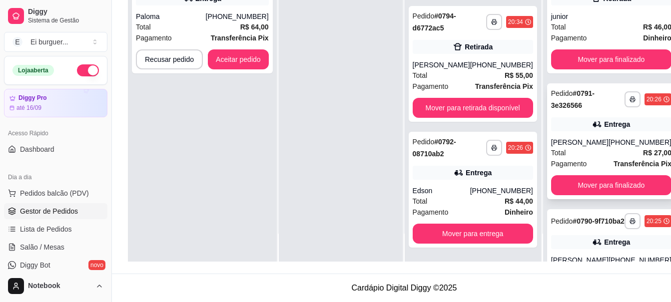
click at [551, 158] on span "Total" at bounding box center [558, 152] width 15 height 11
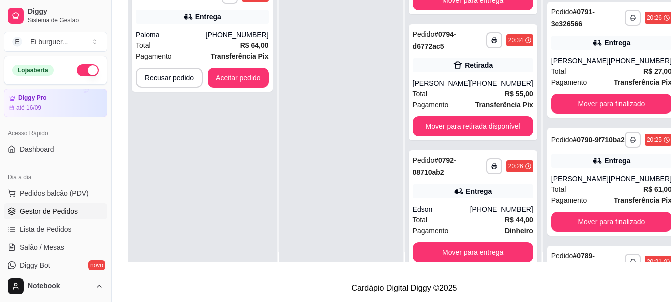
scroll to position [0, 0]
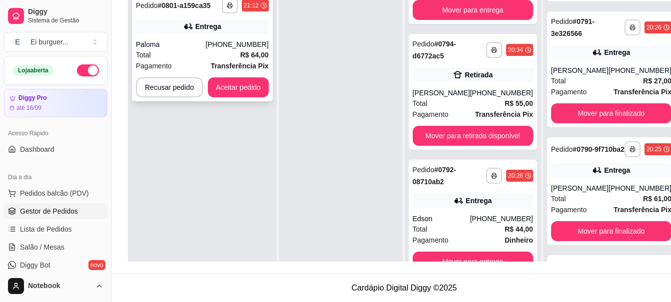
click at [189, 44] on div "Paloma" at bounding box center [171, 44] width 70 height 10
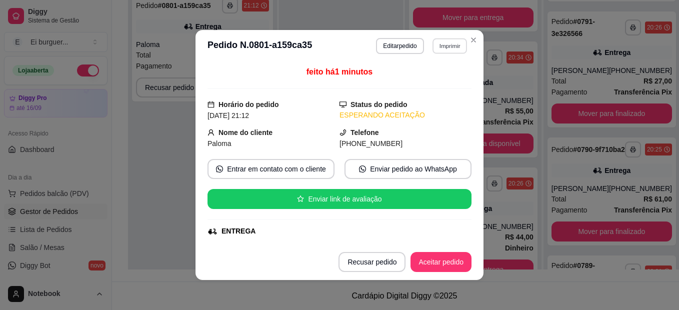
click at [440, 47] on button "Imprimir" at bounding box center [449, 45] width 34 height 15
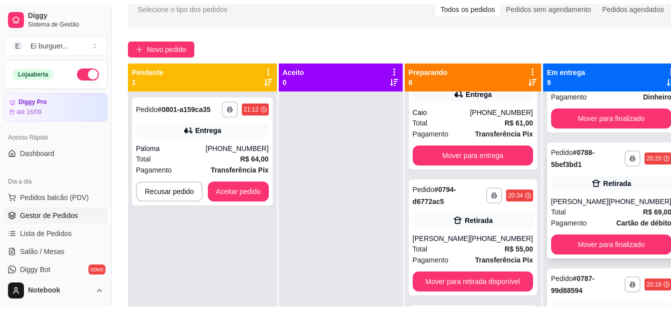
scroll to position [500, 0]
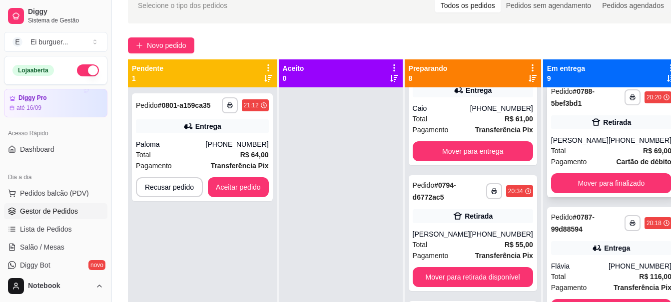
click at [591, 156] on div "Total R$ 69,00" at bounding box center [611, 150] width 120 height 11
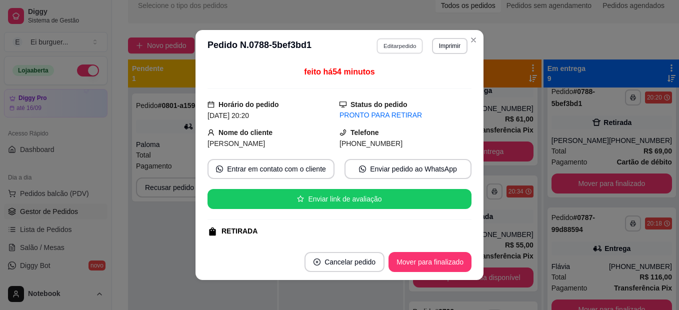
click at [385, 47] on button "Editar pedido" at bounding box center [400, 45] width 46 height 15
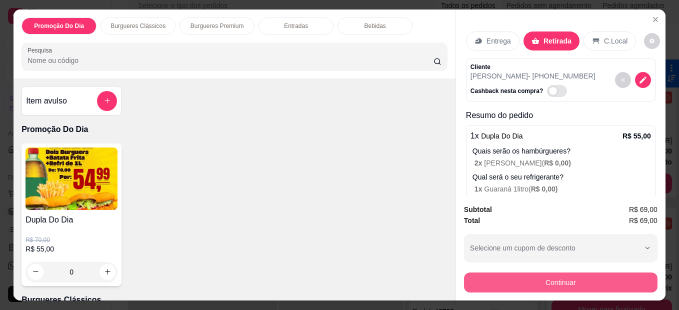
click at [594, 276] on button "Continuar" at bounding box center [560, 282] width 193 height 20
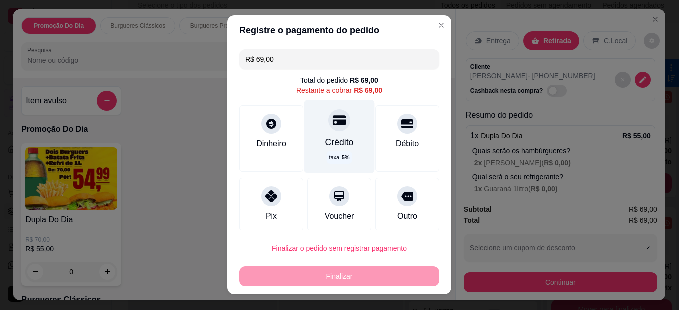
click at [339, 131] on div "Crédito taxa 5 %" at bounding box center [339, 136] width 70 height 73
type input "R$ 0,00"
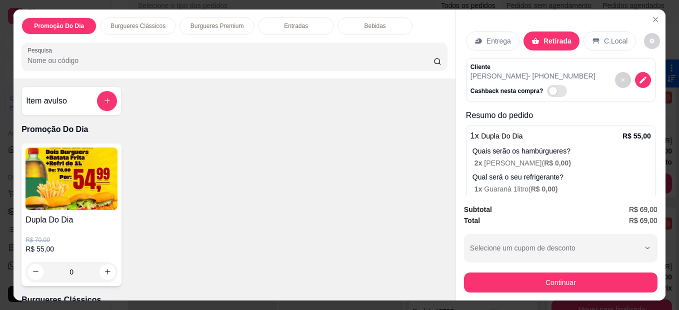
click at [639, 18] on div "Entrega Retirada C.Local Cliente [PERSON_NAME] - [PHONE_NUMBER] Cashback nesta …" at bounding box center [560, 102] width 209 height 187
click at [647, 15] on button "Close" at bounding box center [655, 19] width 16 height 16
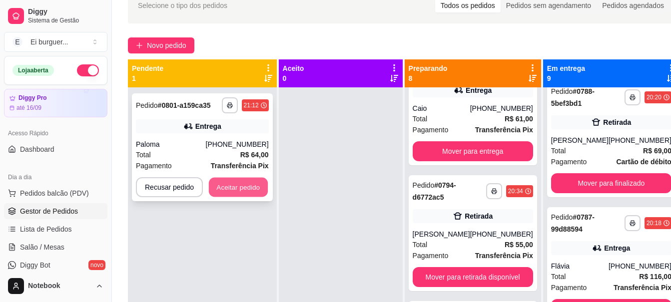
click at [246, 188] on button "Aceitar pedido" at bounding box center [238, 187] width 59 height 19
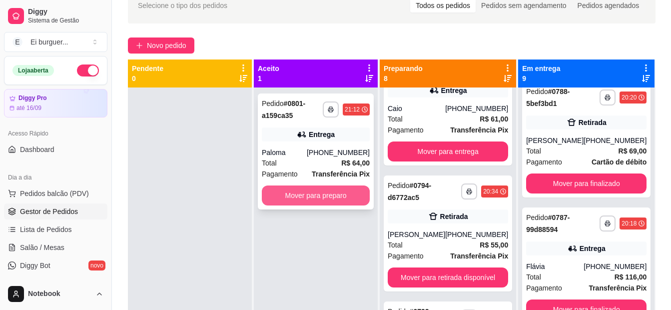
click at [332, 200] on button "Mover para preparo" at bounding box center [316, 195] width 108 height 20
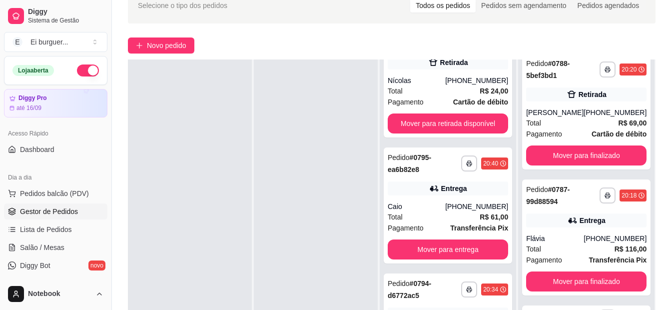
scroll to position [834, 0]
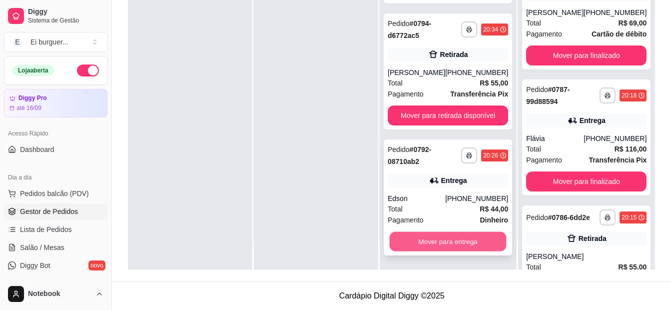
click at [456, 237] on button "Mover para entrega" at bounding box center [448, 241] width 117 height 19
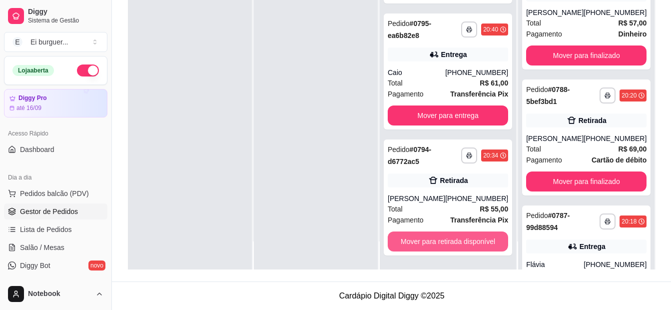
scroll to position [626, 0]
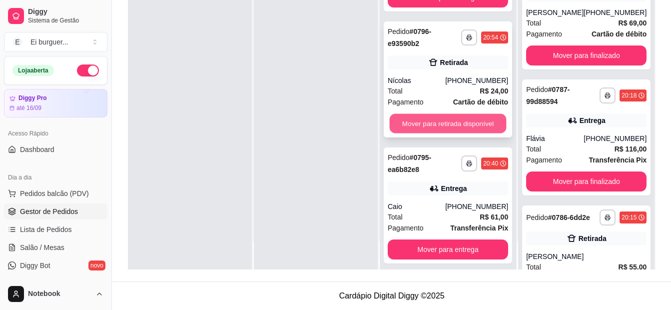
click at [438, 132] on button "Mover para retirada disponível" at bounding box center [448, 123] width 117 height 19
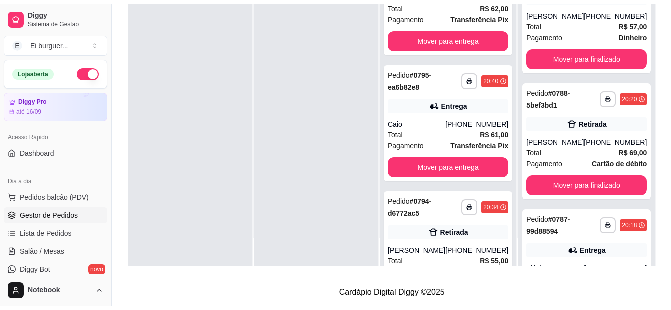
scroll to position [752, 0]
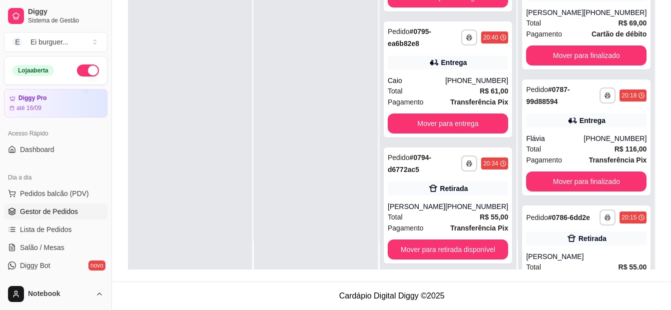
click at [323, 76] on div at bounding box center [316, 115] width 124 height 310
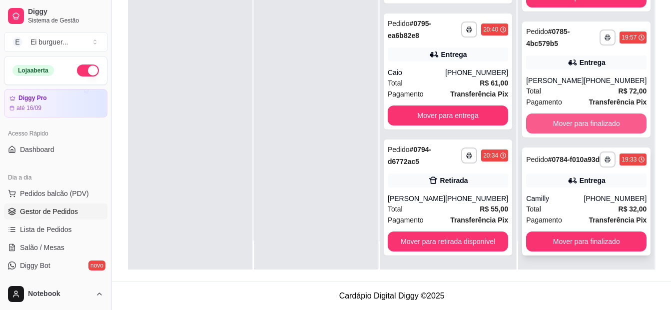
scroll to position [1086, 0]
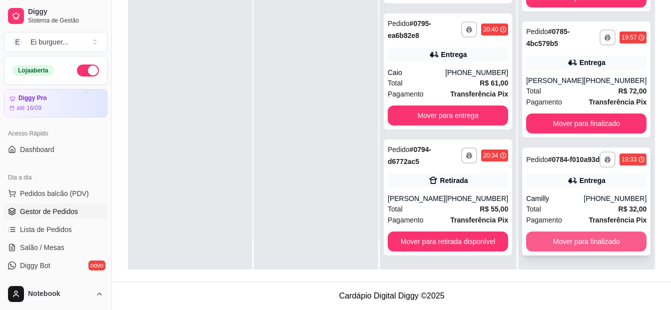
click at [576, 234] on button "Mover para finalizado" at bounding box center [586, 241] width 120 height 20
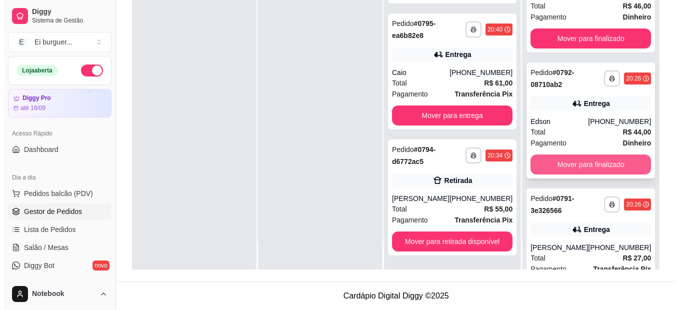
scroll to position [150, 0]
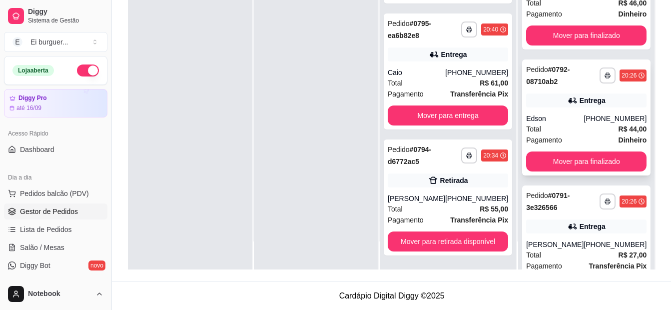
click at [565, 123] on div "Edson" at bounding box center [554, 118] width 57 height 10
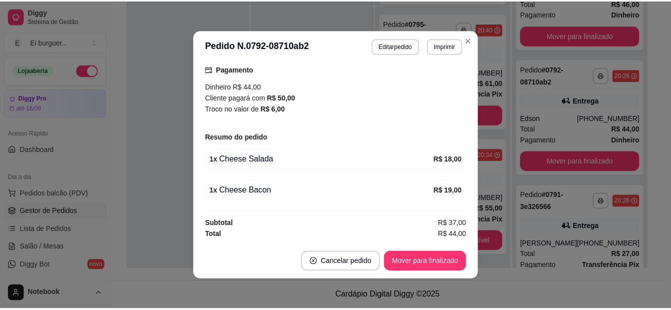
scroll to position [2, 0]
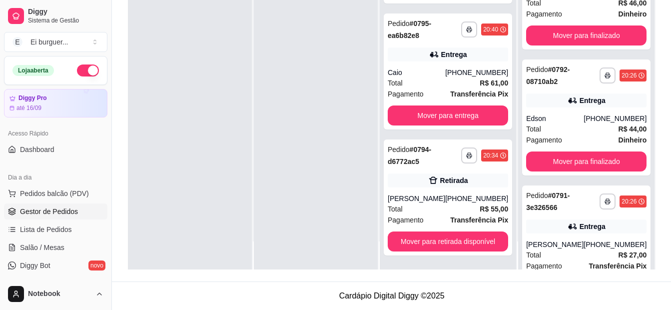
click at [343, 259] on div at bounding box center [316, 115] width 124 height 310
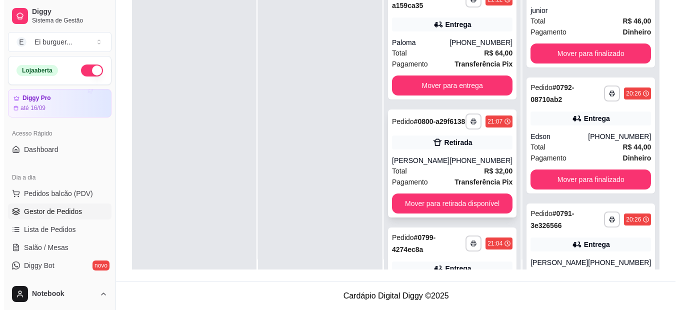
scroll to position [0, 0]
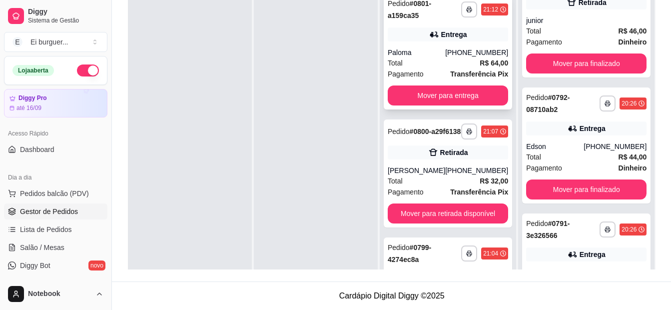
click at [430, 64] on div "Total R$ 64,00" at bounding box center [448, 62] width 120 height 11
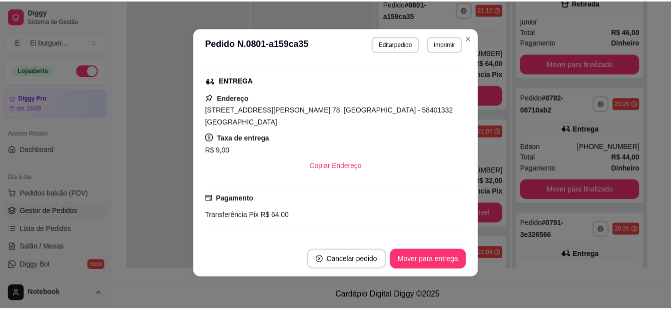
scroll to position [48, 0]
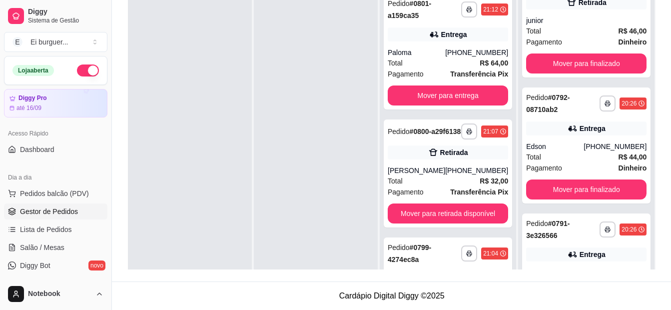
click at [349, 248] on div at bounding box center [316, 143] width 124 height 310
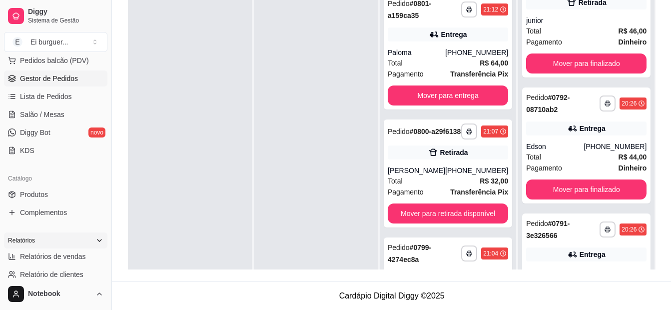
scroll to position [150, 0]
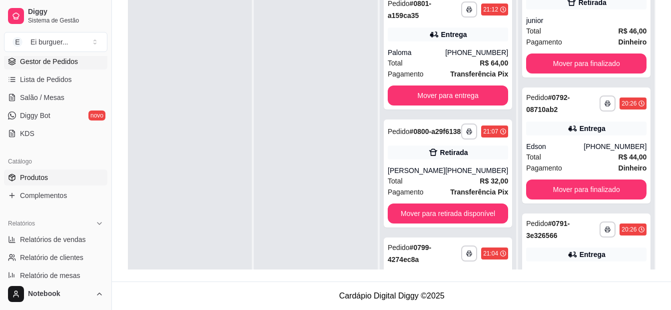
click at [47, 178] on span "Produtos" at bounding box center [34, 177] width 28 height 10
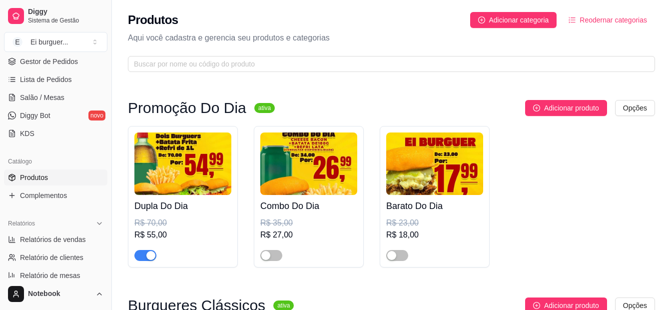
click at [155, 255] on span "button" at bounding box center [145, 255] width 22 height 11
click at [633, 109] on html "Diggy Sistema de Gestão E Ei burguer ... Loja aberta Diggy Pro até 16/09 Acesso…" at bounding box center [335, 155] width 671 height 310
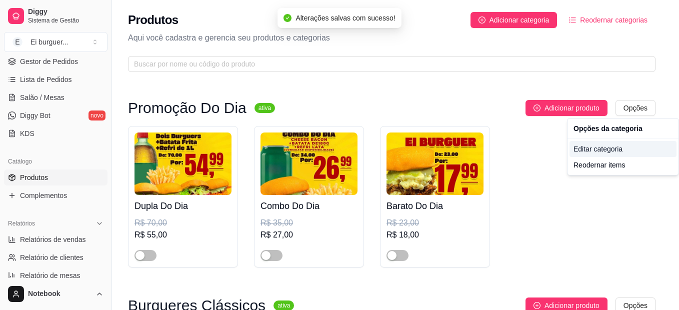
click at [576, 152] on div "Editar categoria" at bounding box center [622, 149] width 107 height 16
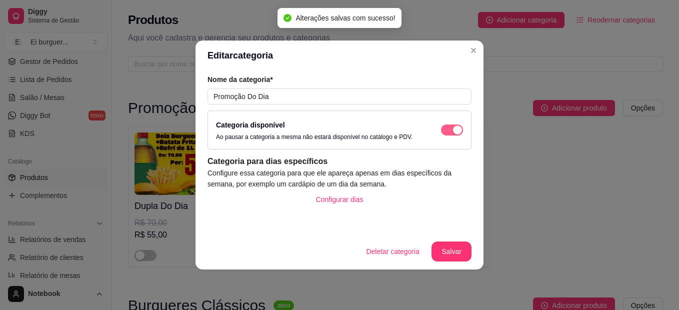
click at [450, 133] on span "button" at bounding box center [452, 129] width 22 height 11
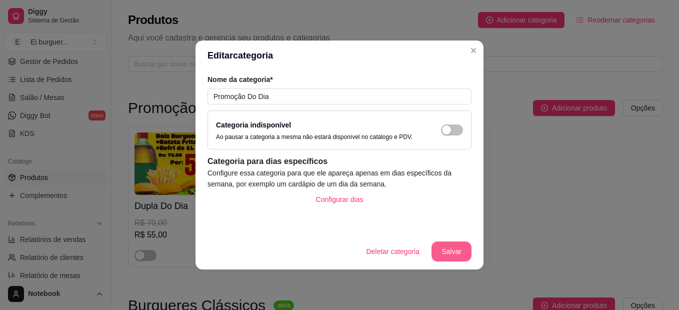
click at [458, 242] on button "Salvar" at bounding box center [451, 251] width 40 height 20
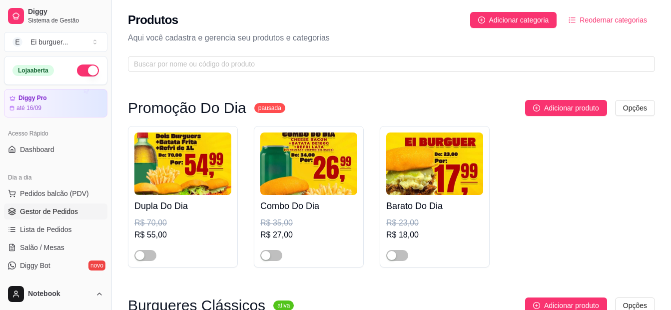
click at [58, 209] on span "Gestor de Pedidos" at bounding box center [49, 211] width 58 height 10
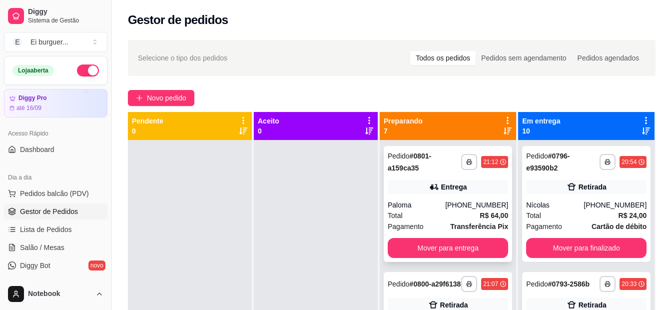
click at [426, 197] on div "**********" at bounding box center [448, 204] width 128 height 116
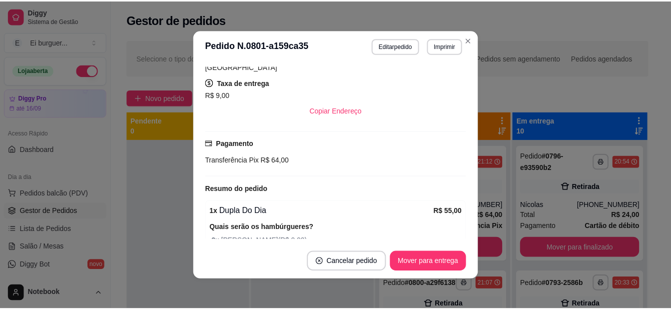
scroll to position [250, 0]
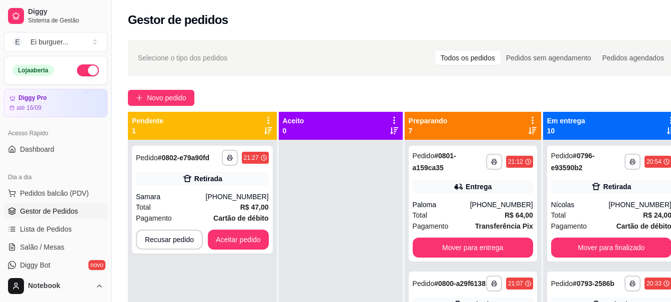
click at [325, 253] on div at bounding box center [341, 291] width 124 height 302
click at [253, 252] on div "**********" at bounding box center [202, 200] width 141 height 108
click at [243, 242] on button "Aceitar pedido" at bounding box center [238, 240] width 61 height 20
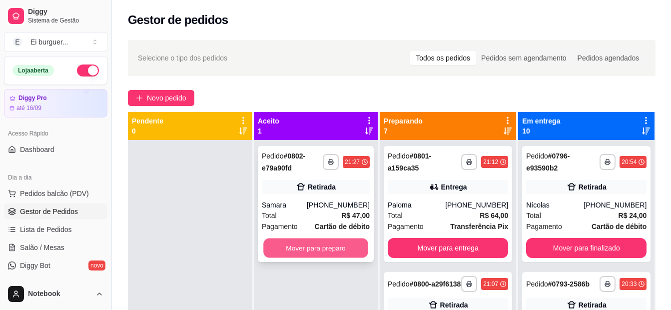
click at [294, 241] on button "Mover para preparo" at bounding box center [315, 247] width 105 height 19
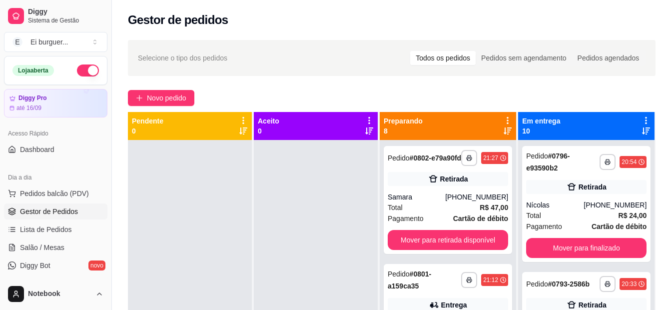
click at [330, 262] on div at bounding box center [316, 295] width 124 height 310
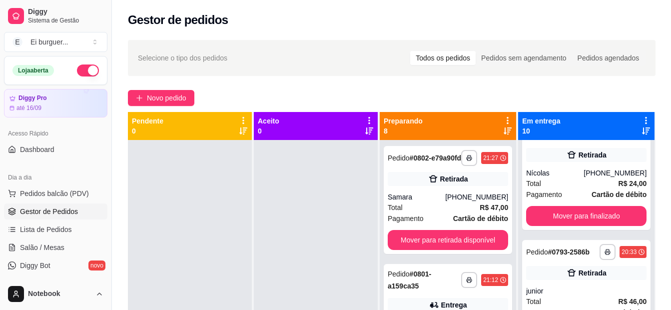
scroll to position [50, 0]
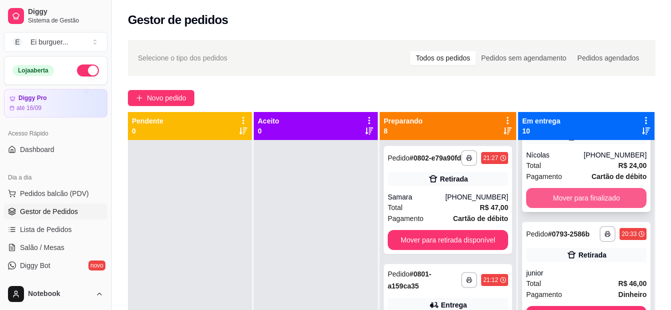
click at [558, 199] on button "Mover para finalizado" at bounding box center [586, 198] width 120 height 20
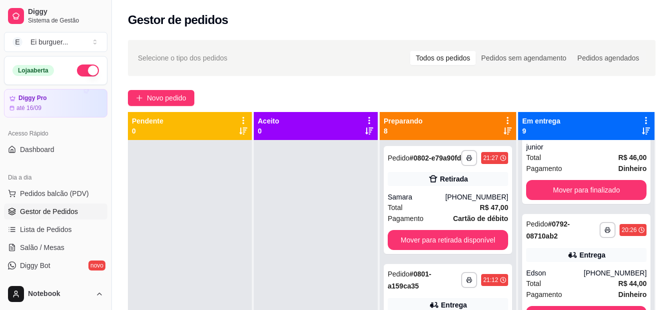
scroll to position [0, 0]
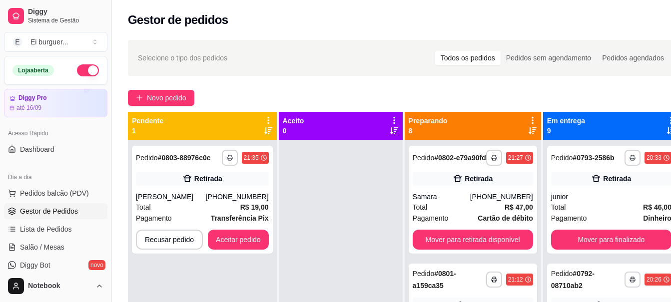
click at [377, 256] on div at bounding box center [341, 291] width 124 height 302
click at [255, 235] on button "Aceitar pedido" at bounding box center [238, 239] width 59 height 19
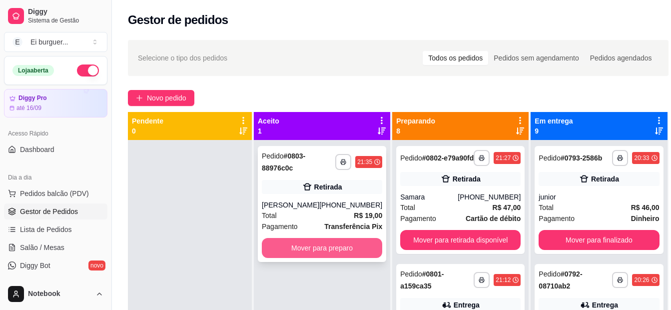
click at [310, 248] on button "Mover para preparo" at bounding box center [322, 248] width 120 height 20
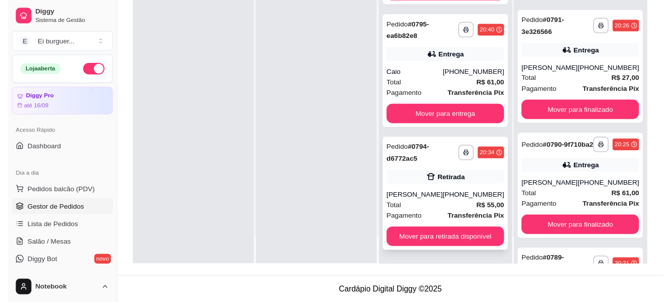
scroll to position [152, 0]
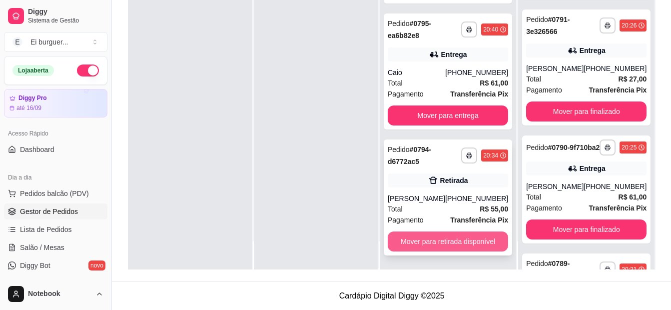
click at [460, 244] on button "Mover para retirada disponível" at bounding box center [448, 241] width 120 height 20
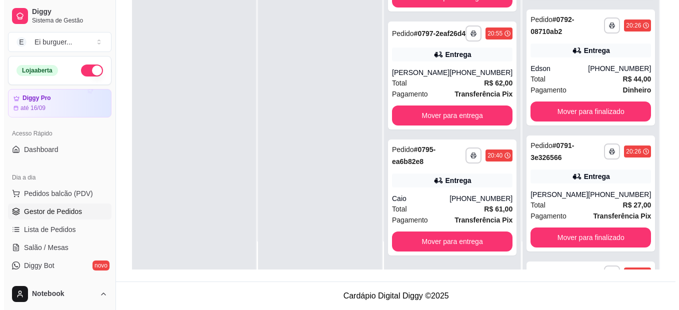
scroll to position [326, 0]
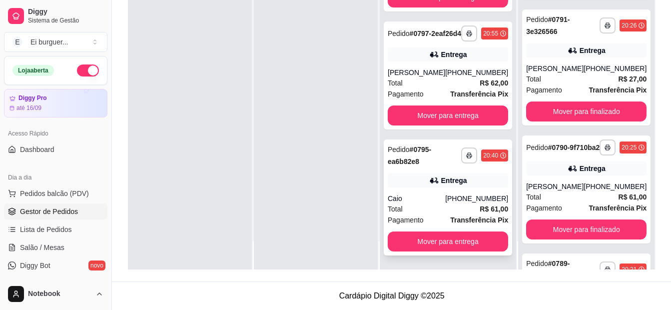
click at [434, 193] on div "Caio" at bounding box center [416, 198] width 57 height 10
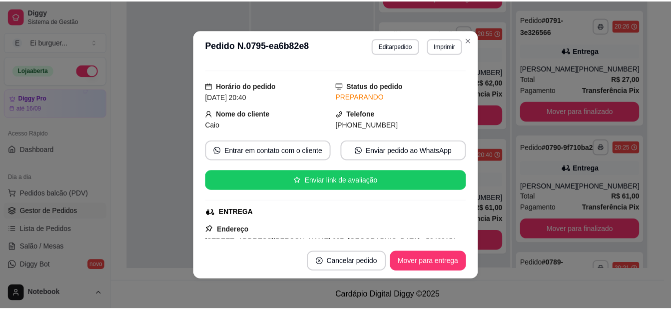
scroll to position [50, 0]
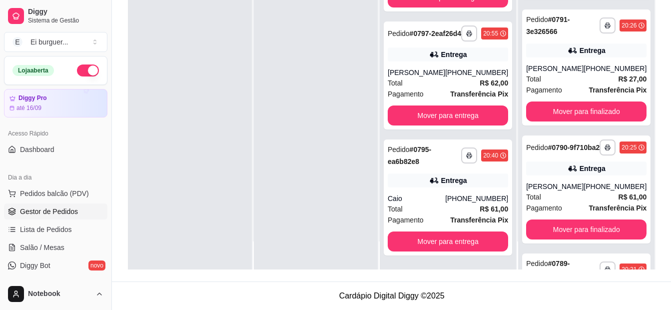
click at [320, 251] on div at bounding box center [316, 115] width 124 height 310
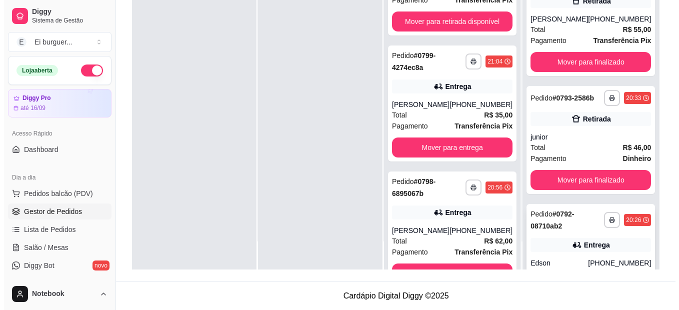
scroll to position [0, 0]
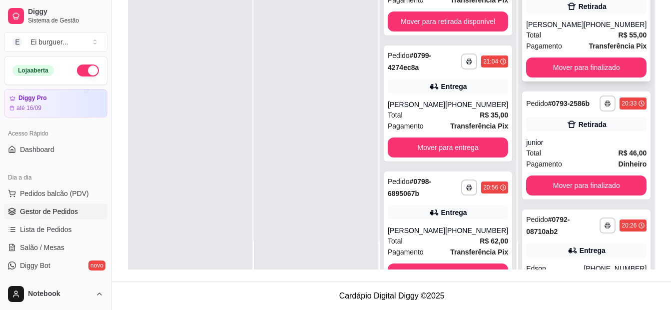
click at [579, 38] on div "Total R$ 55,00" at bounding box center [586, 34] width 120 height 11
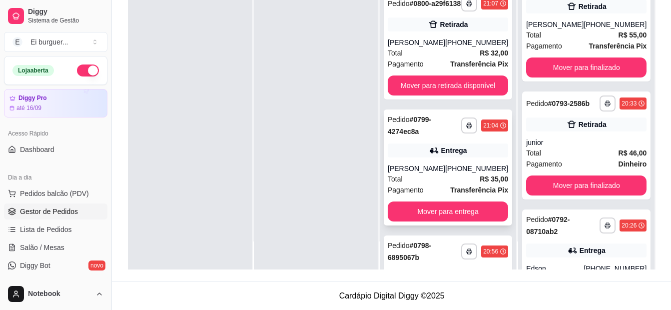
scroll to position [358, 0]
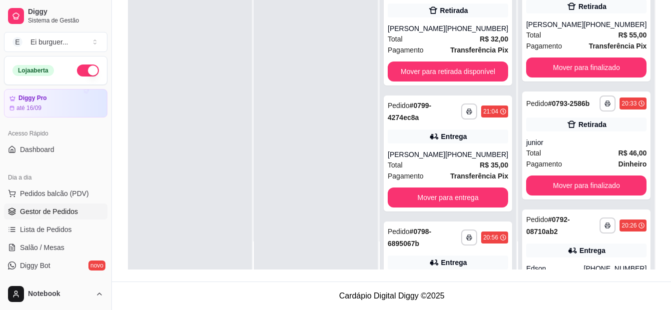
click at [334, 157] on div at bounding box center [316, 115] width 124 height 310
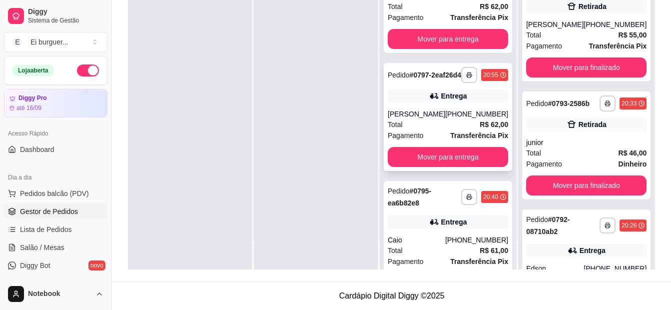
scroll to position [708, 0]
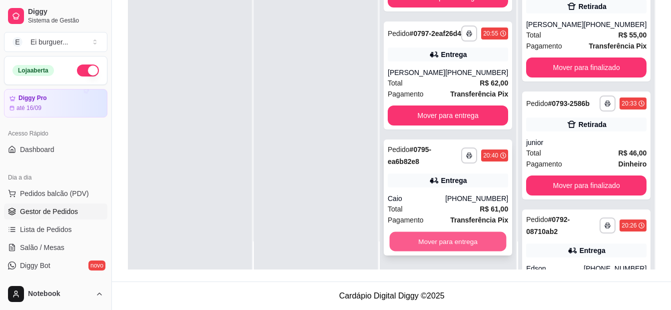
click at [455, 237] on button "Mover para entrega" at bounding box center [448, 241] width 117 height 19
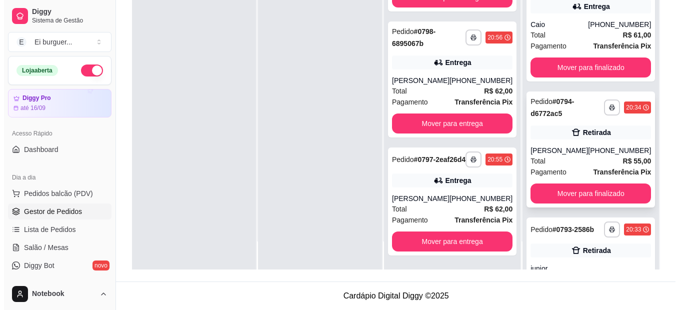
scroll to position [582, 0]
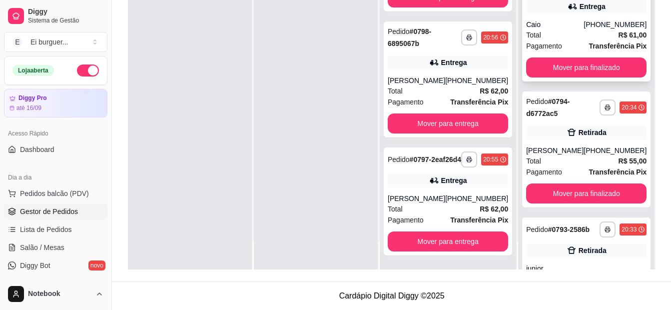
click at [559, 35] on div "Total R$ 61,00" at bounding box center [586, 34] width 120 height 11
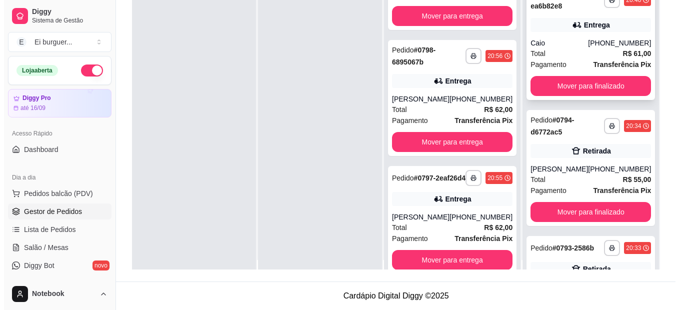
scroll to position [0, 0]
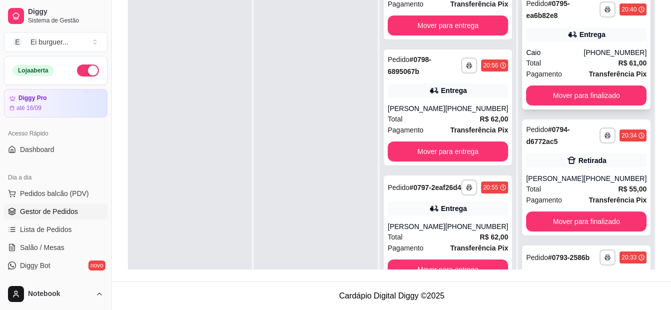
click at [566, 47] on div "**********" at bounding box center [586, 52] width 128 height 116
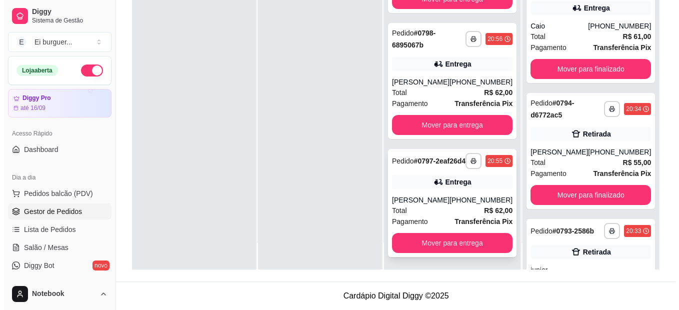
scroll to position [28, 0]
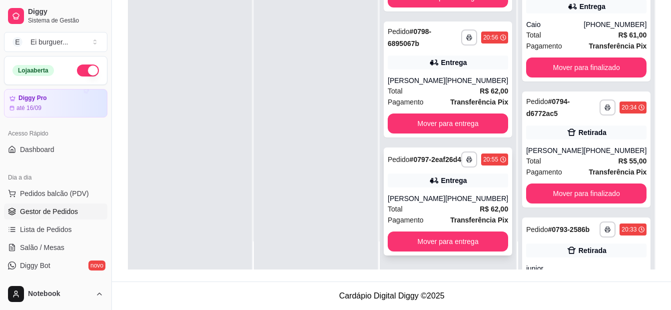
click at [425, 196] on div "[PERSON_NAME]" at bounding box center [416, 198] width 57 height 10
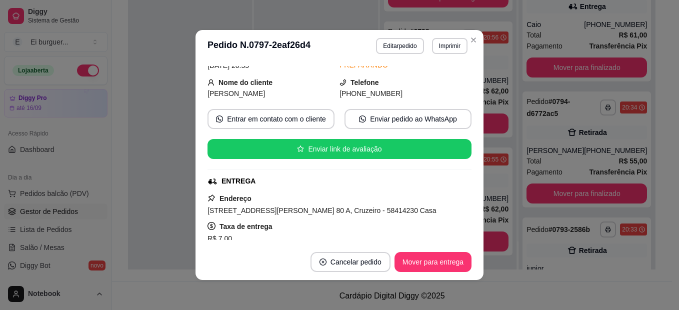
scroll to position [100, 0]
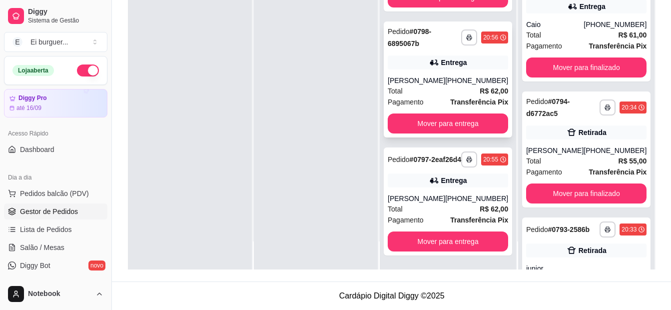
click at [457, 85] on div "Total R$ 62,00" at bounding box center [448, 90] width 120 height 11
click at [161, 233] on div at bounding box center [190, 115] width 124 height 310
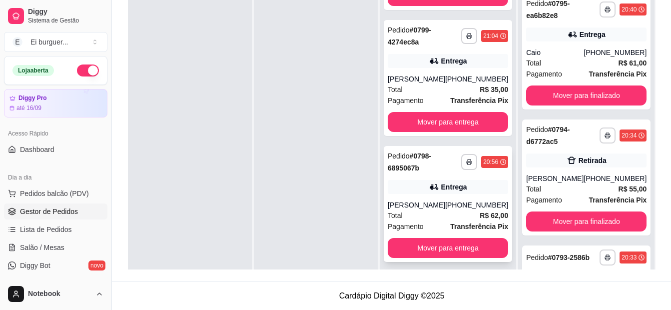
scroll to position [432, 0]
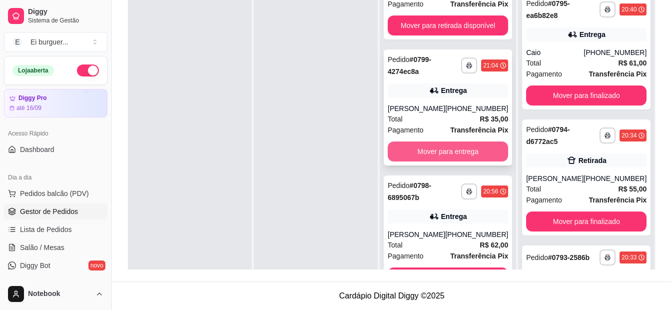
click at [457, 161] on button "Mover para entrega" at bounding box center [448, 151] width 120 height 20
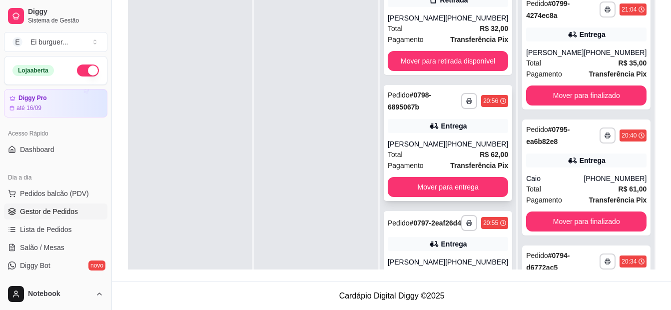
scroll to position [382, 0]
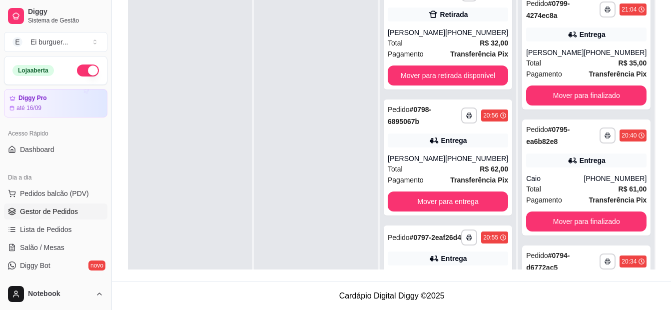
click at [159, 180] on div at bounding box center [190, 143] width 124 height 310
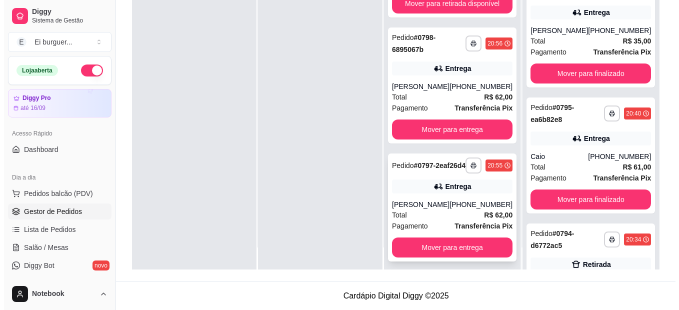
scroll to position [28, 0]
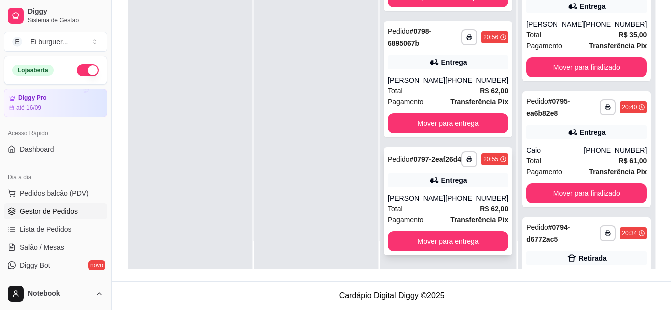
click at [459, 210] on div "Total R$ 62,00" at bounding box center [448, 208] width 120 height 11
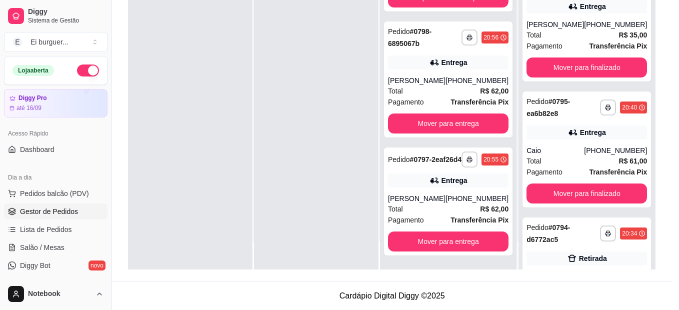
scroll to position [100, 0]
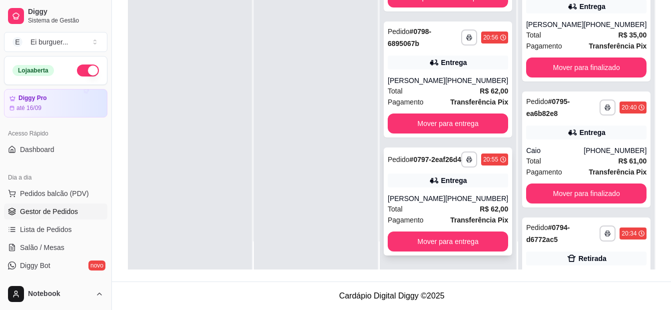
click at [451, 206] on div "Total R$ 62,00" at bounding box center [448, 208] width 120 height 11
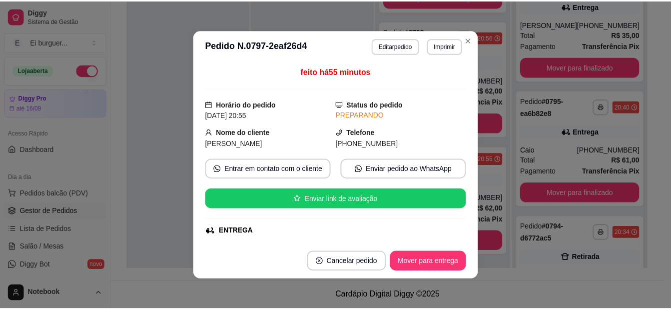
scroll to position [50, 0]
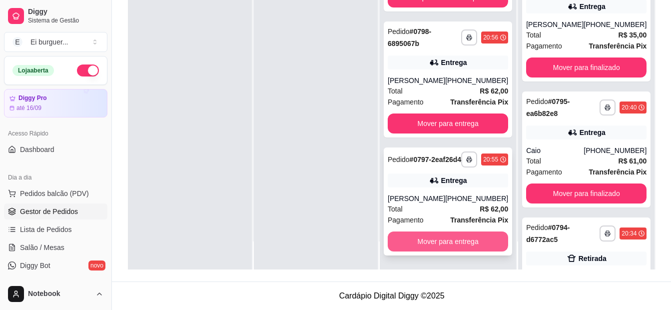
click at [452, 237] on button "Mover para entrega" at bounding box center [448, 241] width 120 height 20
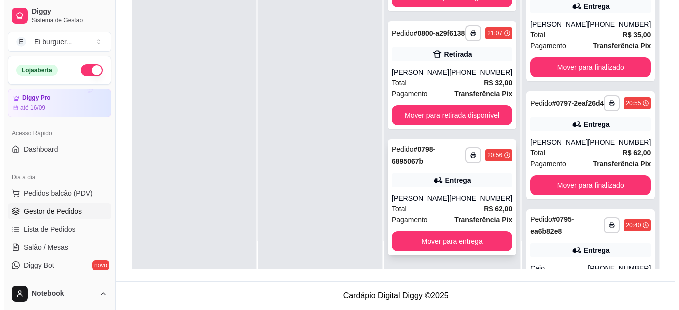
scroll to position [330, 0]
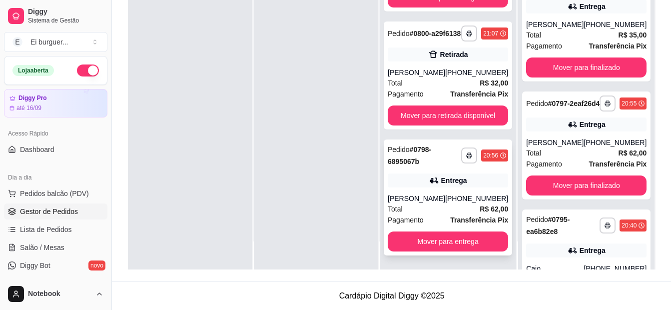
click at [435, 203] on div "**********" at bounding box center [448, 197] width 128 height 116
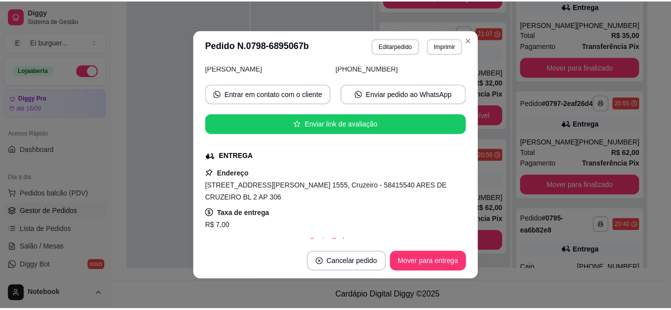
scroll to position [100, 0]
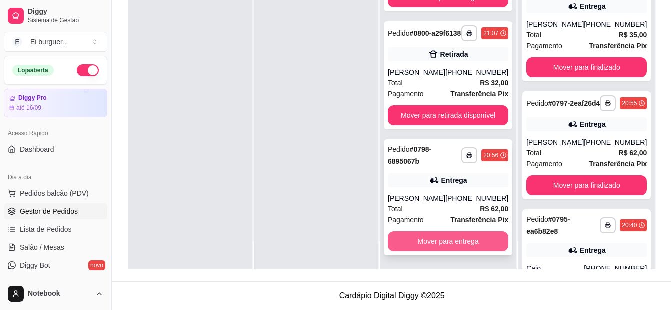
click at [451, 242] on button "Mover para entrega" at bounding box center [448, 241] width 120 height 20
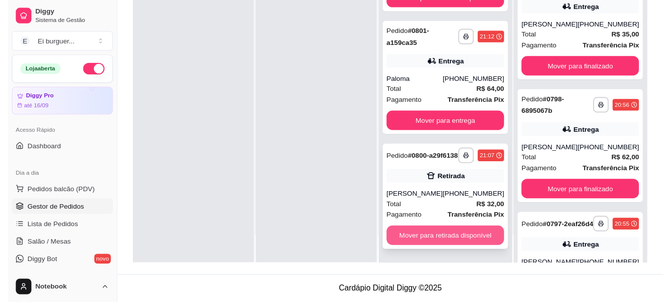
scroll to position [204, 0]
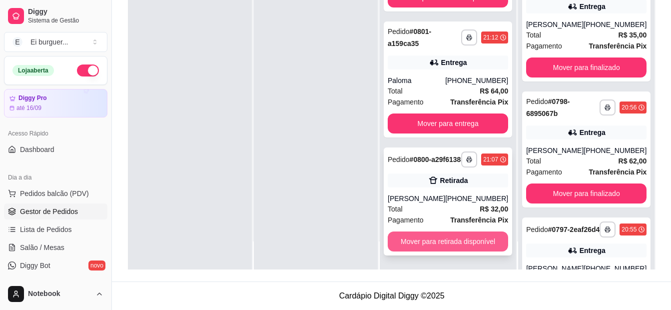
click at [462, 233] on button "Mover para retirada disponível" at bounding box center [448, 241] width 120 height 20
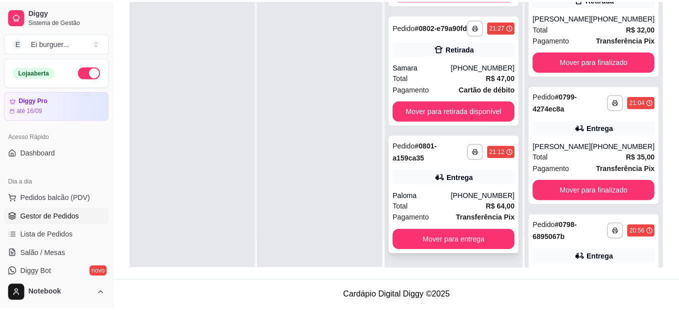
scroll to position [78, 0]
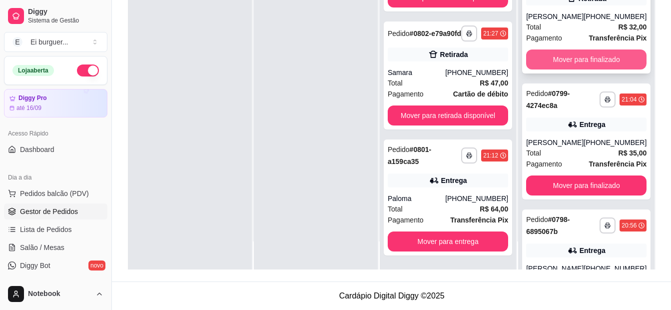
click at [580, 69] on button "Mover para finalizado" at bounding box center [586, 59] width 120 height 20
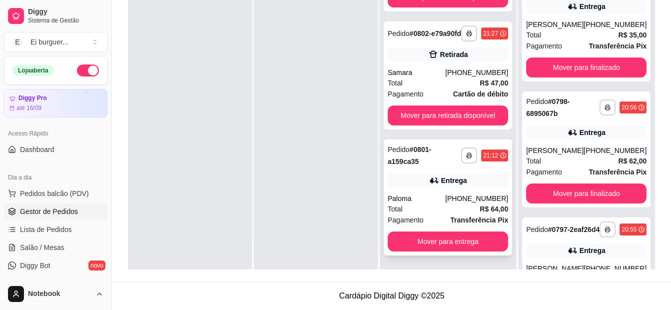
click at [426, 187] on div "Entrega" at bounding box center [448, 180] width 120 height 14
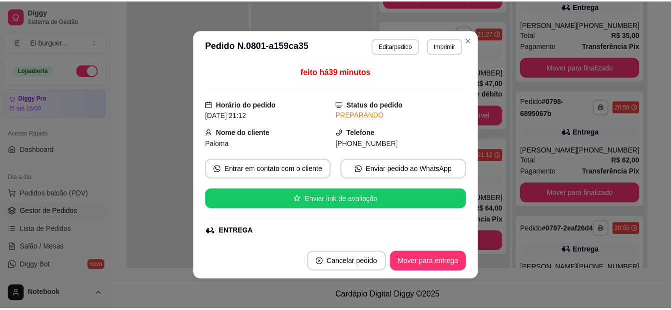
scroll to position [100, 0]
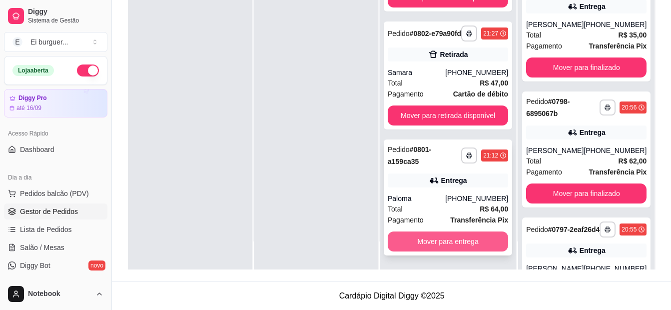
click at [452, 240] on button "Mover para entrega" at bounding box center [448, 241] width 120 height 20
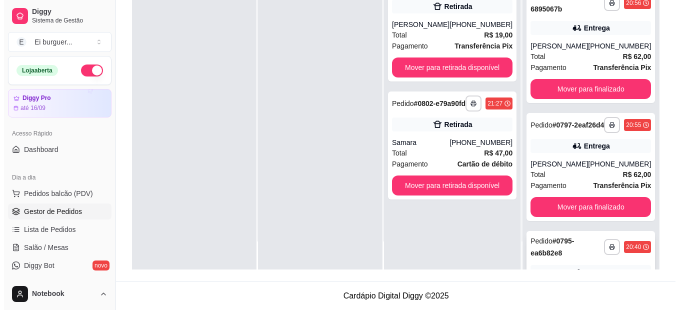
scroll to position [300, 0]
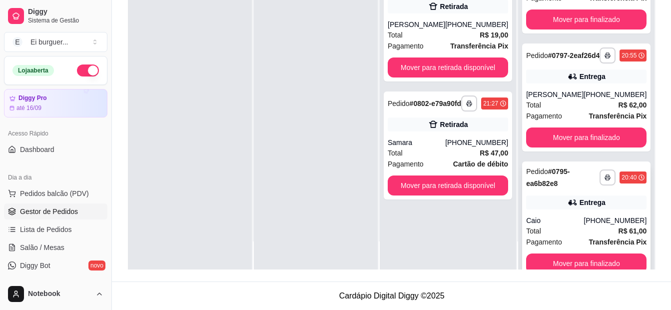
click at [566, 225] on div "Caio" at bounding box center [554, 220] width 57 height 10
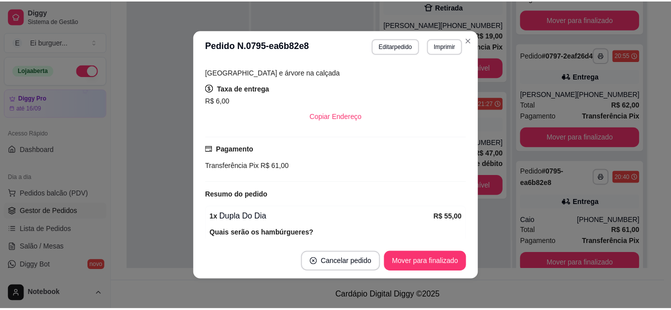
scroll to position [150, 0]
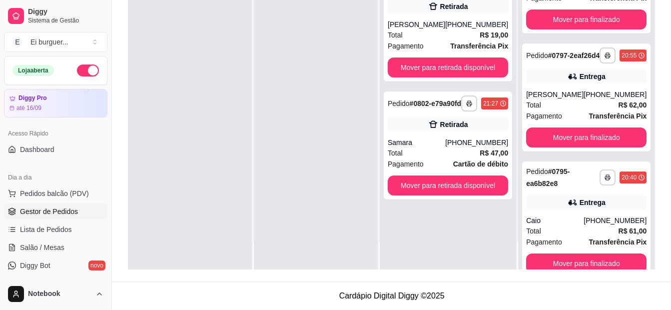
drag, startPoint x: 321, startPoint y: 246, endPoint x: 385, endPoint y: 234, distance: 65.5
click at [321, 243] on div at bounding box center [316, 115] width 124 height 310
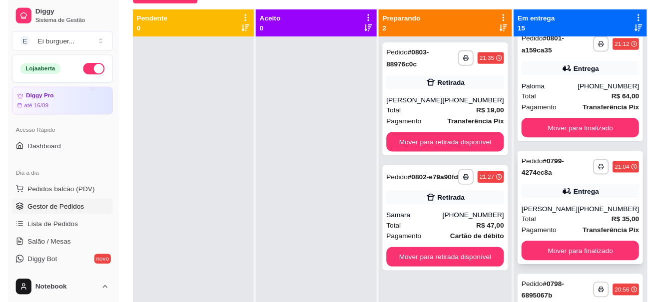
scroll to position [0, 0]
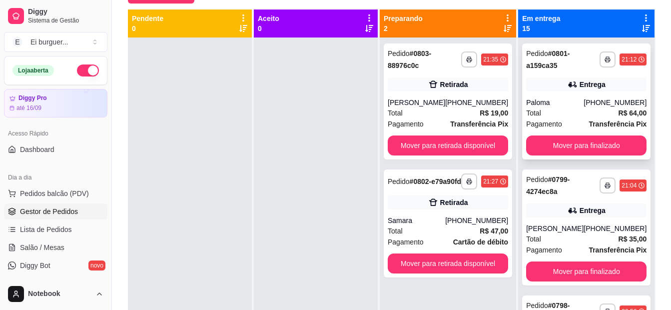
click at [568, 106] on div "Paloma" at bounding box center [554, 102] width 57 height 10
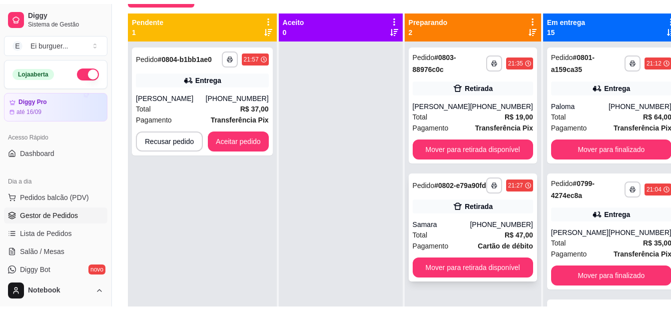
scroll to position [28, 0]
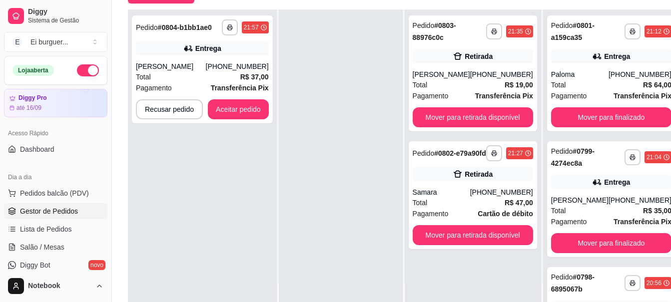
click at [330, 145] on div at bounding box center [341, 160] width 124 height 302
click at [251, 109] on button "Aceitar pedido" at bounding box center [238, 109] width 59 height 19
click at [232, 26] on icon "button" at bounding box center [230, 27] width 6 height 6
click at [216, 62] on button "IMPRESSORA" at bounding box center [202, 61] width 70 height 15
click at [245, 112] on button "Aceitar pedido" at bounding box center [238, 109] width 61 height 20
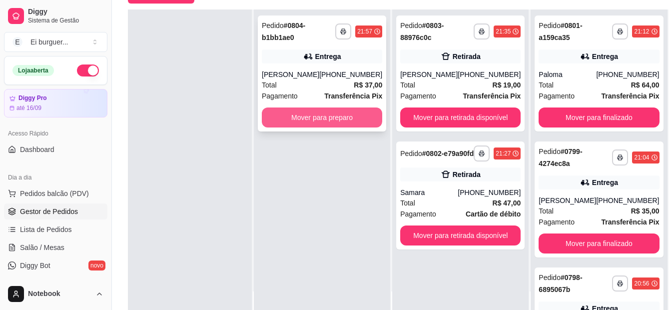
click at [363, 115] on button "Mover para preparo" at bounding box center [322, 117] width 120 height 20
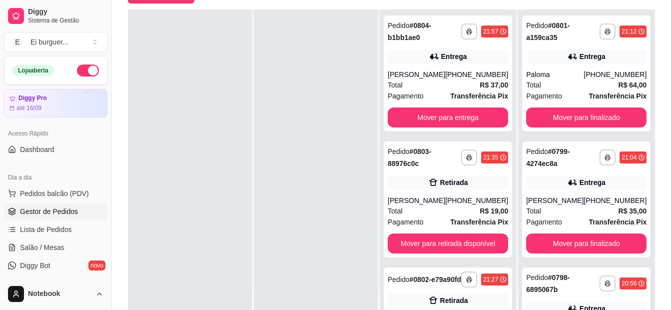
click at [288, 114] on div at bounding box center [316, 164] width 124 height 310
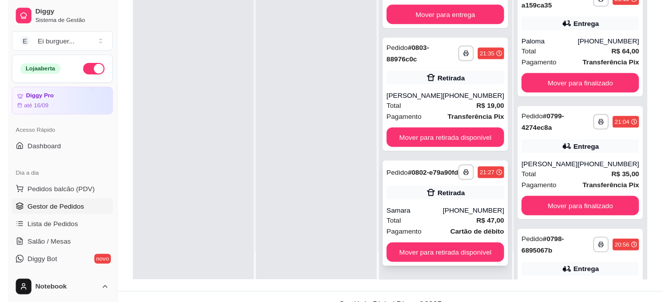
scroll to position [152, 0]
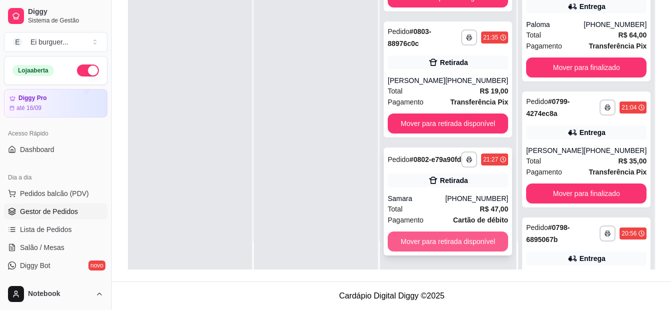
click at [454, 238] on button "Mover para retirada disponível" at bounding box center [448, 241] width 120 height 20
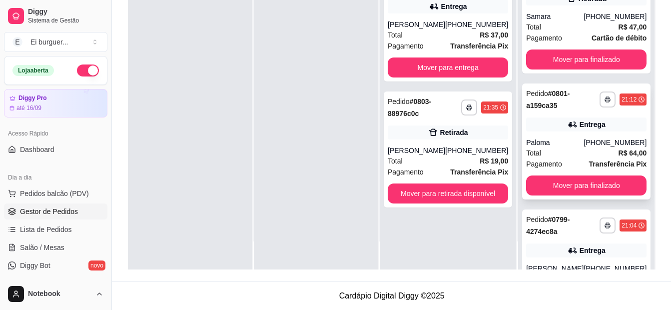
scroll to position [0, 0]
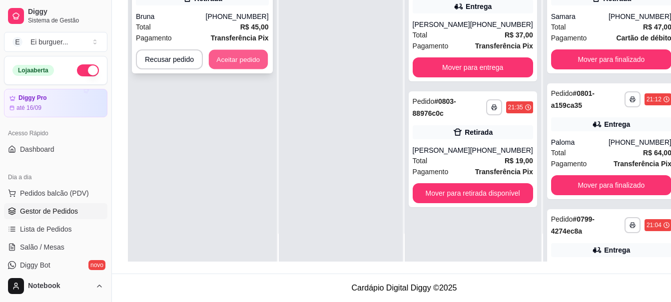
click at [258, 53] on button "Aceitar pedido" at bounding box center [238, 59] width 59 height 19
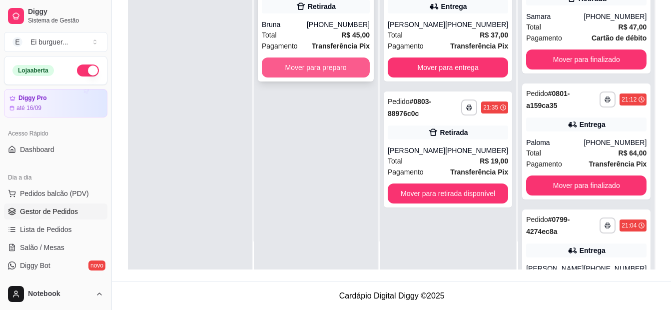
click at [283, 62] on button "Mover para preparo" at bounding box center [316, 67] width 108 height 20
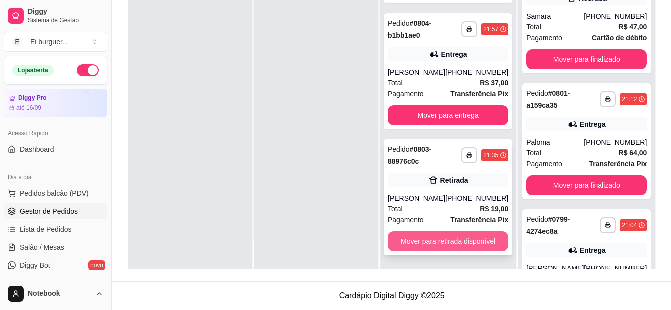
click at [451, 239] on button "Mover para retirada disponível" at bounding box center [448, 241] width 120 height 20
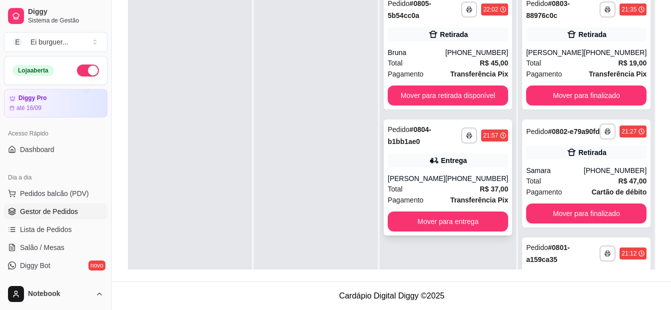
scroll to position [102, 0]
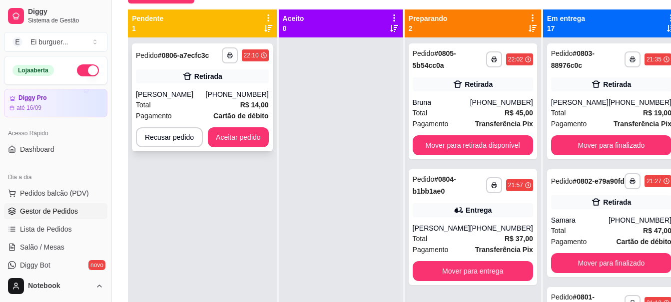
drag, startPoint x: 295, startPoint y: 158, endPoint x: 256, endPoint y: 147, distance: 40.6
click at [296, 158] on div at bounding box center [341, 188] width 124 height 302
click at [246, 131] on button "Aceitar pedido" at bounding box center [238, 137] width 61 height 20
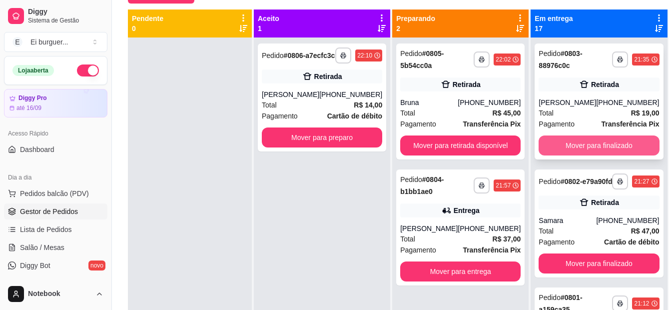
click at [552, 142] on button "Mover para finalizado" at bounding box center [599, 145] width 120 height 20
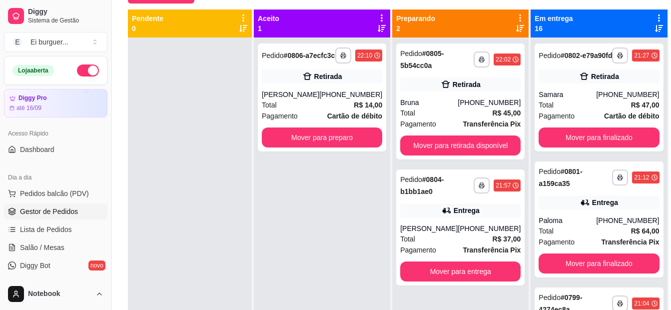
drag, startPoint x: 341, startPoint y: 181, endPoint x: 278, endPoint y: 174, distance: 63.4
click at [339, 181] on div "**********" at bounding box center [322, 192] width 136 height 310
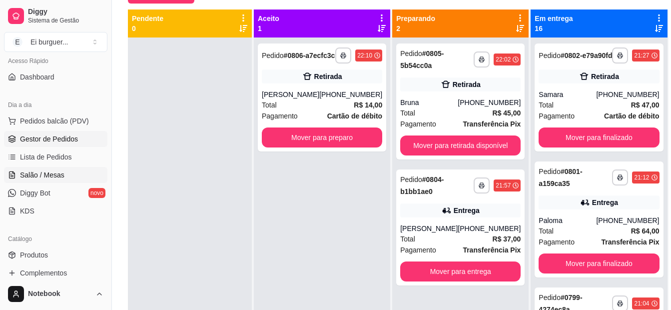
scroll to position [100, 0]
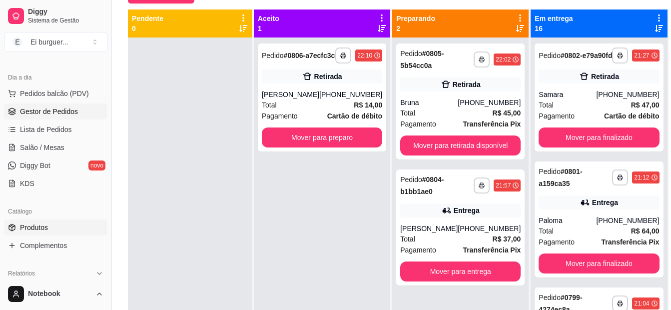
click at [50, 232] on link "Produtos" at bounding box center [55, 227] width 103 height 16
click at [24, 229] on span "Produtos" at bounding box center [34, 227] width 28 height 10
click at [45, 225] on span "Produtos" at bounding box center [34, 227] width 28 height 10
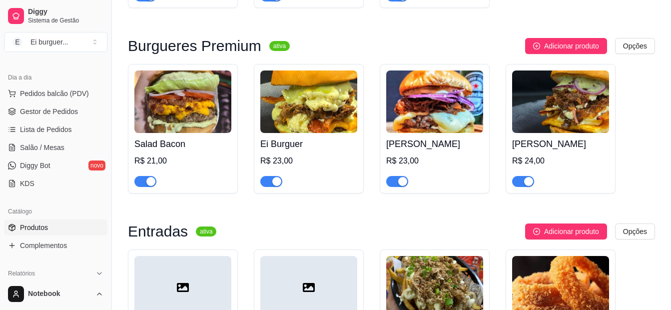
scroll to position [400, 0]
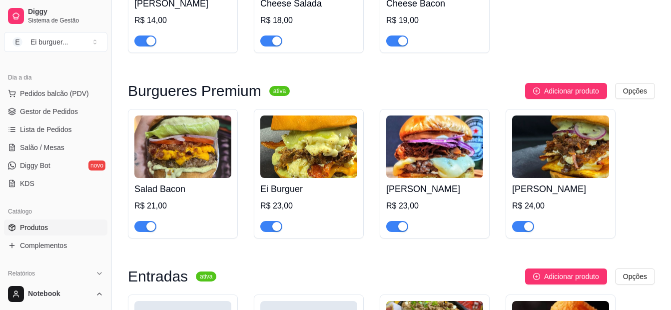
click at [264, 227] on span "button" at bounding box center [271, 226] width 22 height 11
click at [398, 228] on button "button" at bounding box center [397, 226] width 22 height 11
click at [530, 225] on div "button" at bounding box center [528, 226] width 9 height 9
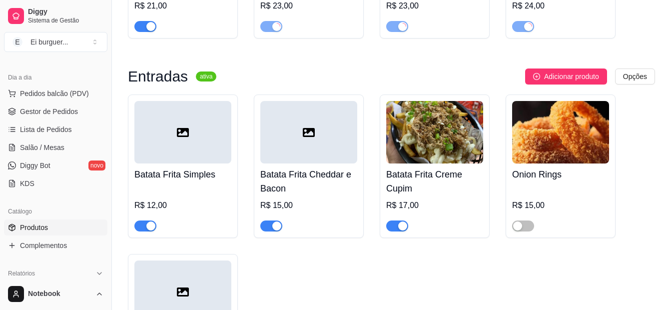
click at [394, 225] on span "button" at bounding box center [397, 225] width 22 height 11
click at [354, 64] on div "Promoção Do Dia pausada Adicionar produto Opções Dupla Do Dia R$ 70,00 R$ 55,00…" at bounding box center [391, 141] width 527 height 1282
click at [57, 112] on span "Gestor de Pedidos" at bounding box center [49, 111] width 58 height 10
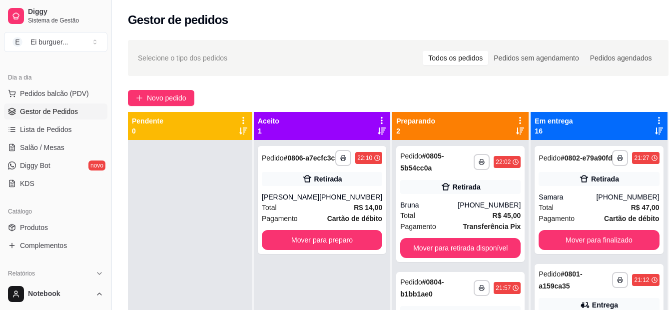
click at [161, 176] on div at bounding box center [190, 295] width 124 height 310
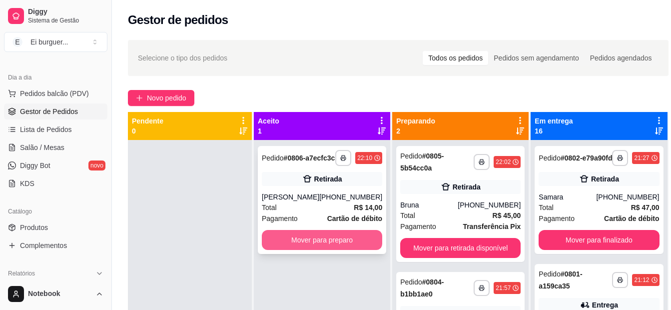
click at [359, 249] on button "Mover para preparo" at bounding box center [322, 240] width 120 height 20
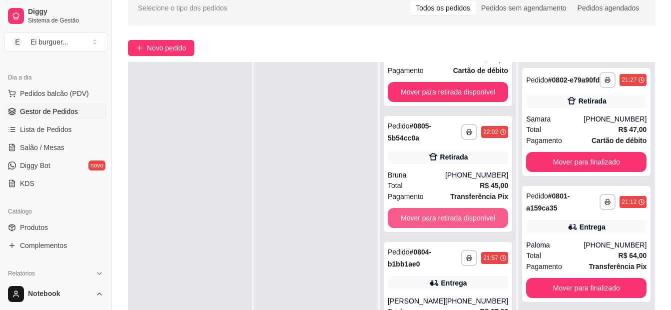
scroll to position [78, 0]
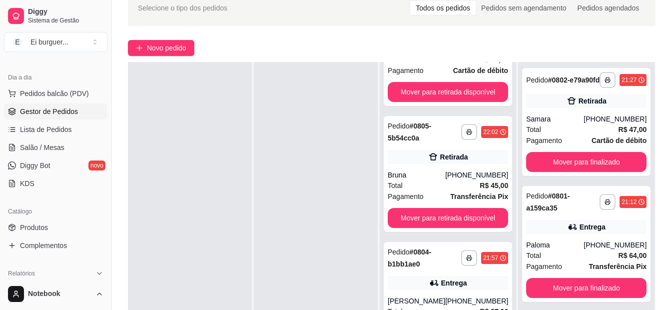
click at [321, 218] on div at bounding box center [316, 217] width 124 height 310
drag, startPoint x: 344, startPoint y: 247, endPoint x: 350, endPoint y: 279, distance: 32.1
click at [344, 247] on div at bounding box center [316, 217] width 124 height 310
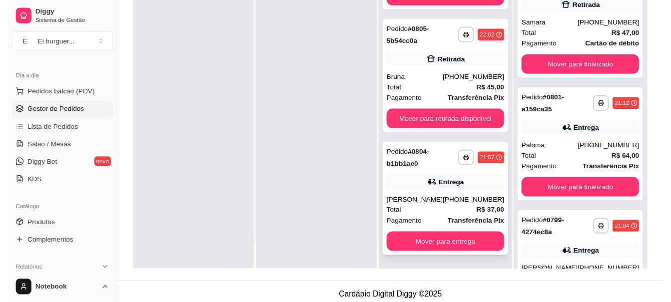
scroll to position [152, 0]
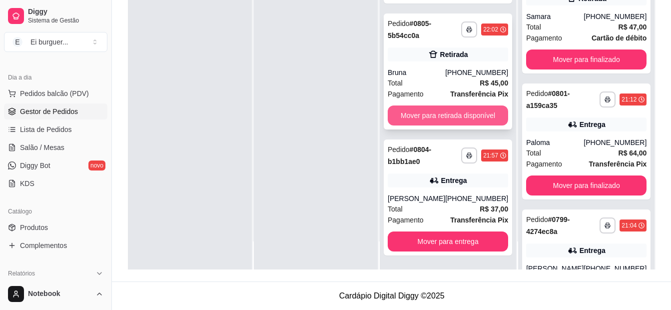
click at [441, 117] on button "Mover para retirada disponível" at bounding box center [448, 115] width 120 height 20
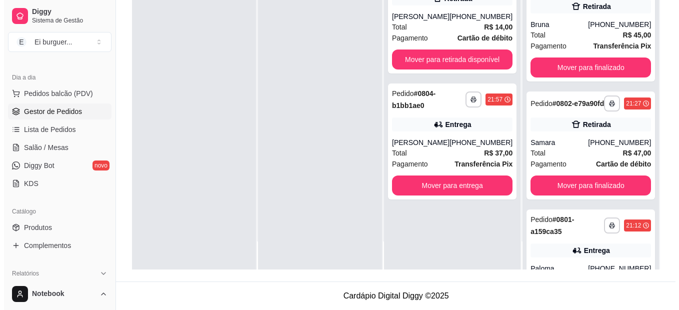
scroll to position [0, 0]
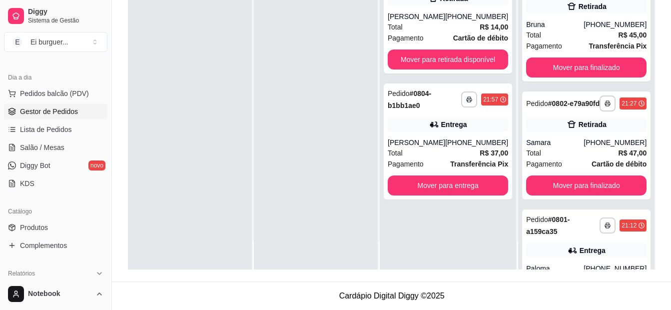
click at [276, 45] on div at bounding box center [316, 115] width 124 height 310
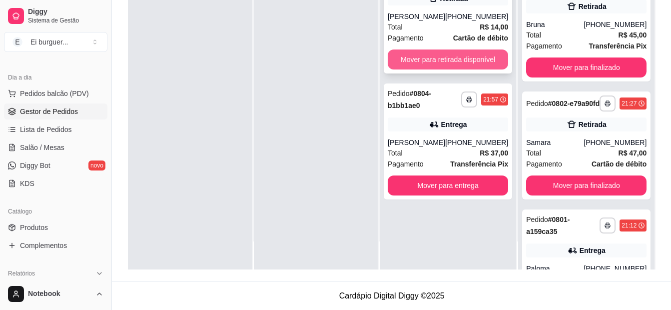
click at [471, 69] on button "Mover para retirada disponível" at bounding box center [448, 59] width 120 height 20
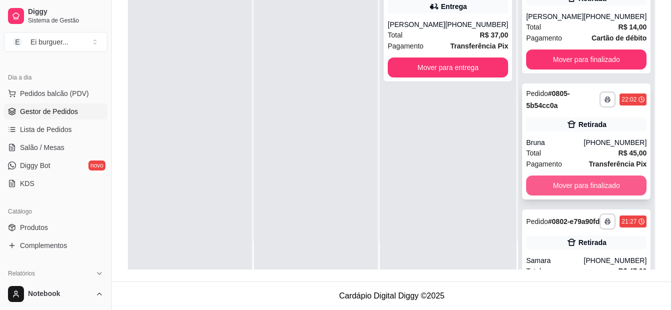
click at [538, 195] on button "Mover para finalizado" at bounding box center [586, 185] width 120 height 20
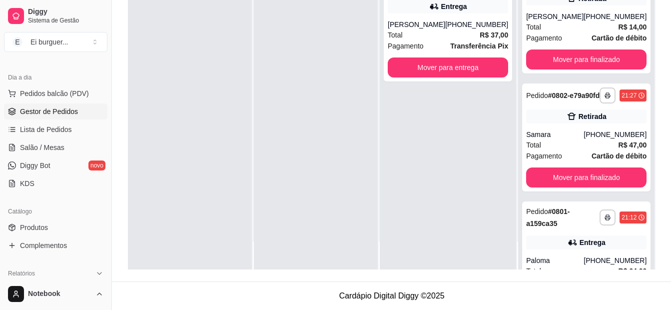
click at [371, 102] on div at bounding box center [316, 115] width 124 height 310
click at [39, 97] on span "Pedidos balcão (PDV)" at bounding box center [54, 93] width 69 height 10
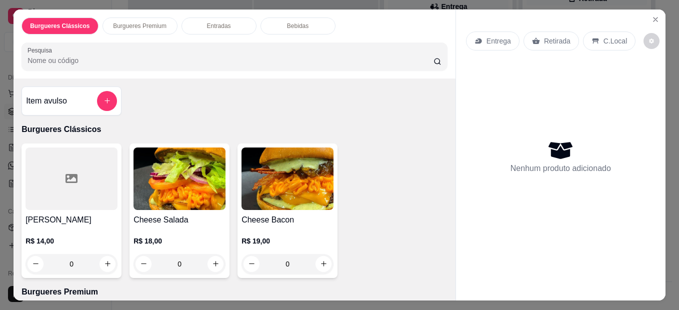
click at [104, 257] on div "0" at bounding box center [71, 264] width 92 height 20
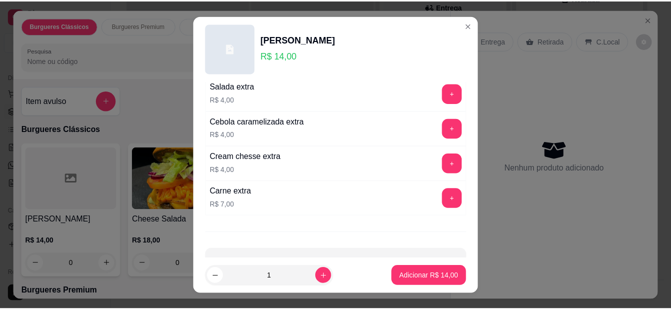
scroll to position [145, 0]
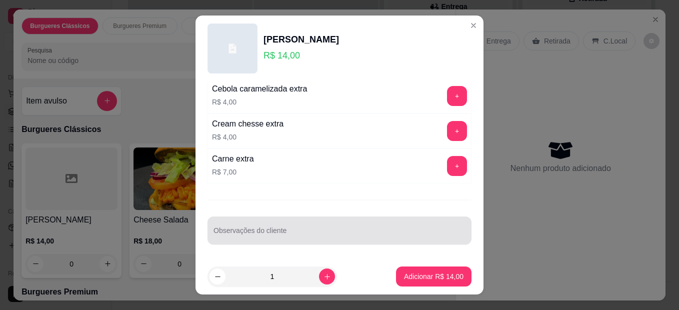
click at [336, 220] on div "Observações do cliente" at bounding box center [339, 230] width 264 height 28
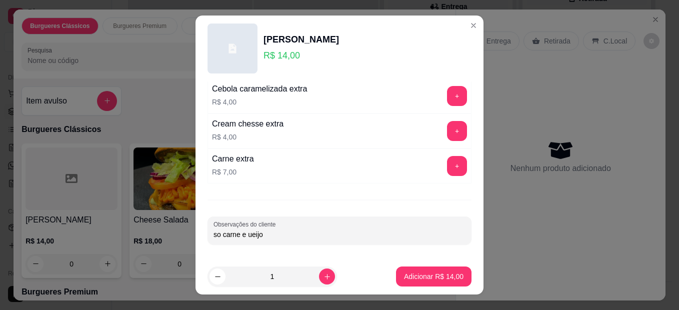
click at [242, 233] on input "so carne e ueijo" at bounding box center [339, 234] width 252 height 10
click at [244, 234] on input "so carne e ueijo" at bounding box center [339, 234] width 252 height 10
type input "so carne e queijo"
click at [404, 274] on p "Adicionar R$ 14,00" at bounding box center [433, 276] width 59 height 10
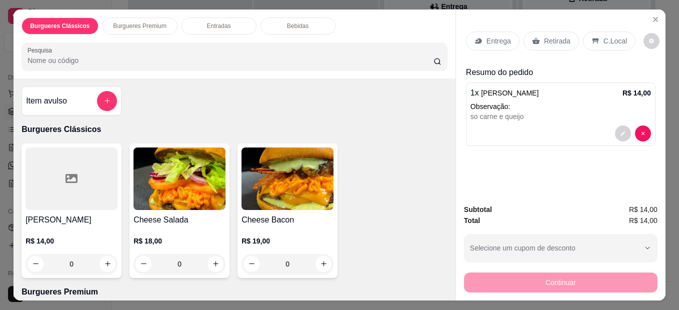
click at [554, 38] on p "Retirada" at bounding box center [557, 41] width 26 height 10
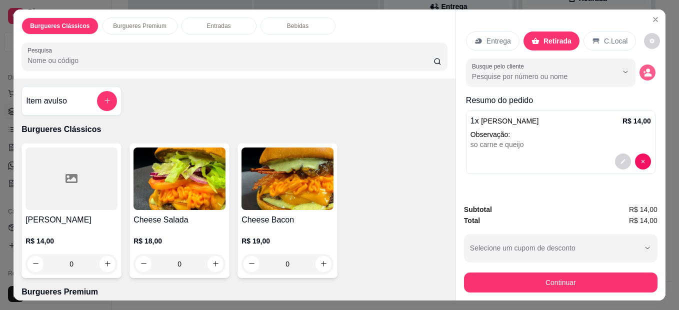
click at [644, 73] on icon "decrease-product-quantity" at bounding box center [647, 74] width 7 height 3
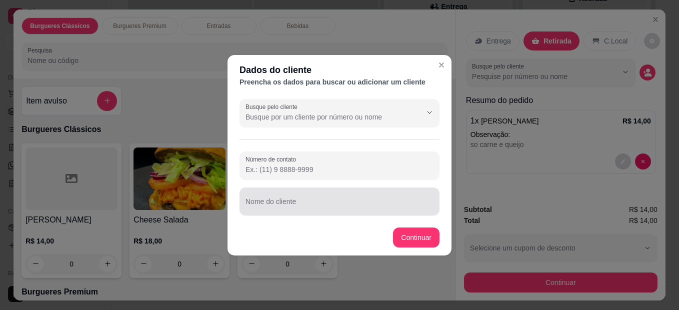
click at [315, 213] on div "Nome do cliente" at bounding box center [339, 201] width 200 height 28
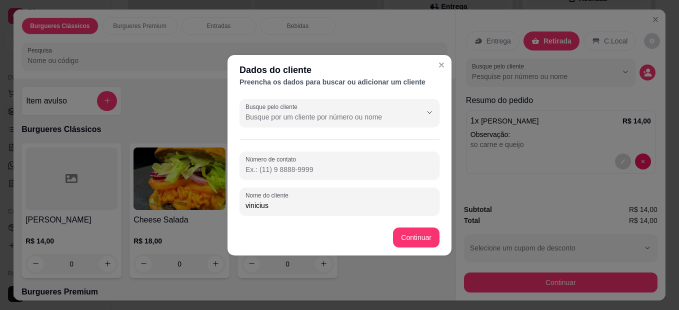
type input "vinicius"
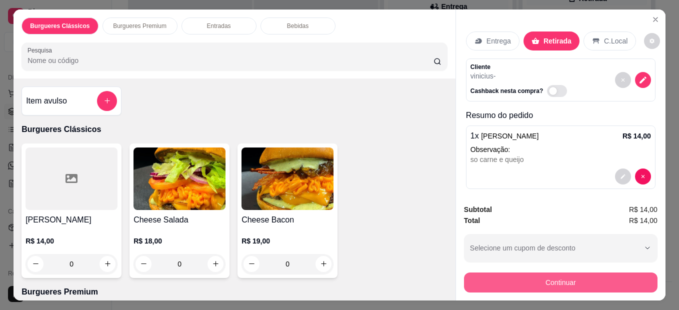
click at [493, 278] on button "Continuar" at bounding box center [560, 282] width 193 height 20
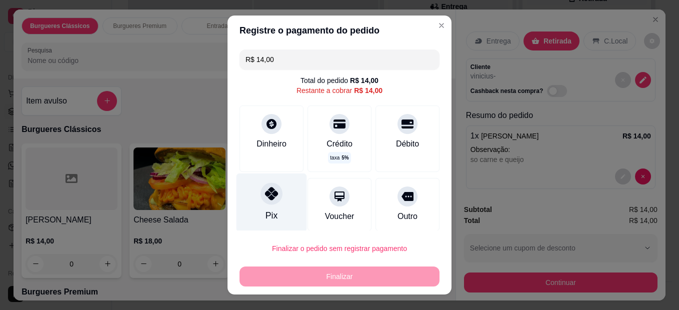
click at [271, 196] on icon at bounding box center [271, 193] width 13 height 13
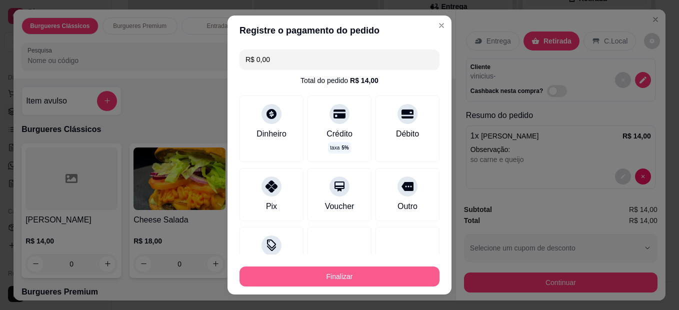
click at [306, 273] on button "Finalizar" at bounding box center [339, 276] width 200 height 20
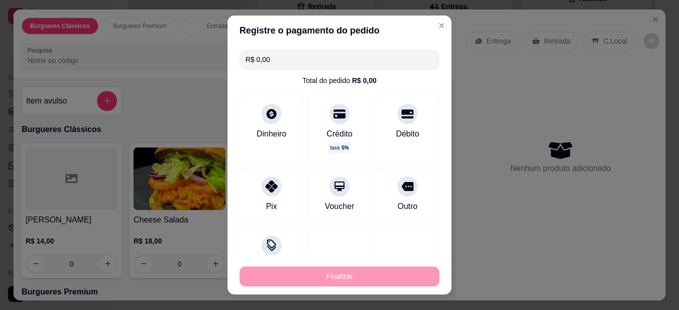
type input "-R$ 14,00"
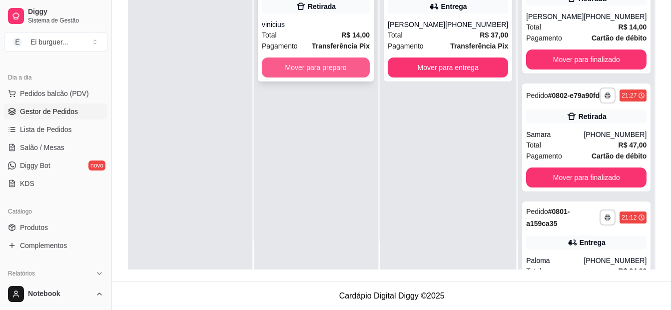
click at [332, 57] on button "Mover para preparo" at bounding box center [316, 67] width 108 height 20
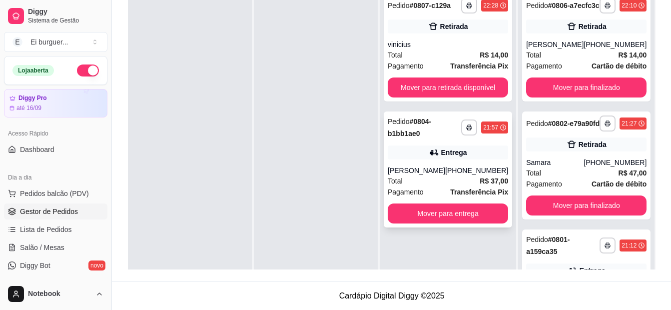
drag, startPoint x: 411, startPoint y: 112, endPoint x: 404, endPoint y: 111, distance: 7.6
click at [404, 111] on div "**********" at bounding box center [448, 169] width 128 height 116
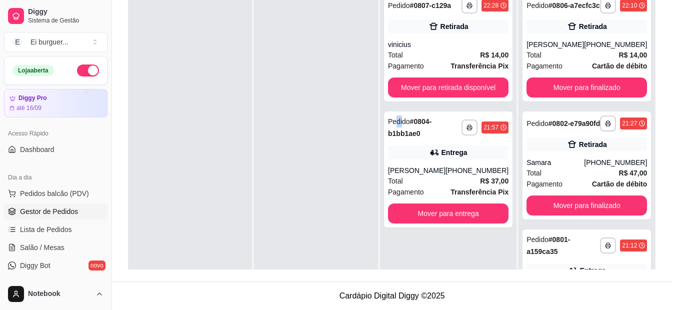
drag, startPoint x: 404, startPoint y: 111, endPoint x: 303, endPoint y: 102, distance: 100.9
click at [303, 102] on div "Horário do pedido [DATE] 21:57" at bounding box center [272, 109] width 134 height 22
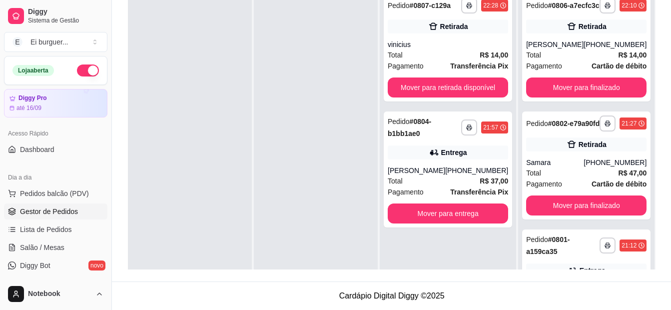
click at [85, 66] on button "button" at bounding box center [88, 70] width 22 height 12
click at [295, 258] on div at bounding box center [316, 143] width 124 height 310
click at [470, 54] on div "Total R$ 14,00" at bounding box center [448, 54] width 120 height 11
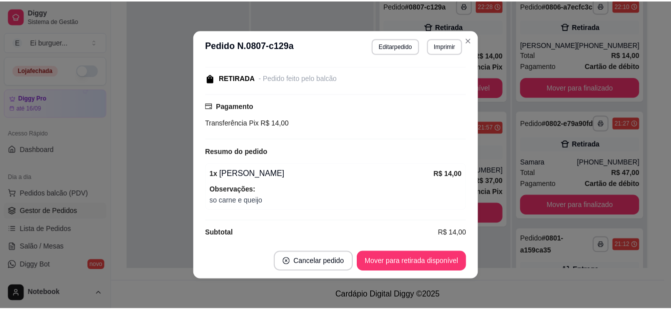
scroll to position [132, 0]
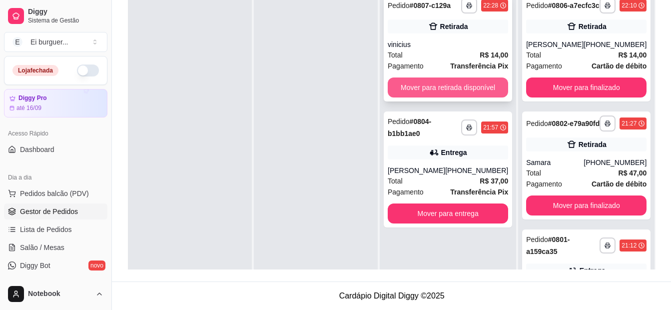
click at [418, 92] on button "Mover para retirada disponível" at bounding box center [448, 87] width 120 height 20
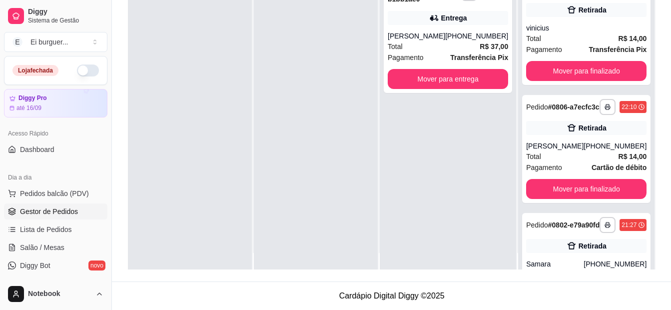
scroll to position [28, 0]
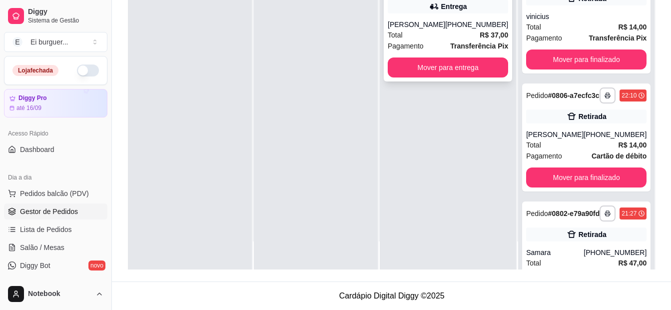
click at [420, 30] on div "Total R$ 37,00" at bounding box center [448, 34] width 120 height 11
click at [270, 112] on div at bounding box center [316, 115] width 124 height 310
click at [42, 200] on button "Pedidos balcão (PDV)" at bounding box center [55, 193] width 103 height 16
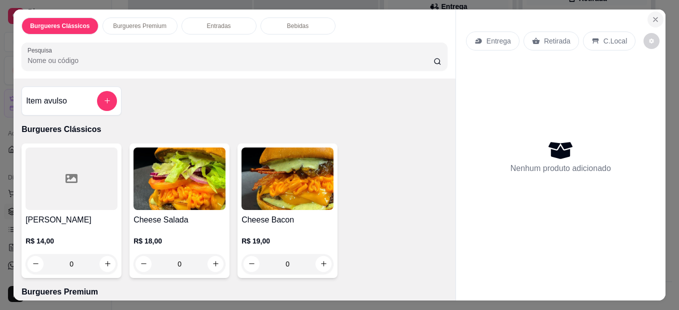
click at [652, 15] on icon "Close" at bounding box center [655, 19] width 8 height 8
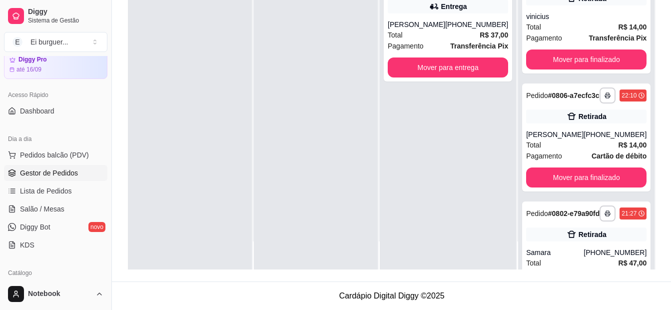
scroll to position [100, 0]
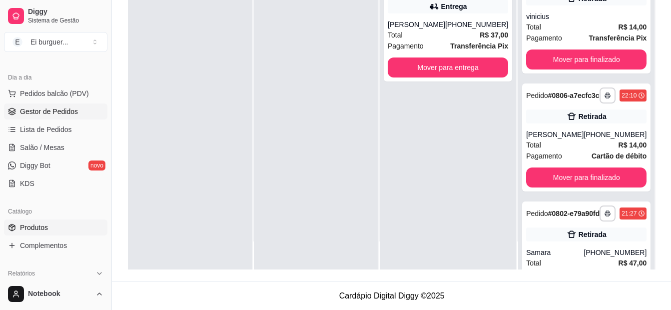
click at [47, 229] on span "Produtos" at bounding box center [34, 227] width 28 height 10
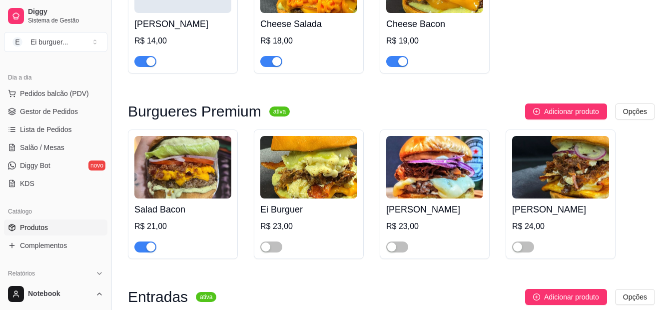
scroll to position [400, 0]
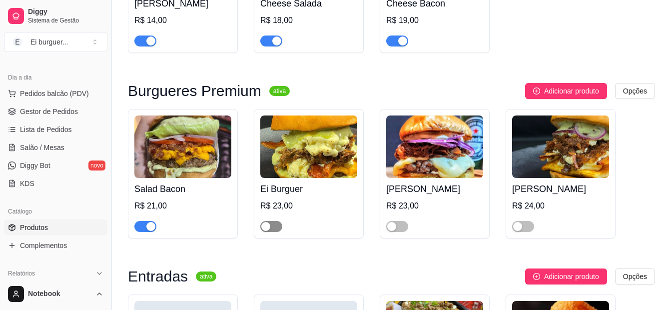
click at [265, 229] on div "button" at bounding box center [265, 226] width 9 height 9
click at [400, 226] on span "button" at bounding box center [397, 226] width 22 height 11
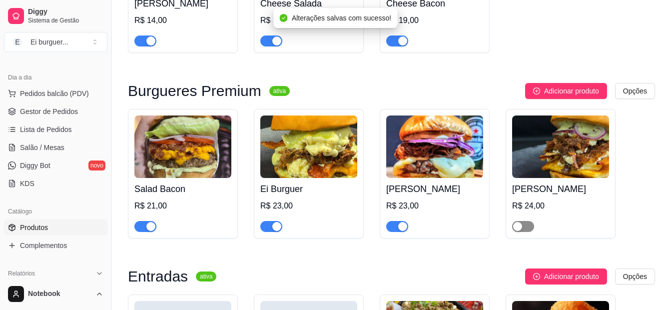
click at [526, 226] on span "button" at bounding box center [523, 226] width 22 height 11
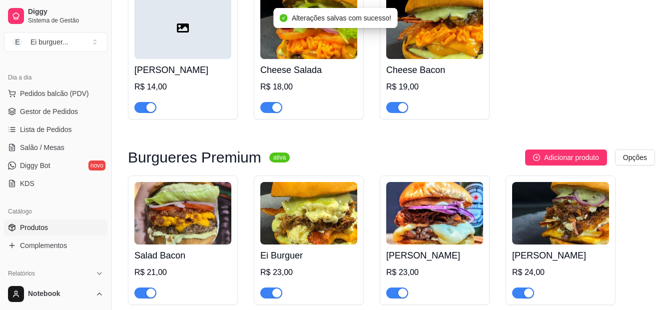
scroll to position [300, 0]
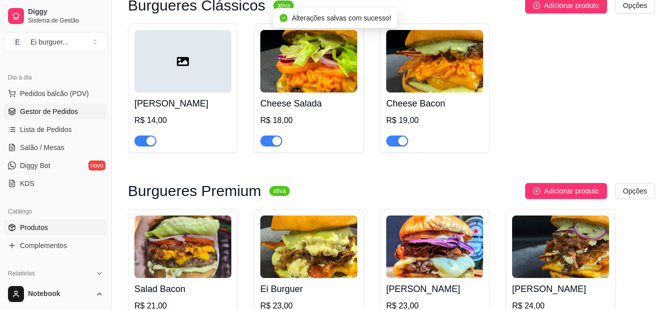
click at [42, 116] on link "Gestor de Pedidos" at bounding box center [55, 111] width 103 height 16
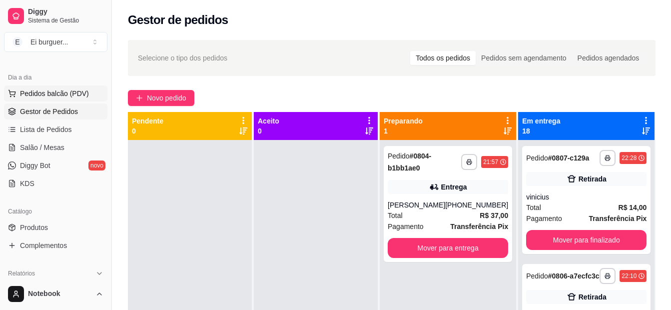
click at [41, 88] on button "Pedidos balcão (PDV)" at bounding box center [55, 93] width 103 height 16
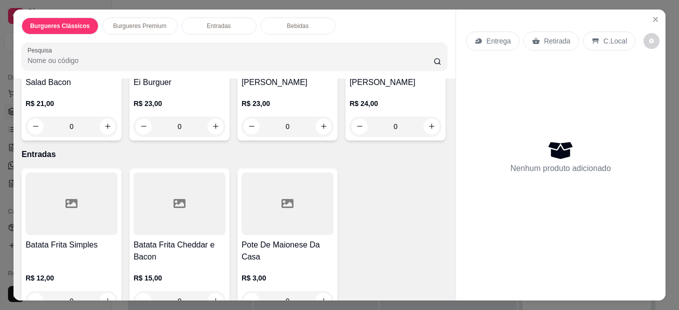
scroll to position [250, 0]
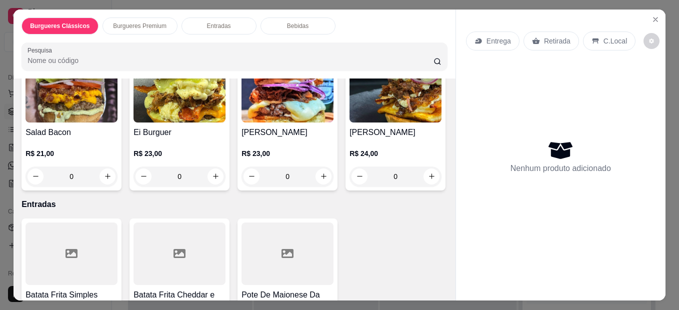
click at [374, 153] on div "Salad Bacon R$ 21,00 0 Ei Burguer R$ 23,00 0 Costela Grill R$ 23,00 0 Sertão Bu…" at bounding box center [234, 123] width 426 height 134
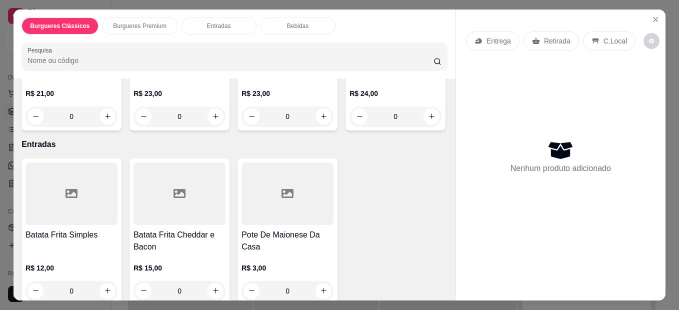
scroll to position [350, 0]
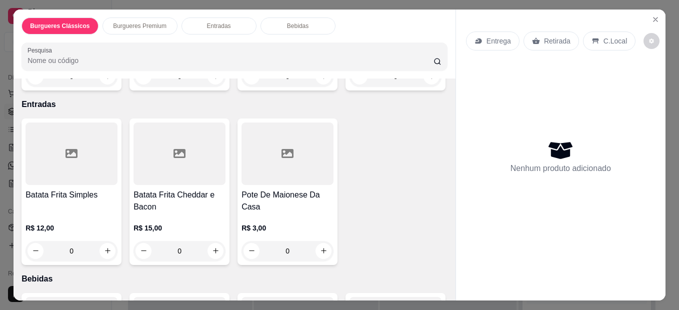
click at [349, 86] on div "0" at bounding box center [395, 76] width 92 height 20
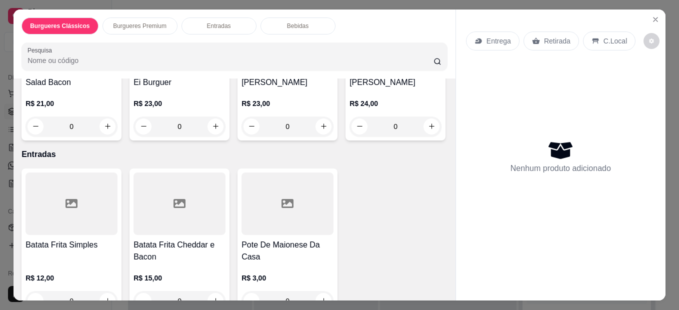
scroll to position [250, 0]
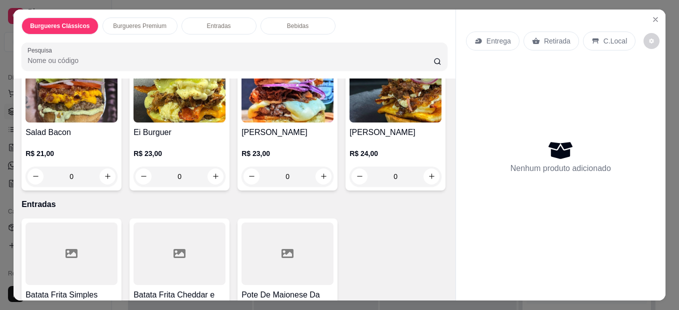
click at [323, 176] on div "0" at bounding box center [287, 176] width 92 height 20
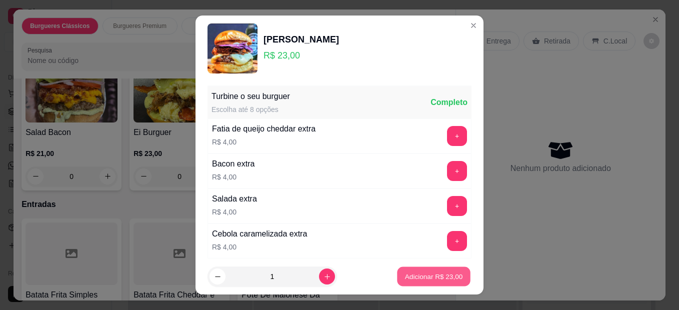
click at [408, 271] on button "Adicionar R$ 23,00" at bounding box center [433, 276] width 73 height 19
type input "1"
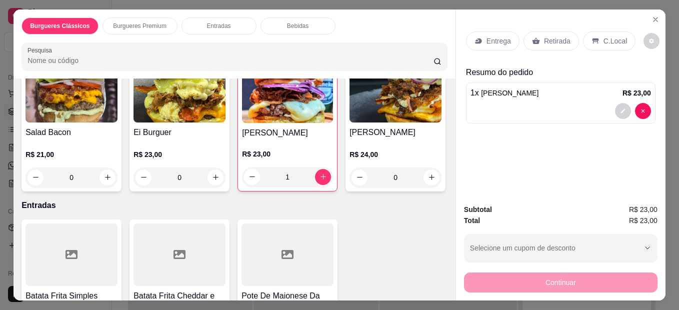
scroll to position [0, 0]
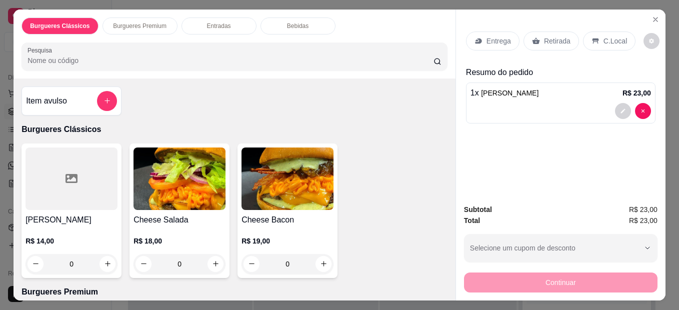
click at [105, 267] on div "0" at bounding box center [71, 264] width 92 height 20
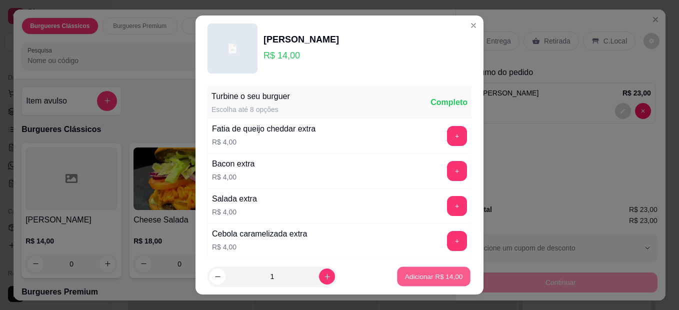
click at [401, 271] on button "Adicionar R$ 14,00" at bounding box center [433, 276] width 73 height 19
type input "1"
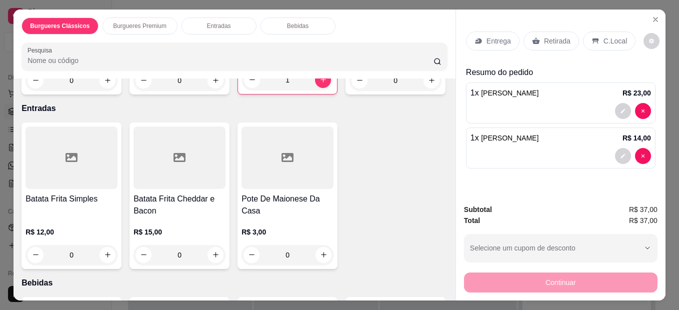
scroll to position [350, 0]
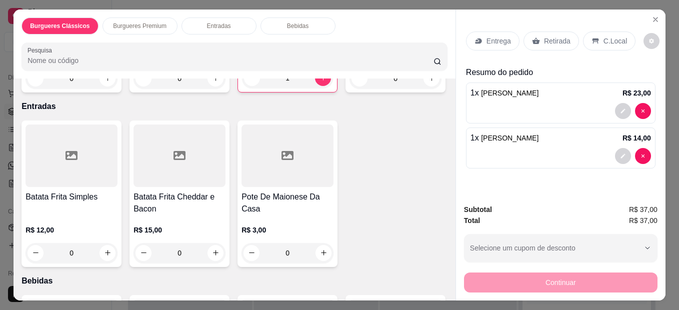
click at [349, 88] on div "0" at bounding box center [395, 78] width 92 height 20
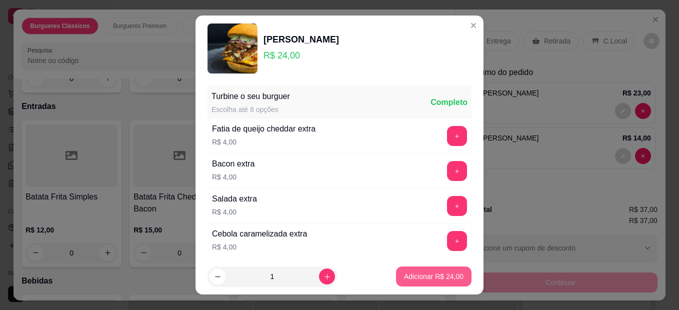
click at [411, 274] on p "Adicionar R$ 24,00" at bounding box center [433, 276] width 59 height 10
type input "1"
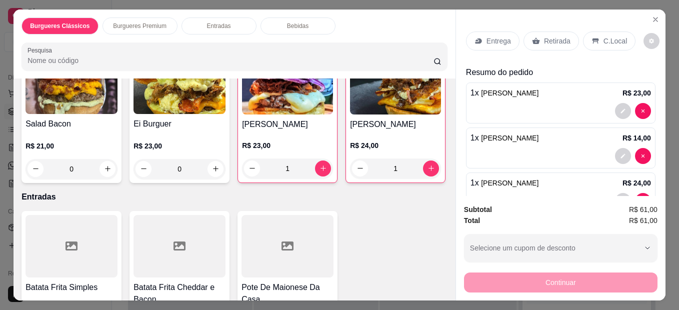
scroll to position [250, 0]
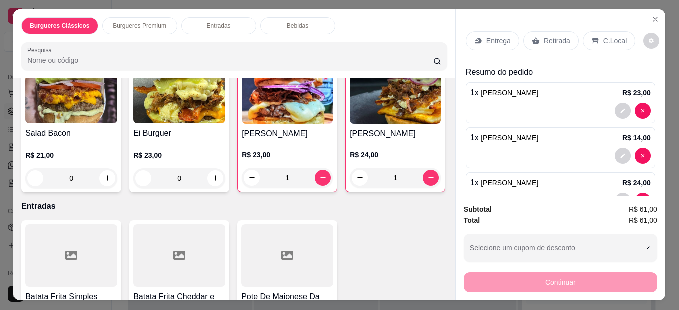
click at [212, 177] on div "0" at bounding box center [179, 178] width 92 height 20
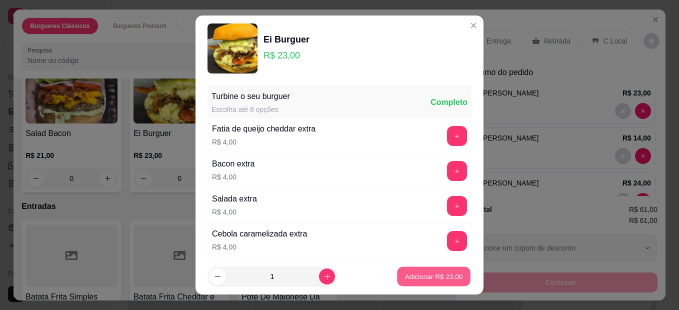
click at [405, 276] on p "Adicionar R$ 23,00" at bounding box center [434, 275] width 58 height 9
type input "1"
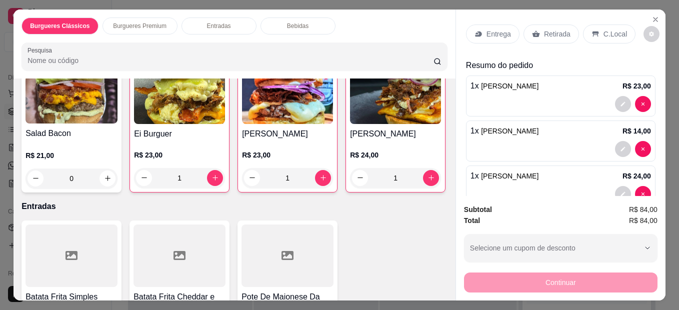
scroll to position [0, 0]
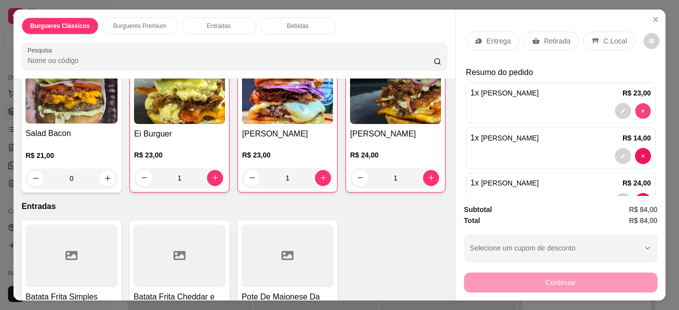
type input "0"
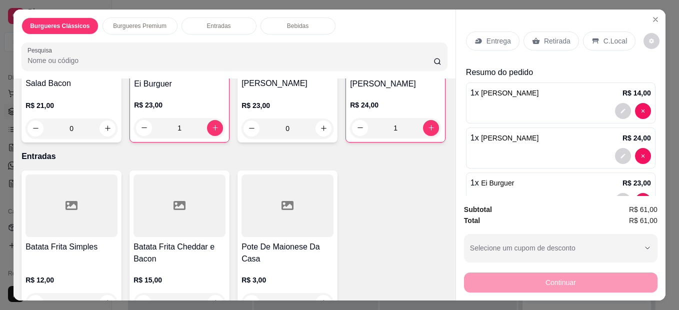
click at [544, 37] on p "Retirada" at bounding box center [557, 41] width 26 height 10
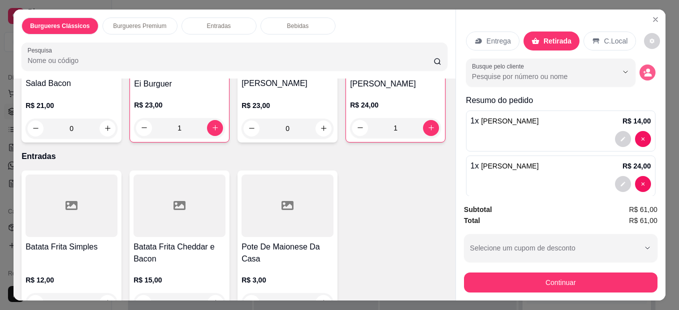
click at [644, 73] on icon "decrease-product-quantity" at bounding box center [647, 74] width 7 height 3
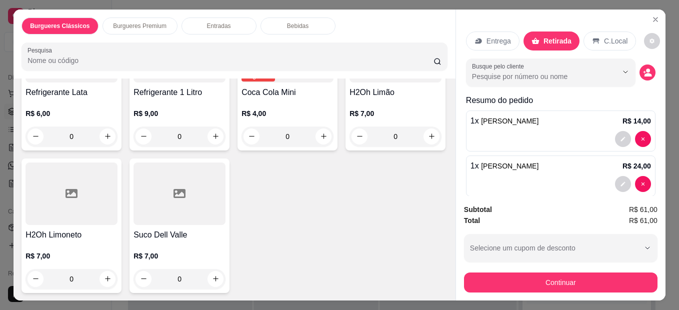
scroll to position [772, 0]
click at [213, 136] on div "0" at bounding box center [179, 136] width 92 height 20
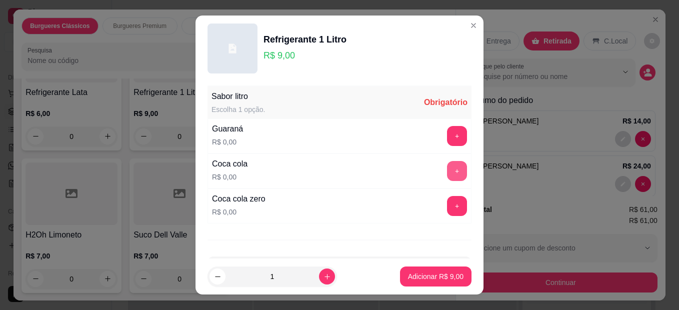
click at [447, 169] on button "+" at bounding box center [457, 171] width 20 height 20
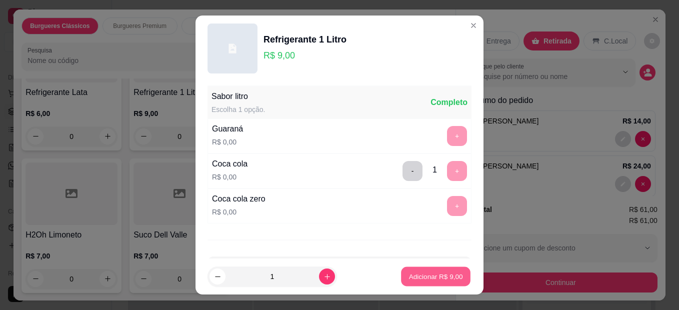
click at [451, 272] on p "Adicionar R$ 9,00" at bounding box center [435, 275] width 54 height 9
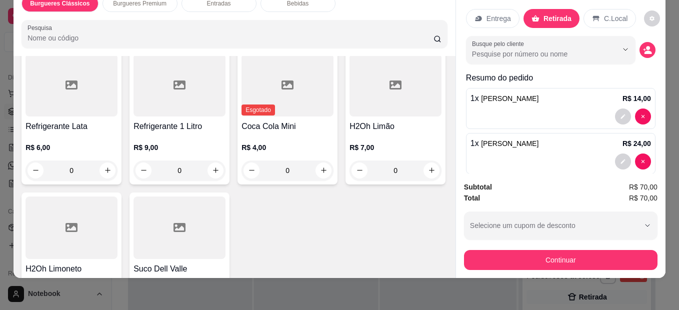
scroll to position [522, 0]
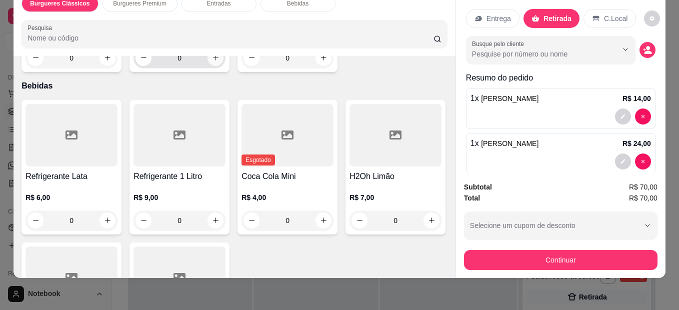
click at [212, 61] on icon "increase-product-quantity" at bounding box center [215, 57] width 7 height 7
type input "1"
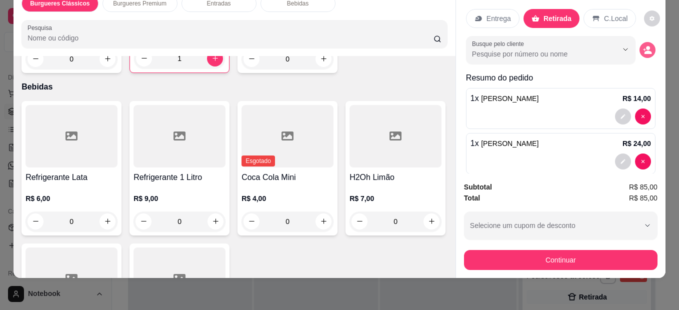
click at [639, 47] on button "decrease-product-quantity" at bounding box center [647, 50] width 16 height 16
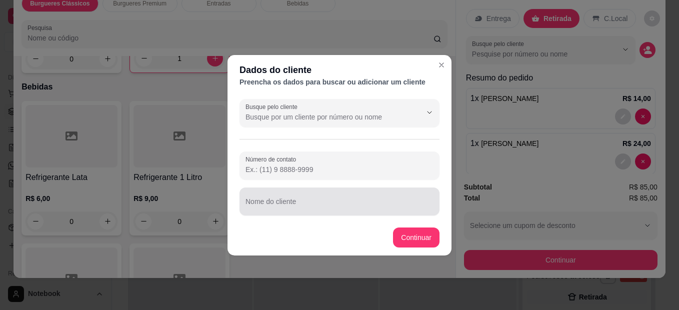
click at [344, 196] on div at bounding box center [339, 201] width 188 height 20
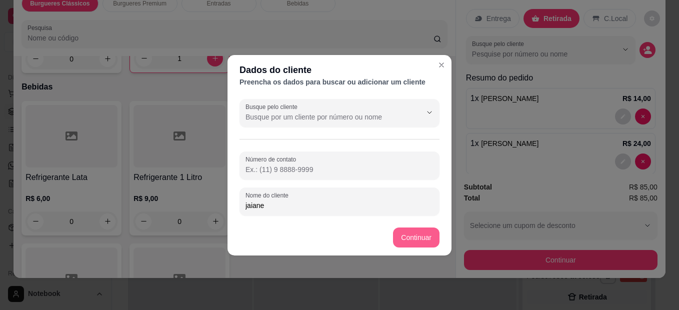
type input "jaiane"
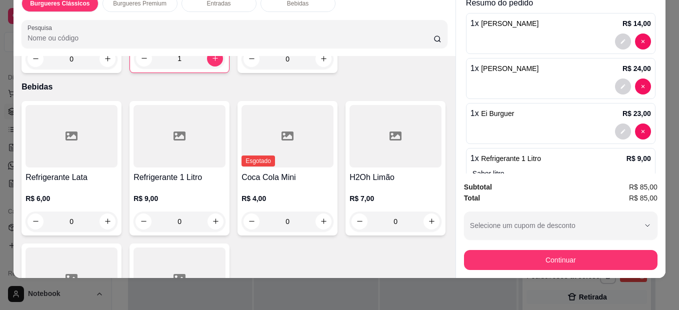
scroll to position [40, 0]
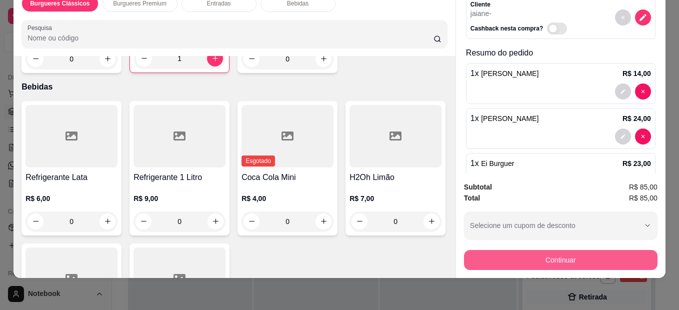
click at [539, 256] on button "Continuar" at bounding box center [560, 260] width 193 height 20
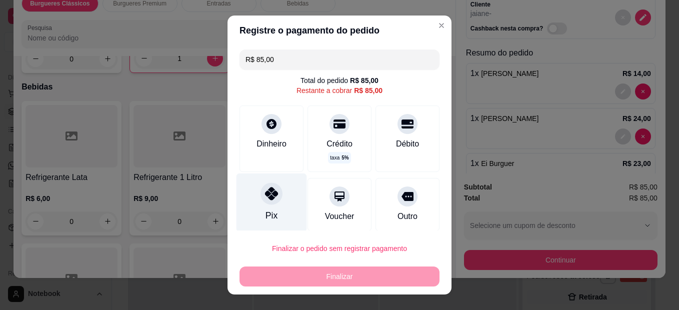
click at [271, 189] on div at bounding box center [271, 193] width 22 height 22
type input "R$ 0,00"
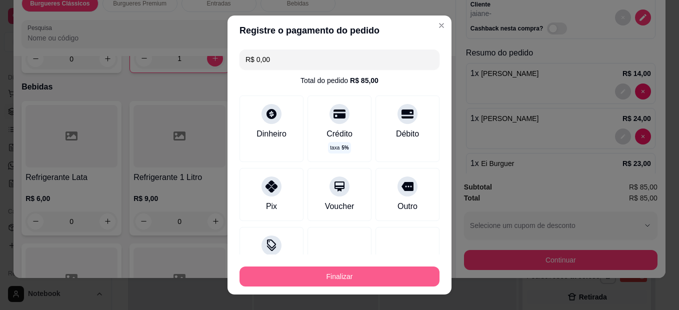
click at [315, 273] on button "Finalizar" at bounding box center [339, 276] width 200 height 20
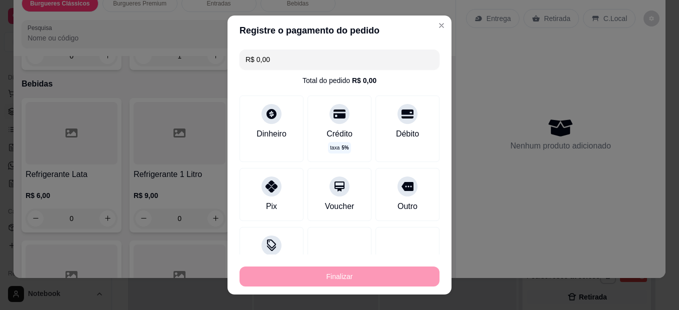
type input "0"
type input "-R$ 85,00"
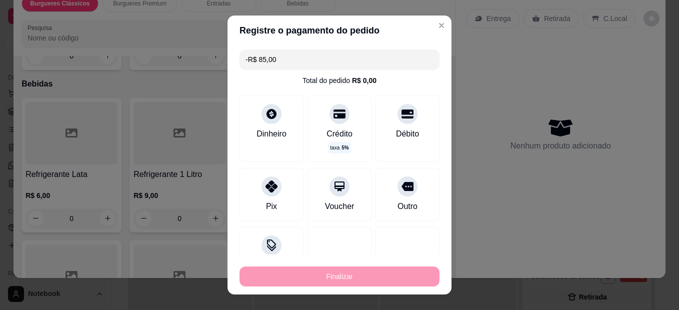
scroll to position [519, 0]
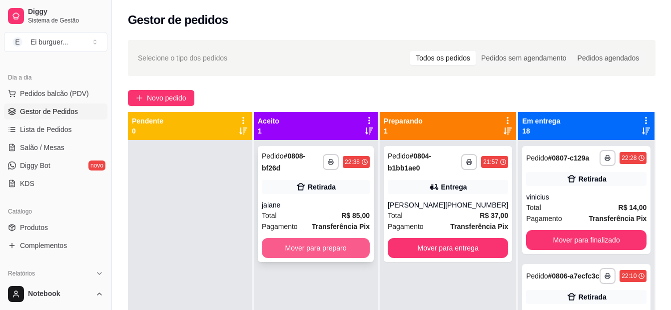
click at [334, 238] on button "Mover para preparo" at bounding box center [316, 248] width 108 height 20
click at [339, 238] on button "Mover para preparo" at bounding box center [316, 248] width 108 height 20
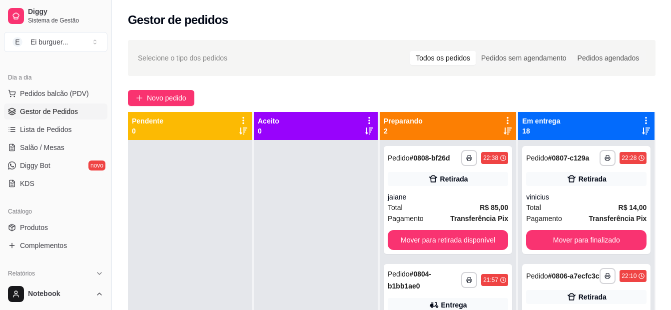
click at [316, 181] on div at bounding box center [316, 295] width 124 height 310
click at [444, 198] on div "jaiane" at bounding box center [448, 197] width 120 height 10
click at [342, 243] on div at bounding box center [316, 295] width 124 height 310
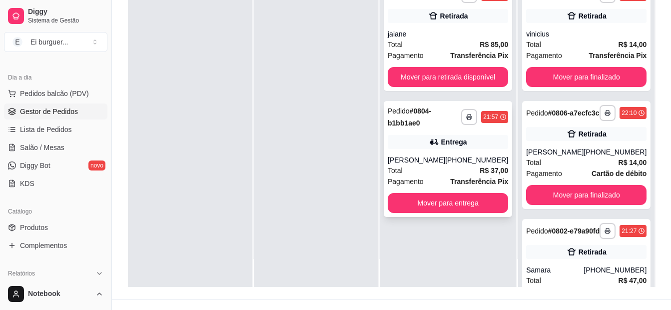
scroll to position [150, 0]
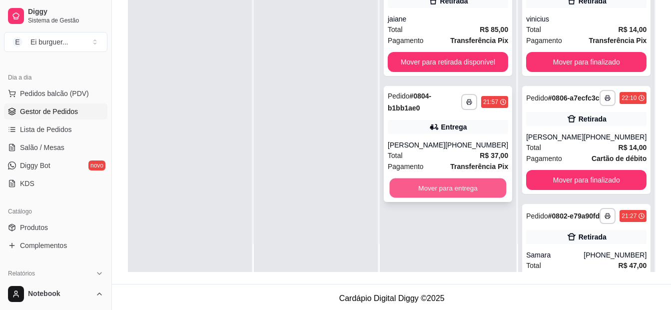
click at [449, 188] on button "Mover para entrega" at bounding box center [448, 187] width 117 height 19
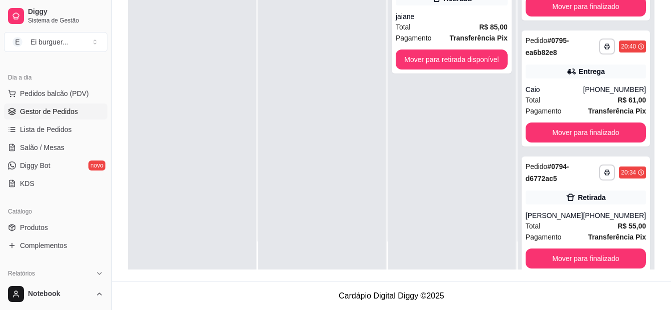
scroll to position [2093, 0]
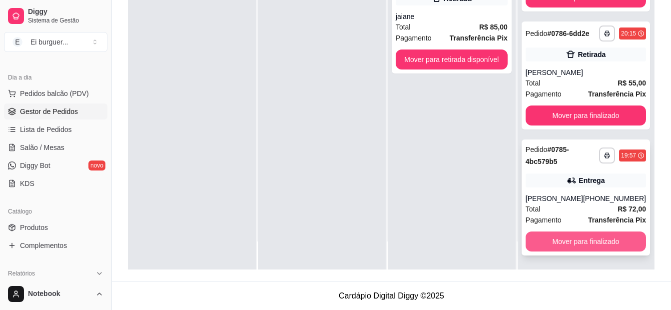
click at [580, 244] on button "Mover para finalizado" at bounding box center [586, 241] width 120 height 20
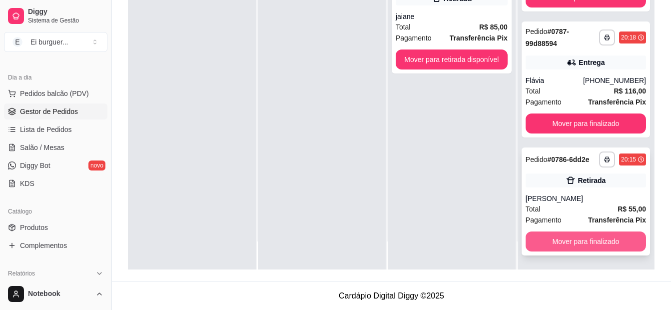
click at [579, 238] on button "Mover para finalizado" at bounding box center [586, 241] width 120 height 20
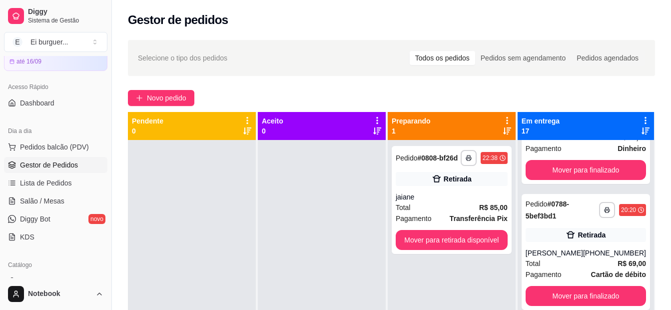
scroll to position [0, 0]
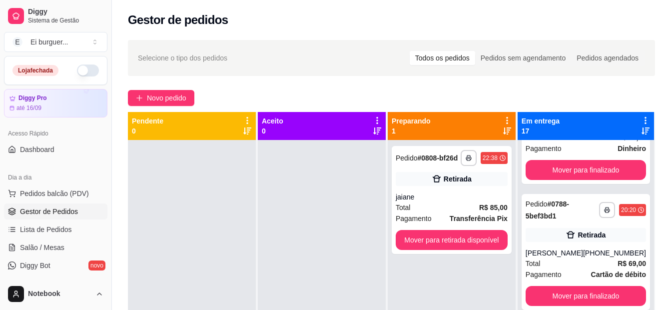
click at [356, 248] on div at bounding box center [322, 295] width 128 height 310
click at [312, 259] on div at bounding box center [322, 295] width 128 height 310
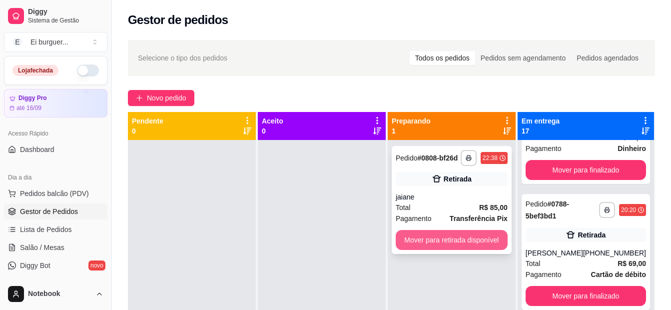
click at [442, 239] on button "Mover para retirada disponível" at bounding box center [452, 240] width 112 height 20
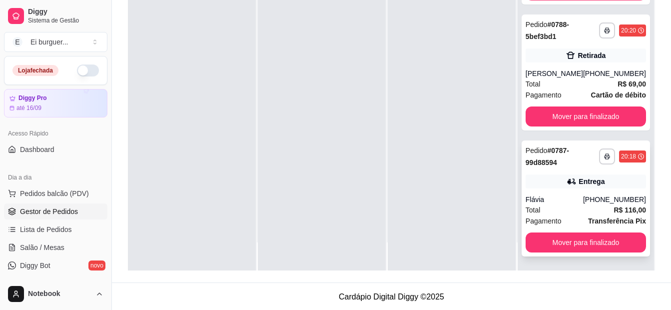
scroll to position [152, 0]
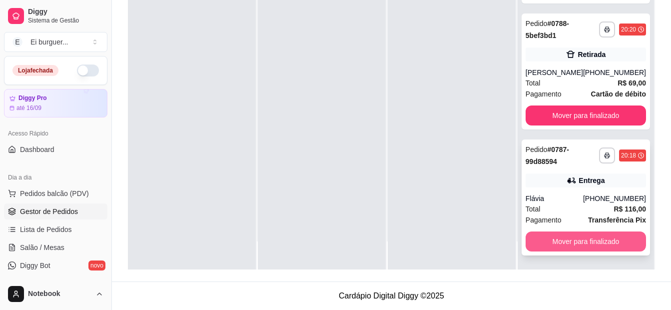
click at [596, 237] on button "Mover para finalizado" at bounding box center [586, 241] width 120 height 20
click at [596, 238] on button "Mover para finalizado" at bounding box center [586, 241] width 120 height 20
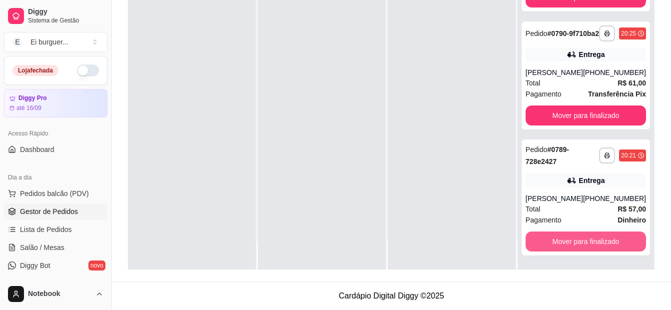
click at [596, 238] on button "Mover para finalizado" at bounding box center [586, 241] width 120 height 20
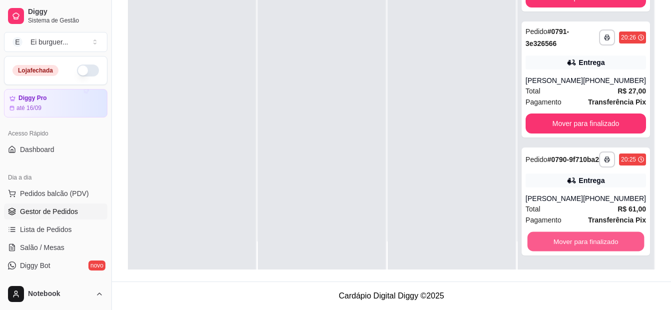
click at [596, 238] on button "Mover para finalizado" at bounding box center [585, 241] width 117 height 19
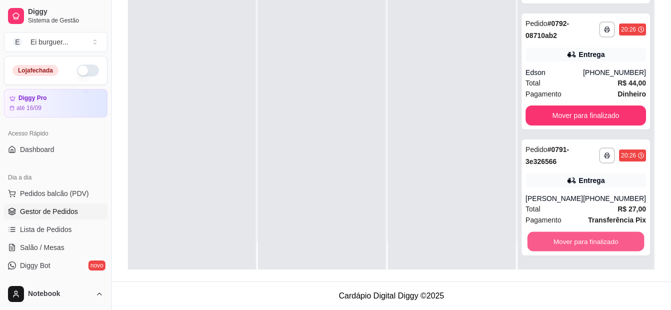
click at [596, 238] on button "Mover para finalizado" at bounding box center [585, 241] width 117 height 19
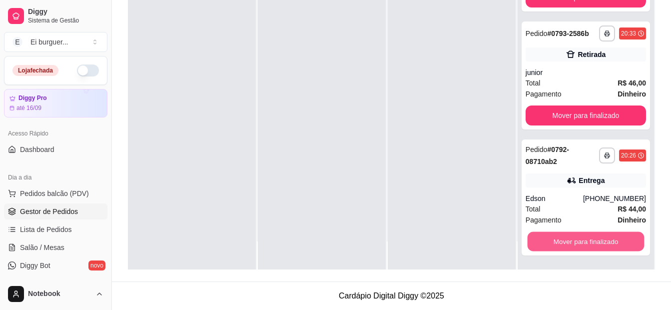
click at [596, 238] on button "Mover para finalizado" at bounding box center [585, 241] width 117 height 19
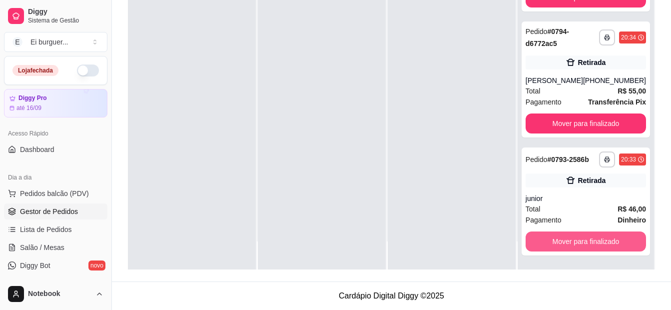
click at [596, 238] on button "Mover para finalizado" at bounding box center [586, 241] width 120 height 20
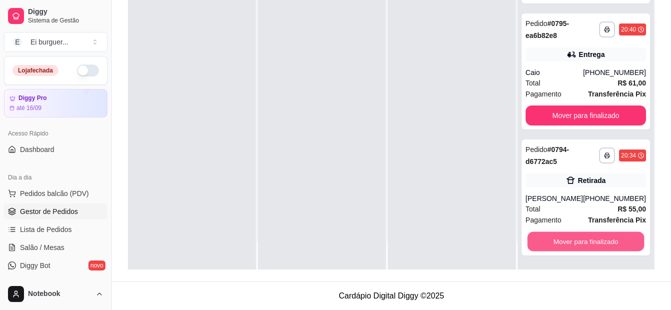
click at [596, 238] on button "Mover para finalizado" at bounding box center [585, 241] width 117 height 19
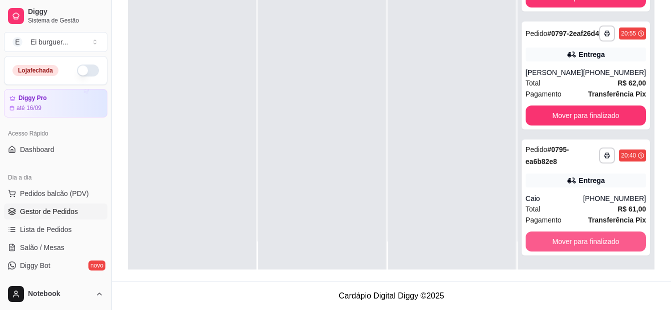
click at [596, 238] on button "Mover para finalizado" at bounding box center [586, 241] width 120 height 20
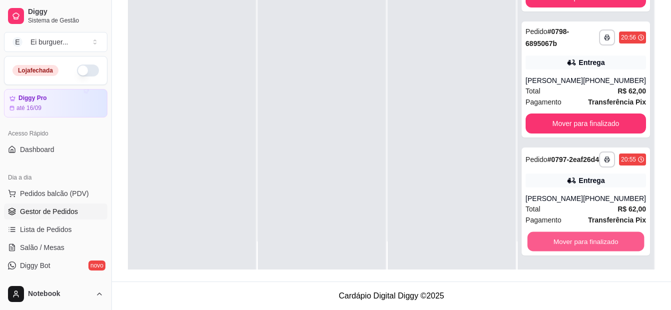
click at [596, 238] on button "Mover para finalizado" at bounding box center [585, 241] width 117 height 19
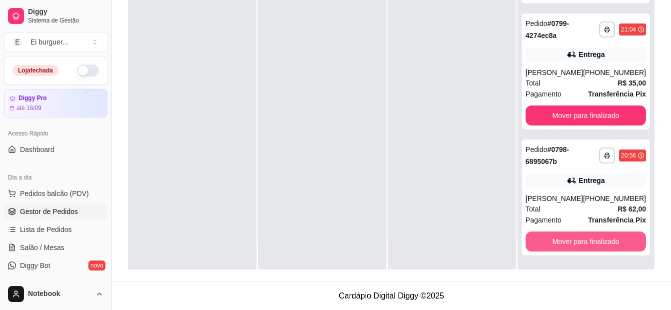
click at [596, 238] on button "Mover para finalizado" at bounding box center [586, 241] width 120 height 20
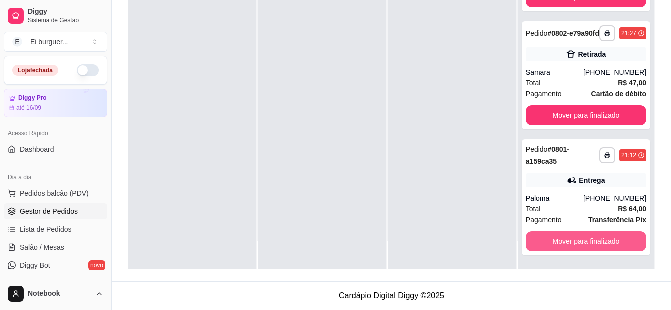
click at [596, 238] on button "Mover para finalizado" at bounding box center [586, 241] width 120 height 20
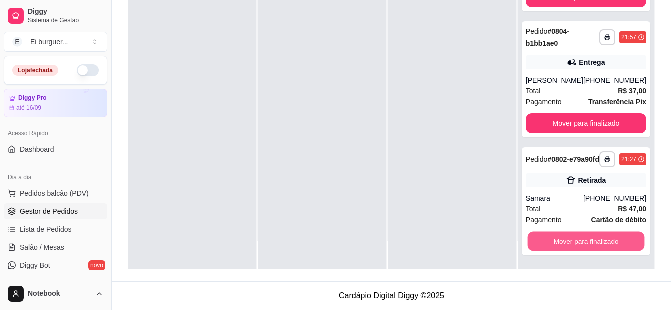
click at [596, 238] on button "Mover para finalizado" at bounding box center [585, 241] width 117 height 19
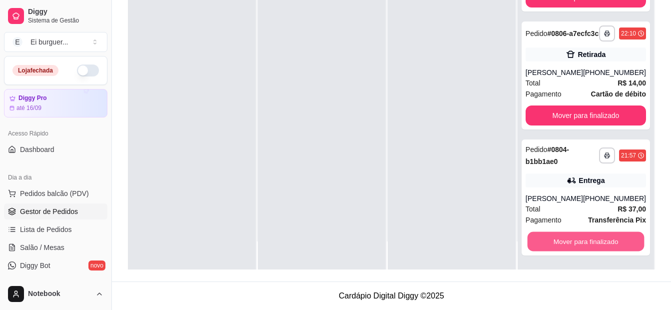
click at [596, 238] on button "Mover para finalizado" at bounding box center [585, 241] width 117 height 19
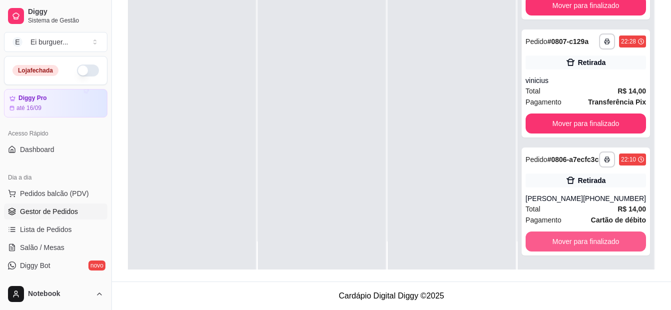
scroll to position [78, 0]
click at [596, 238] on button "Mover para finalizado" at bounding box center [585, 241] width 117 height 19
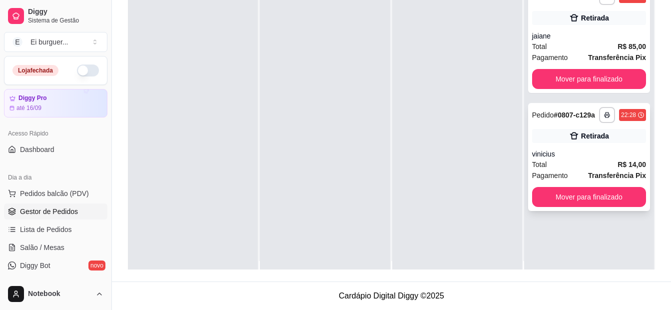
scroll to position [0, 0]
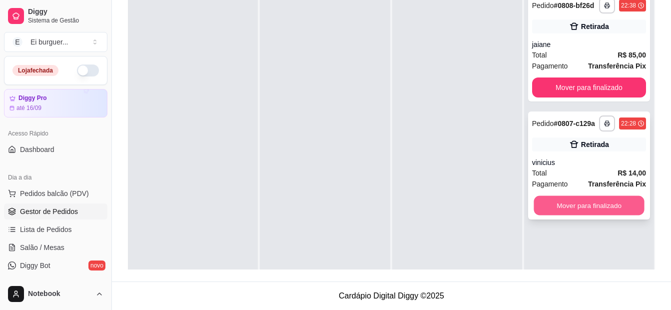
click at [605, 205] on button "Mover para finalizado" at bounding box center [589, 205] width 110 height 19
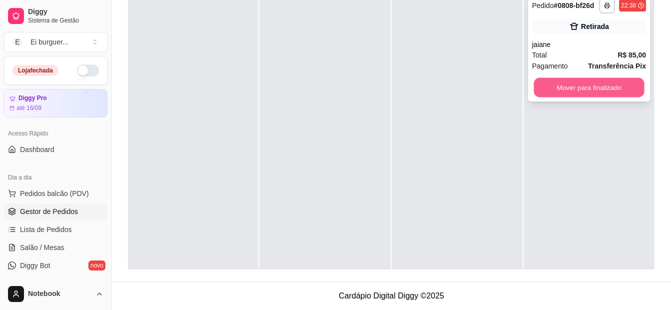
click at [598, 86] on button "Mover para finalizado" at bounding box center [589, 87] width 110 height 19
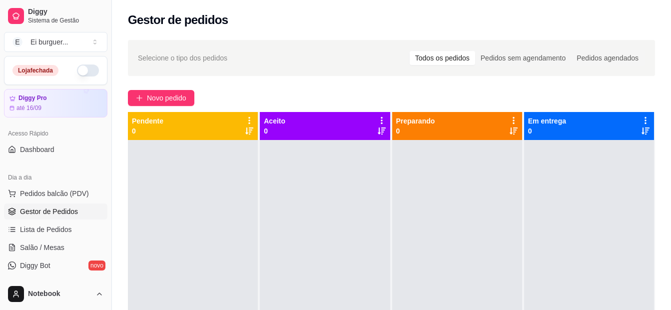
click at [327, 279] on div at bounding box center [325, 295] width 130 height 310
click at [317, 210] on div at bounding box center [325, 295] width 130 height 310
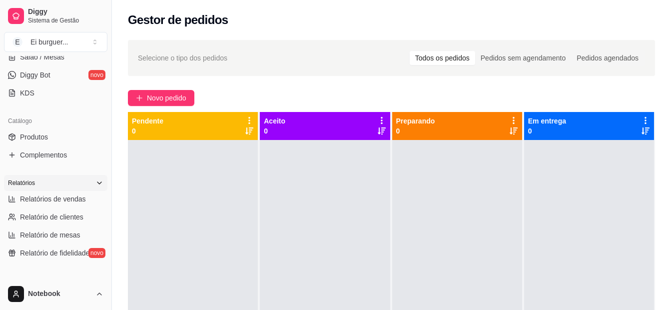
scroll to position [200, 0]
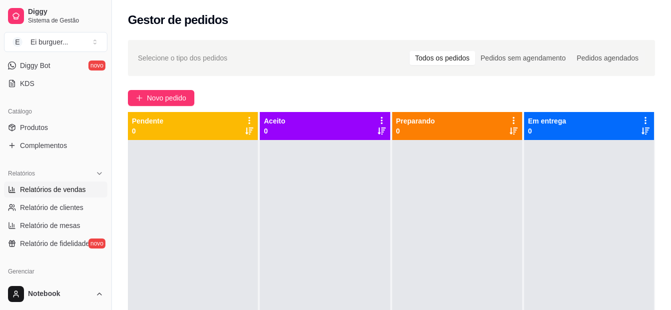
click at [51, 189] on span "Relatórios de vendas" at bounding box center [53, 189] width 66 height 10
select select "ALL"
select select "0"
